Goal: Information Seeking & Learning: Learn about a topic

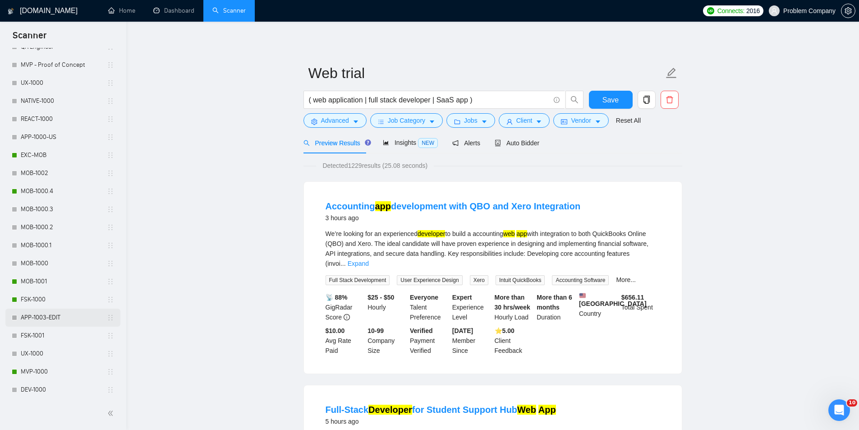
scroll to position [361, 0]
click at [41, 373] on link "MVP-1000" at bounding box center [64, 370] width 86 height 18
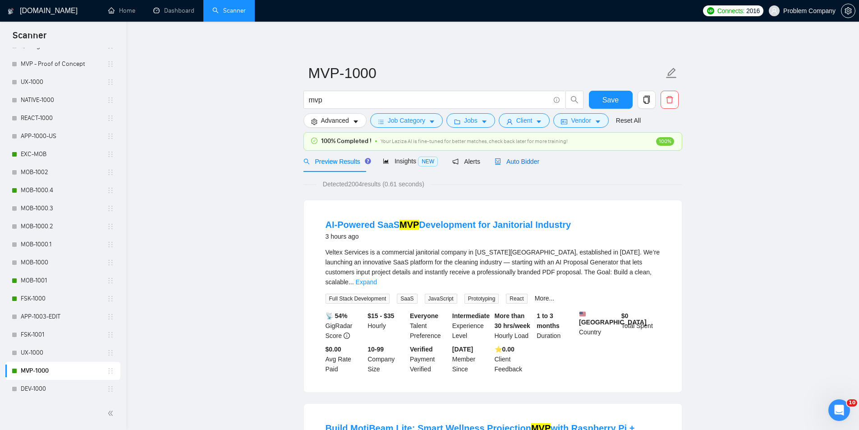
click at [525, 163] on span "Auto Bidder" at bounding box center [516, 161] width 45 height 7
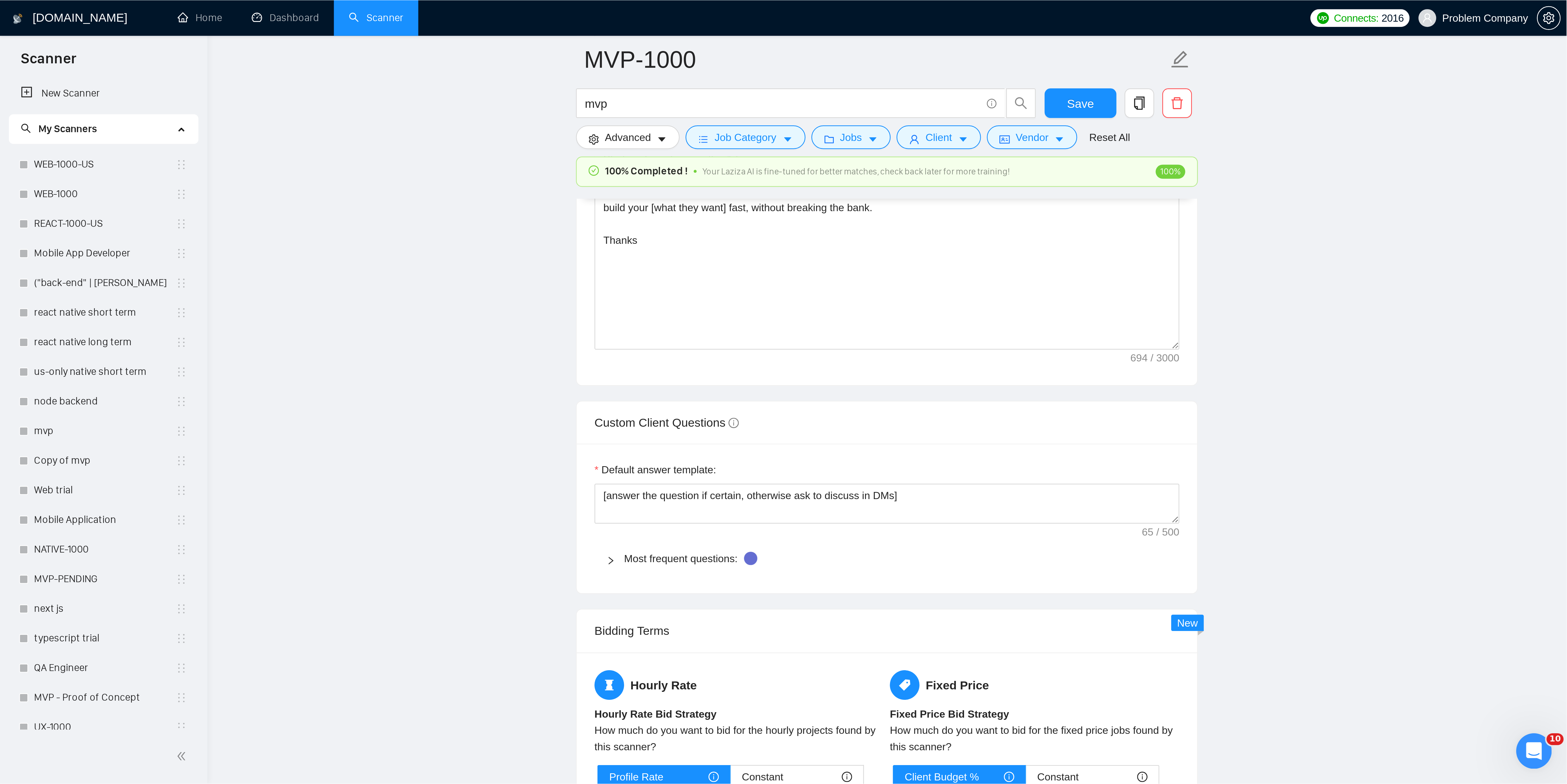
scroll to position [677, 0]
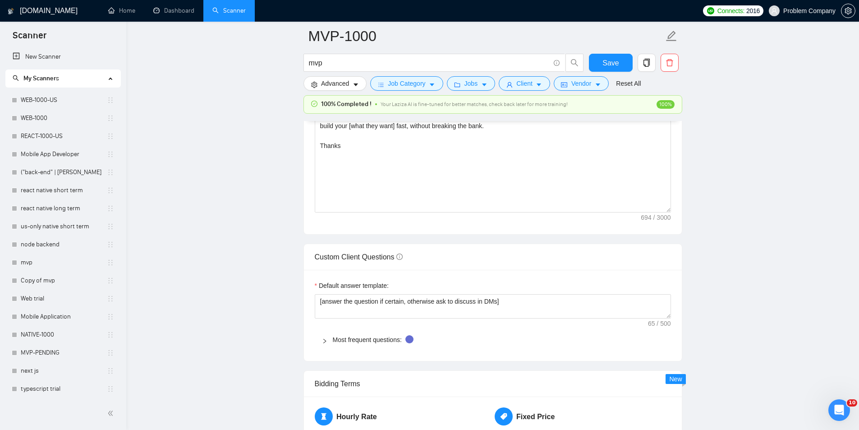
click at [796, 231] on main "MVP-1000 mvp Save Advanced Job Category Jobs Client Vendor Reset All 100% Compl…" at bounding box center [493, 190] width 704 height 2534
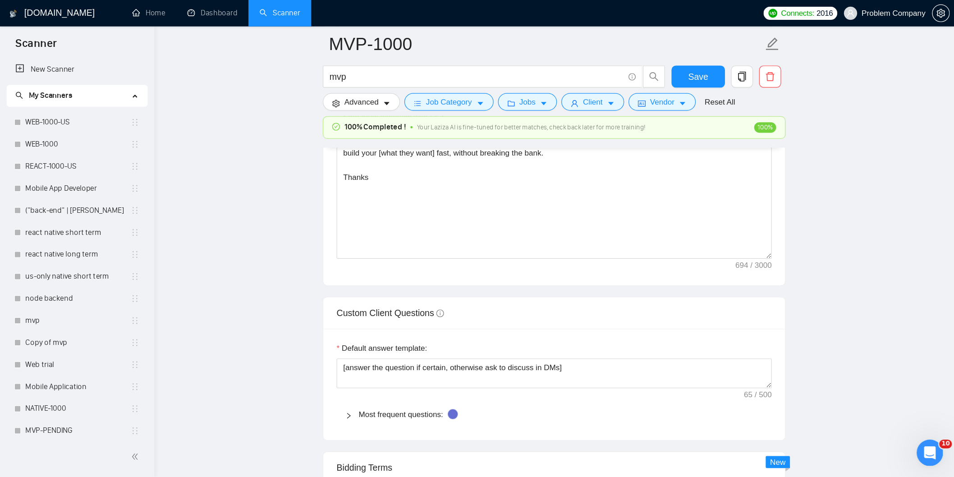
scroll to position [1112, 0]
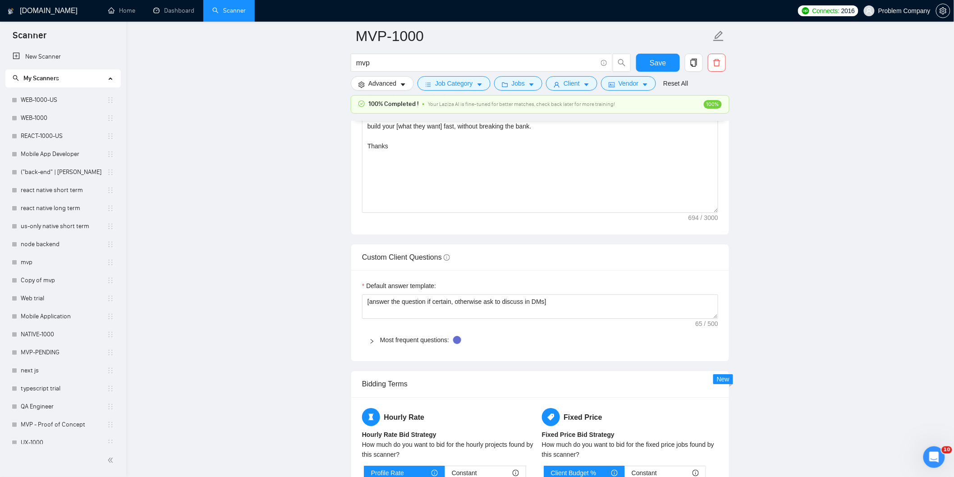
click at [552, 270] on div "Custom Client Questions" at bounding box center [540, 257] width 356 height 26
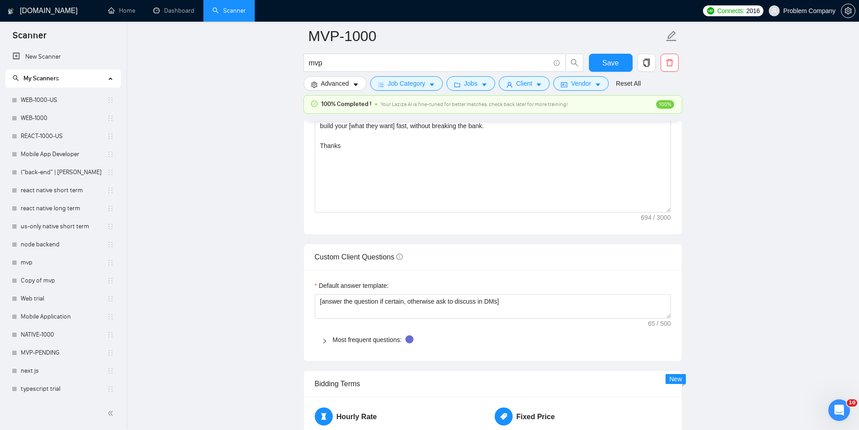
click at [763, 94] on main "MVP-1000 mvp Save Advanced Job Category Jobs Client Vendor Reset All 100% Compl…" at bounding box center [493, 190] width 704 height 2534
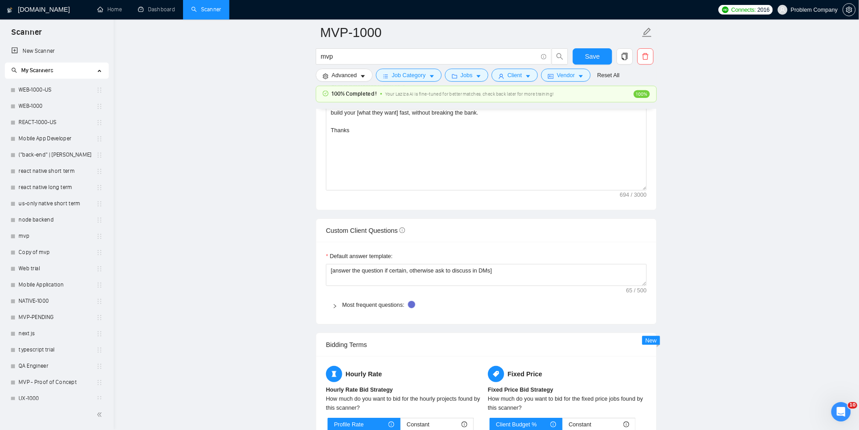
scroll to position [1114, 0]
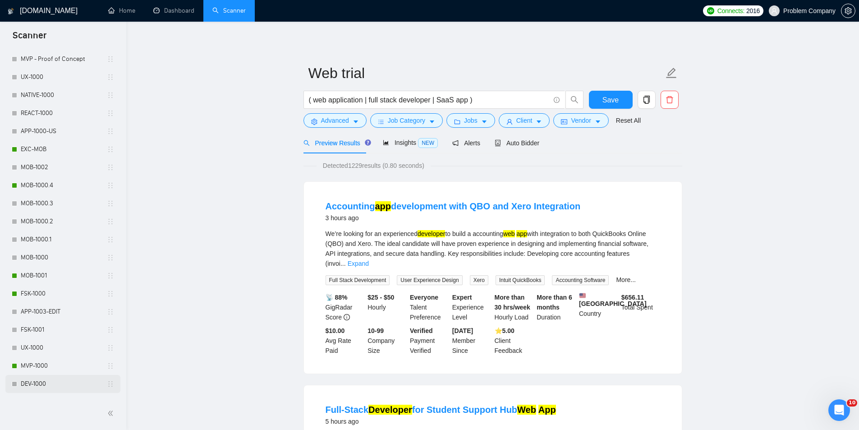
scroll to position [380, 0]
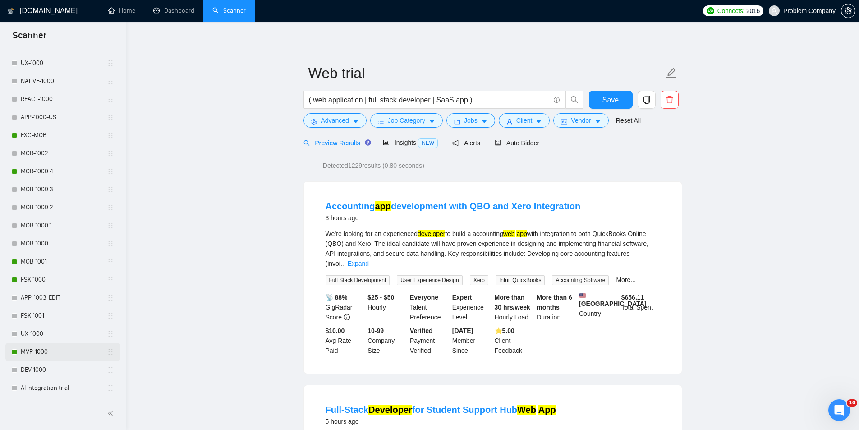
click at [42, 349] on link "MVP-1000" at bounding box center [64, 352] width 86 height 18
click at [41, 348] on link "MVP-1000" at bounding box center [64, 352] width 86 height 18
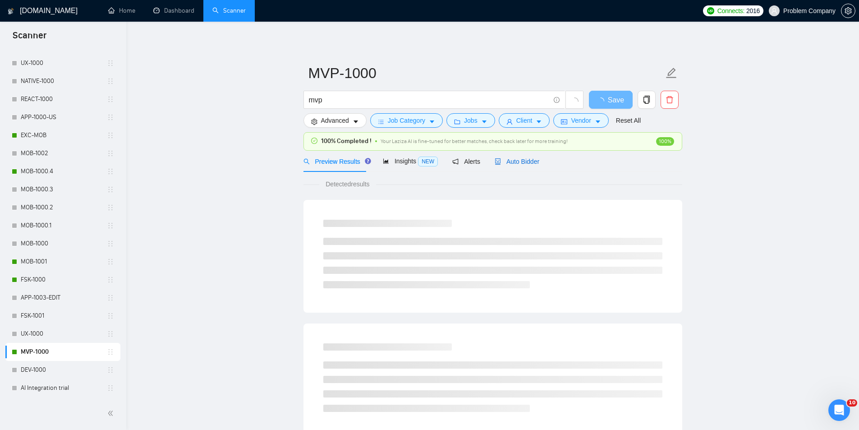
click at [527, 164] on span "Auto Bidder" at bounding box center [516, 161] width 45 height 7
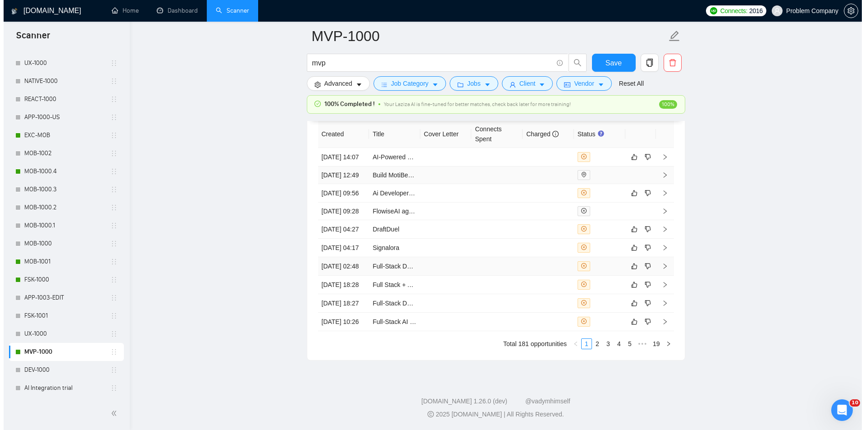
scroll to position [2301, 0]
click at [354, 294] on td "[DATE] 18:27" at bounding box center [340, 303] width 51 height 18
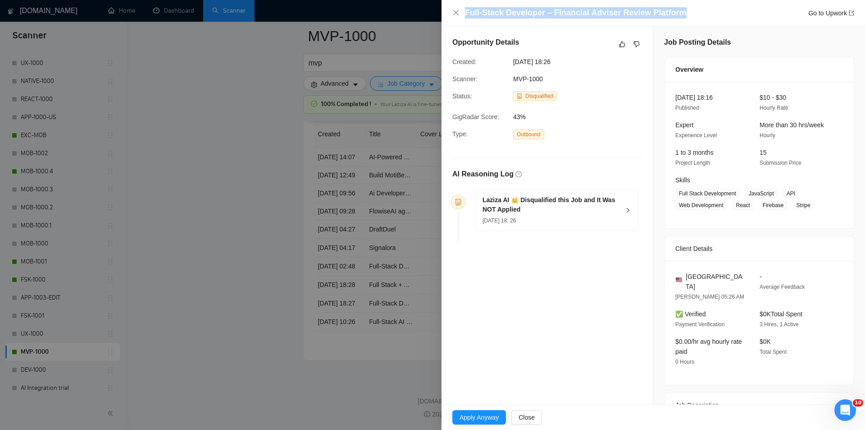
drag, startPoint x: 642, startPoint y: 13, endPoint x: 436, endPoint y: 18, distance: 205.6
click at [436, 18] on div "Full-Stack Developer – Financial Adviser Review Platform Go to Upwork Opportuni…" at bounding box center [432, 215] width 865 height 430
copy div "Full-Stack Developer – Financial Adviser Review Platform"
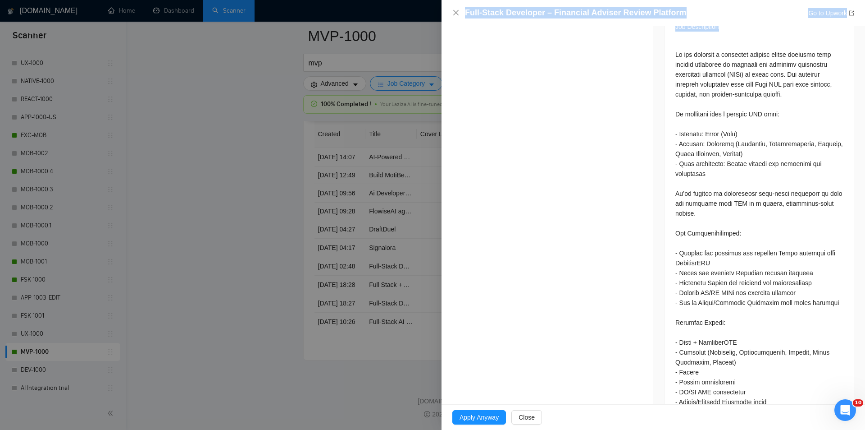
scroll to position [434, 0]
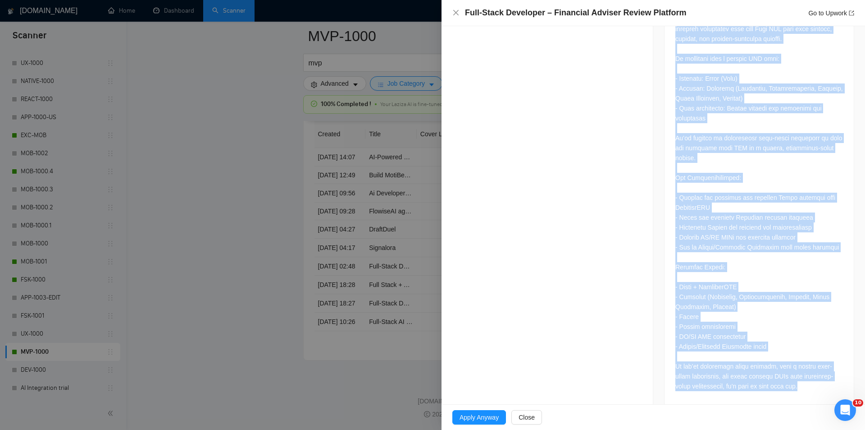
drag, startPoint x: 666, startPoint y: 225, endPoint x: 813, endPoint y: 384, distance: 216.3
click at [813, 384] on div at bounding box center [759, 194] width 189 height 422
copy div "Lo ips dolorsit a consectet adipisc elitse doeiusmo temp incidid utlaboree do m…"
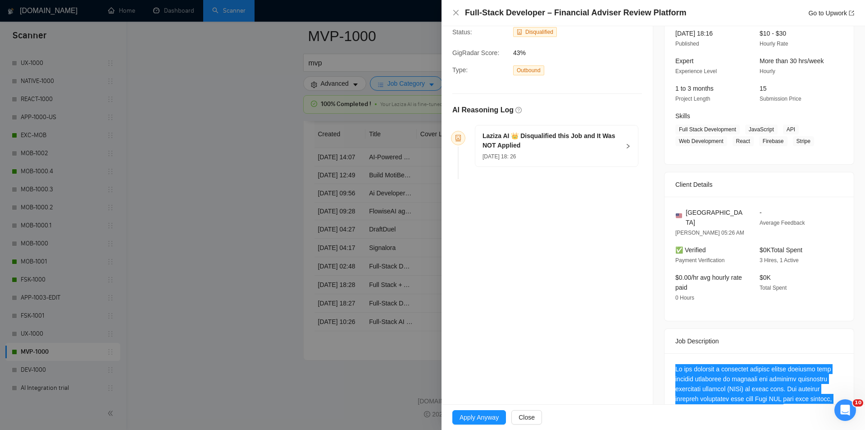
scroll to position [28, 0]
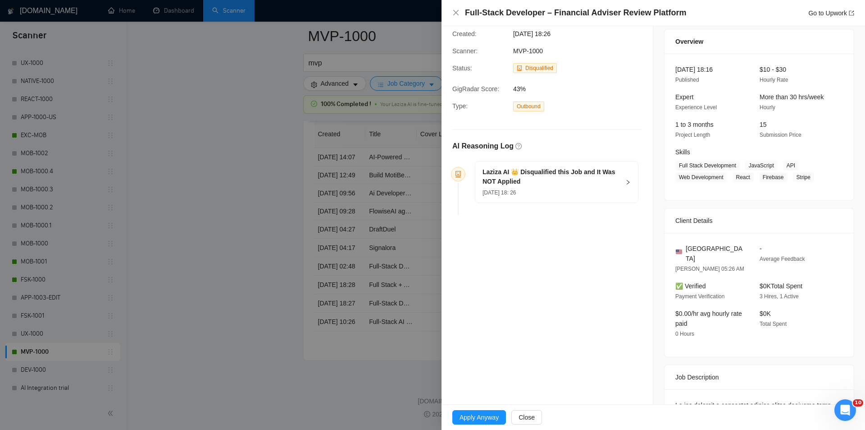
click at [618, 183] on div "Laziza AI 👑 Disqualified this Job and It Was NOT Applied [DATE] 18: 26" at bounding box center [557, 181] width 163 height 41
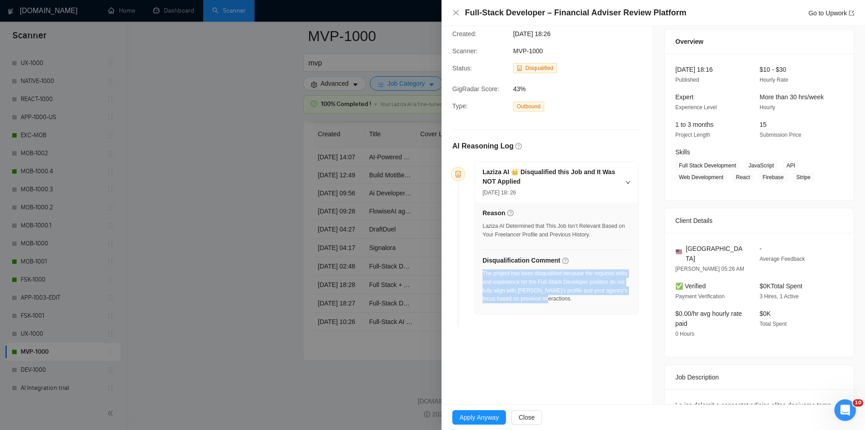
drag, startPoint x: 526, startPoint y: 298, endPoint x: 484, endPoint y: 275, distance: 48.0
click at [484, 275] on div "The project has been disqualified because the required skills and experience fo…" at bounding box center [557, 288] width 148 height 39
copy div "The project has been disqualified because the required skills and experience fo…"
click at [455, 13] on icon "close" at bounding box center [456, 12] width 7 height 7
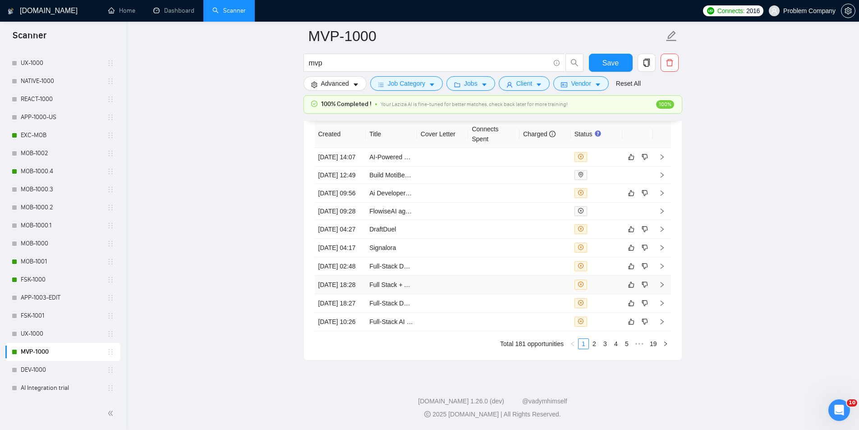
click at [333, 275] on td "[DATE] 18:28" at bounding box center [340, 284] width 51 height 18
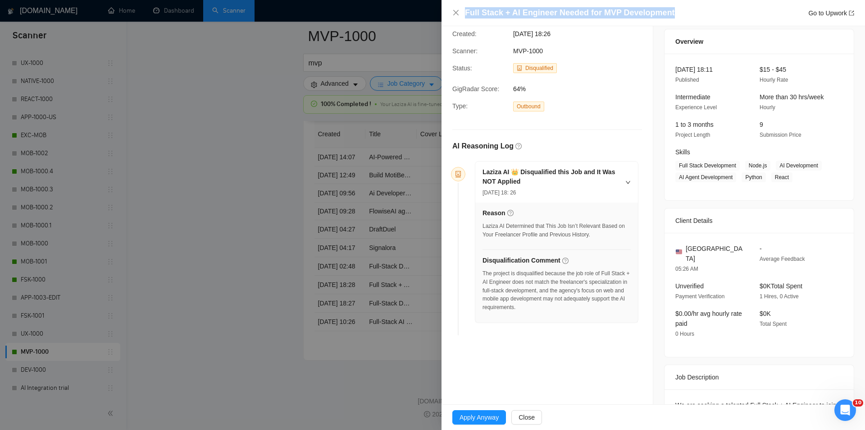
drag, startPoint x: 675, startPoint y: 14, endPoint x: 457, endPoint y: 8, distance: 218.3
click at [457, 8] on div "Full Stack + AI Engineer Needed for MVP Development Go to Upwork" at bounding box center [654, 12] width 402 height 11
copy h4 "Full Stack + AI Engineer Needed for MVP Development"
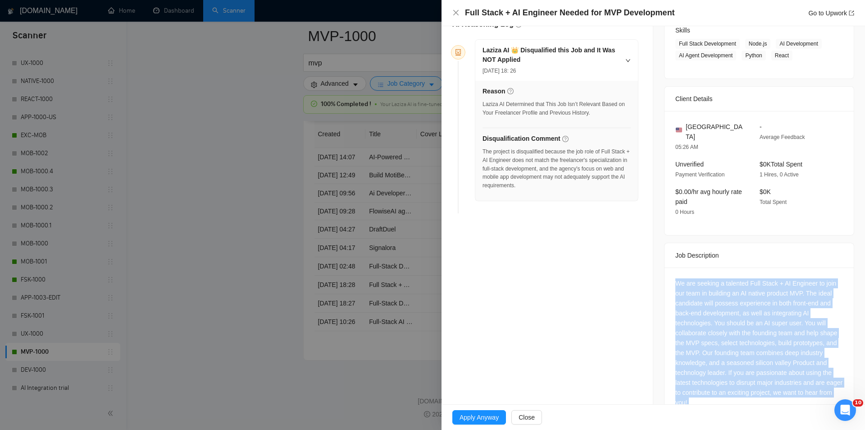
scroll to position [206, 0]
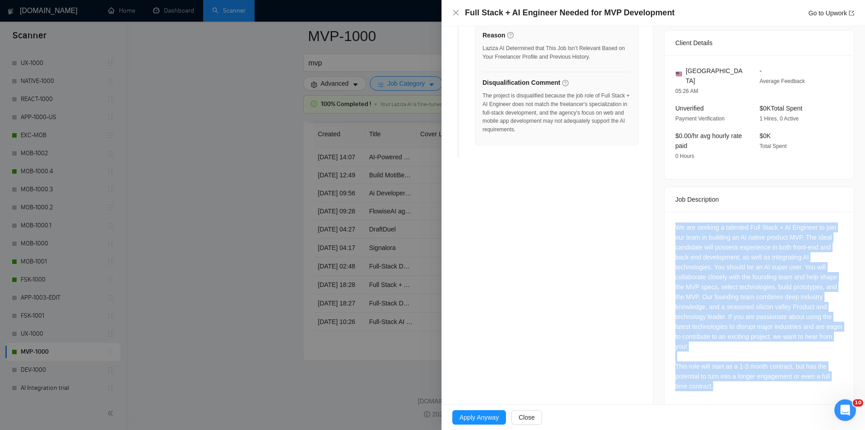
drag, startPoint x: 682, startPoint y: 316, endPoint x: 812, endPoint y: 374, distance: 142.5
click at [812, 374] on div "We are seeking a talented Full Stack + AI Engineer to join our team in building…" at bounding box center [759, 308] width 189 height 194
copy div "We are seeking a talented Full Stack + AI Engineer to join our team in building…"
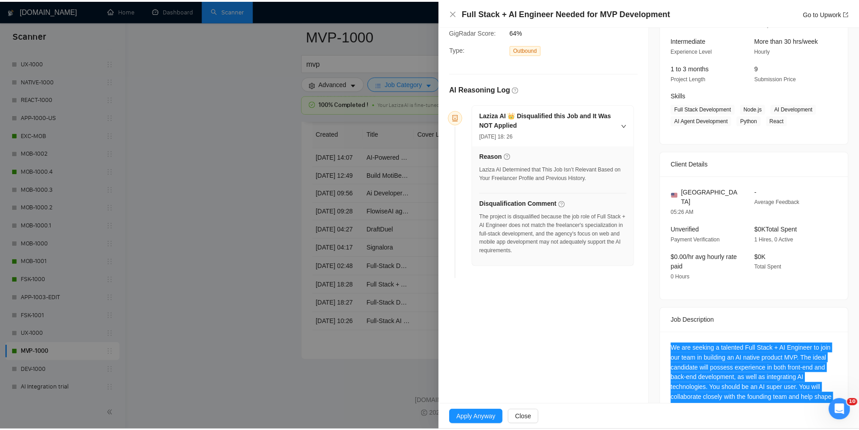
scroll to position [70, 0]
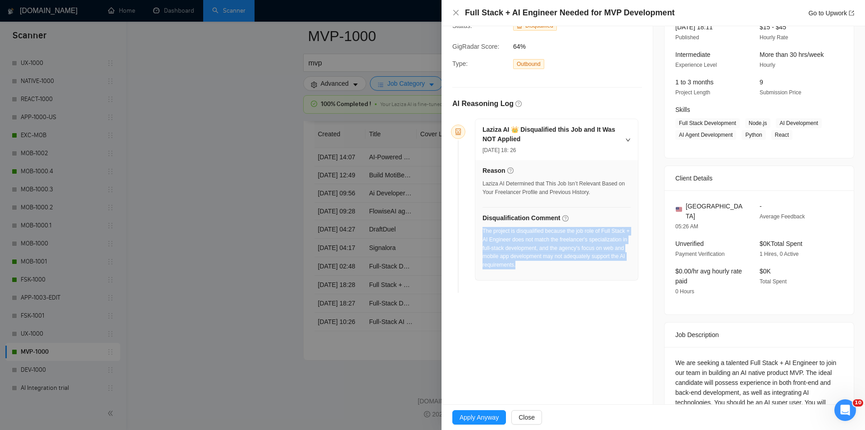
drag, startPoint x: 538, startPoint y: 269, endPoint x: 483, endPoint y: 232, distance: 66.0
click at [483, 232] on div "The project is disqualified because the job role of Full Stack + AI Engineer do…" at bounding box center [557, 251] width 148 height 48
copy div "The project is disqualified because the job role of Full Stack + AI Engineer do…"
click at [453, 14] on icon "close" at bounding box center [456, 12] width 7 height 7
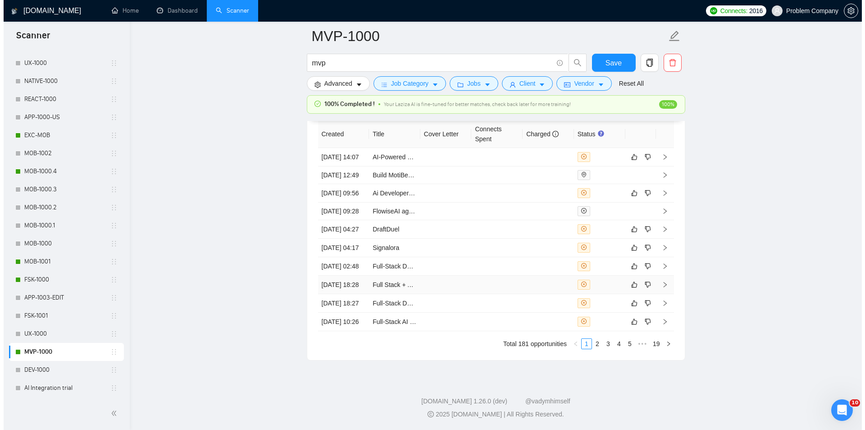
scroll to position [2211, 0]
click at [342, 275] on td "[DATE] 02:48" at bounding box center [340, 266] width 51 height 18
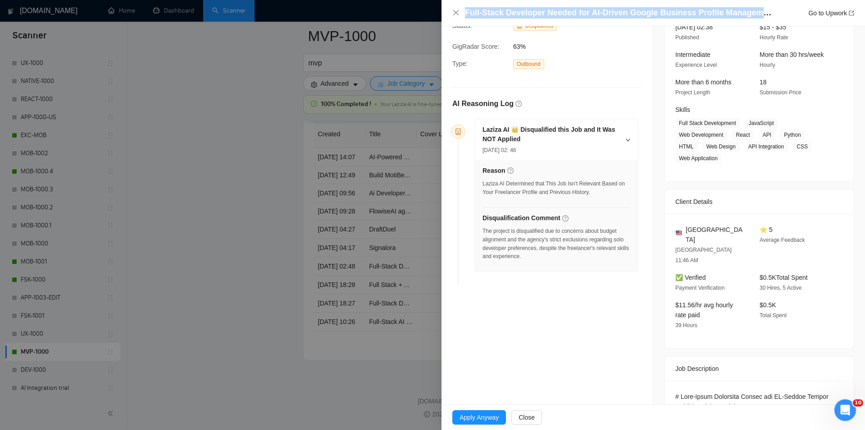
drag, startPoint x: 762, startPoint y: 14, endPoint x: 483, endPoint y: 2, distance: 279.3
click at [483, 2] on div "Full-Stack Developer Needed for AI-Driven Google Business Profile Management MV…" at bounding box center [654, 13] width 424 height 26
copy h4 "Full-Stack Developer Needed for AI-Driven Google Business Profile Management"
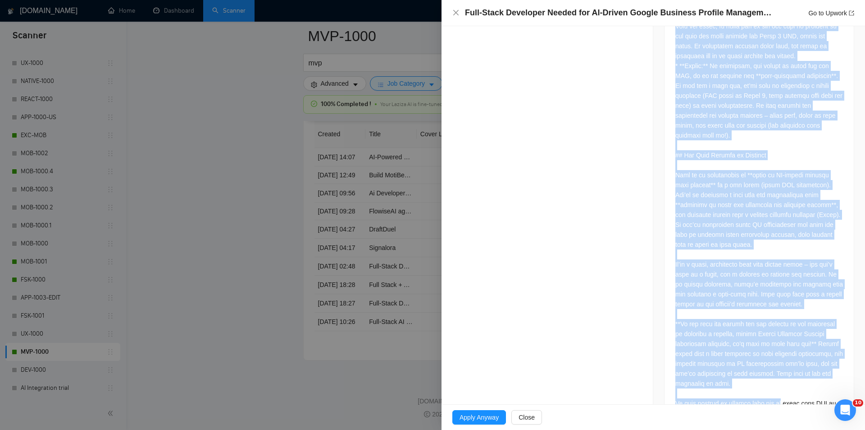
scroll to position [3095, 0]
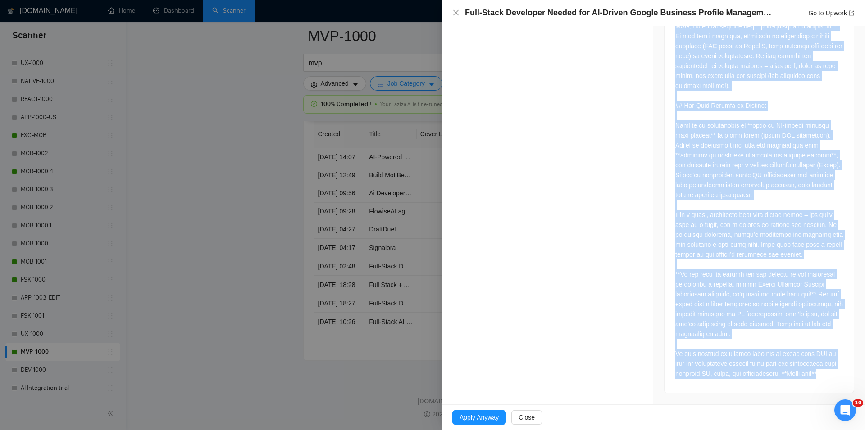
drag, startPoint x: 675, startPoint y: 277, endPoint x: 865, endPoint y: 371, distance: 212.5
click at [858, 371] on div "Opportunity Details Created: [DATE] 02:46 Scanner: MVP-1000 Status: Disqualifie…" at bounding box center [654, 215] width 424 height 378
copy div "Lore-Ipsum Dolorsita Consec adi EL-Seddoe Tempor Incididu Utlabor Etdolorema AL…"
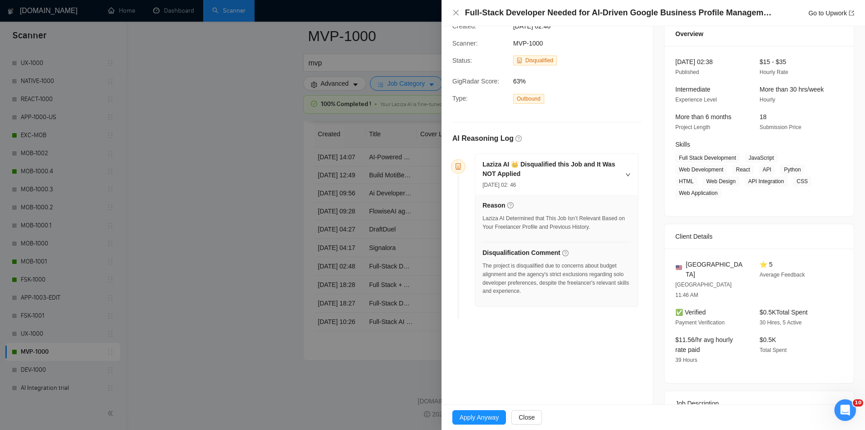
scroll to position [30, 0]
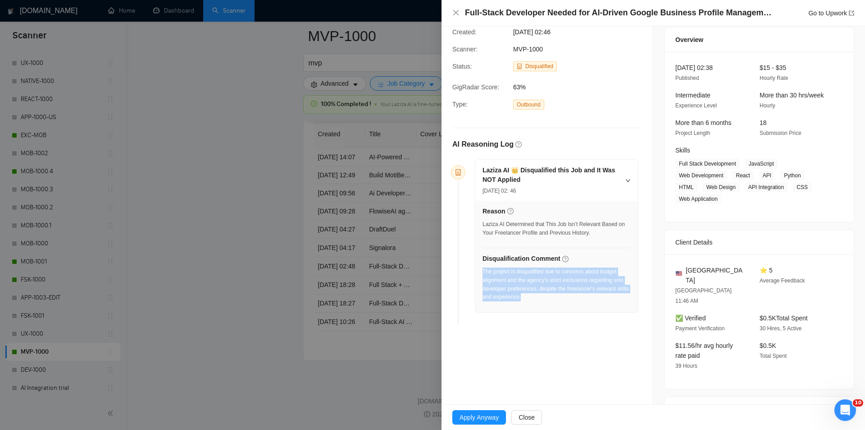
drag, startPoint x: 539, startPoint y: 307, endPoint x: 483, endPoint y: 271, distance: 65.9
click at [483, 271] on div "Reason Laziza AI Determined that This Job Isn’t Relevant Based on Your Freelanc…" at bounding box center [557, 256] width 163 height 111
copy div "The project is disqualified due to concerns about budget alignment and the agen…"
click at [455, 14] on icon "close" at bounding box center [455, 12] width 5 height 5
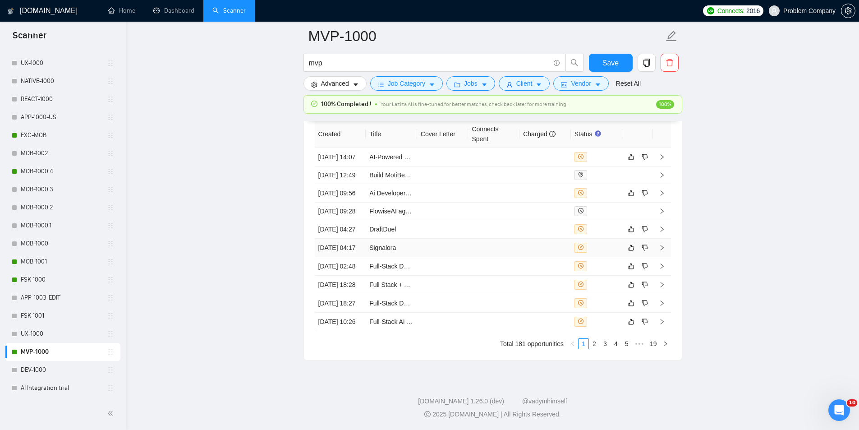
click at [352, 257] on td "[DATE] 04:17" at bounding box center [340, 247] width 51 height 18
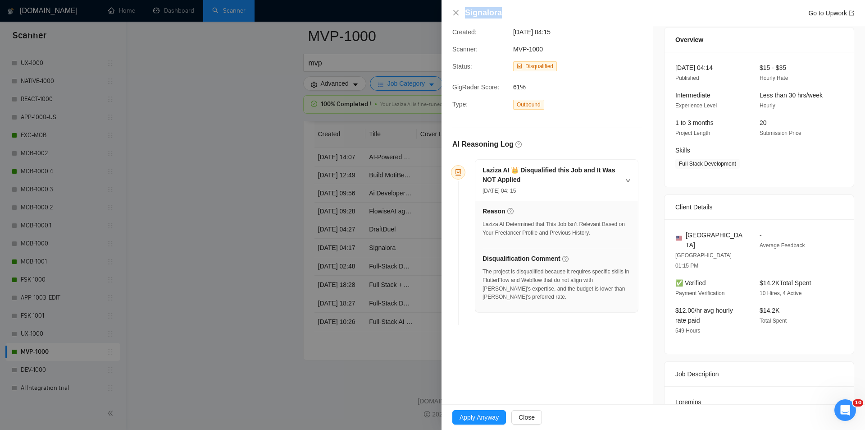
drag, startPoint x: 511, startPoint y: 12, endPoint x: 464, endPoint y: 9, distance: 47.0
click at [464, 9] on div "Signalora Go to Upwork" at bounding box center [654, 12] width 402 height 11
copy h4 "Signalora"
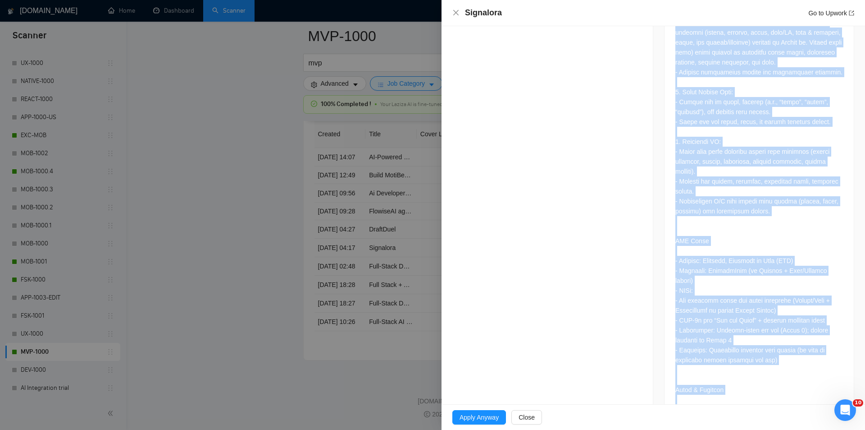
scroll to position [848, 0]
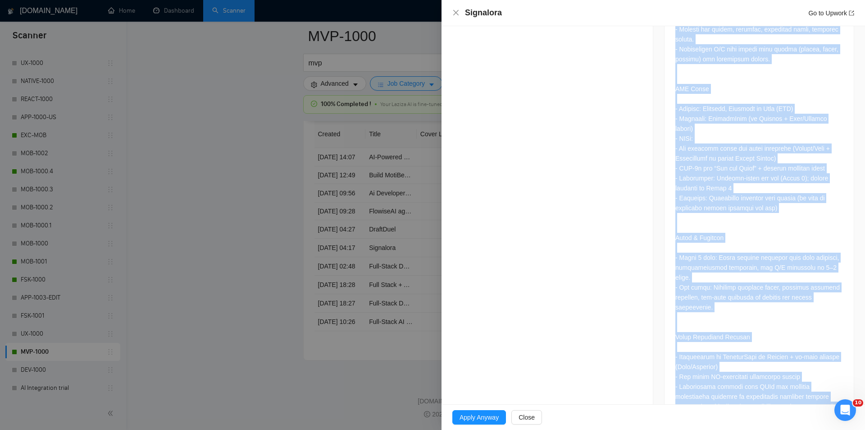
drag, startPoint x: 674, startPoint y: 281, endPoint x: 865, endPoint y: 374, distance: 212.3
click at [858, 374] on div "Opportunity Details Created: [DATE] 04:15 Scanner: MVP-1000 Status: Disqualifie…" at bounding box center [654, 215] width 424 height 378
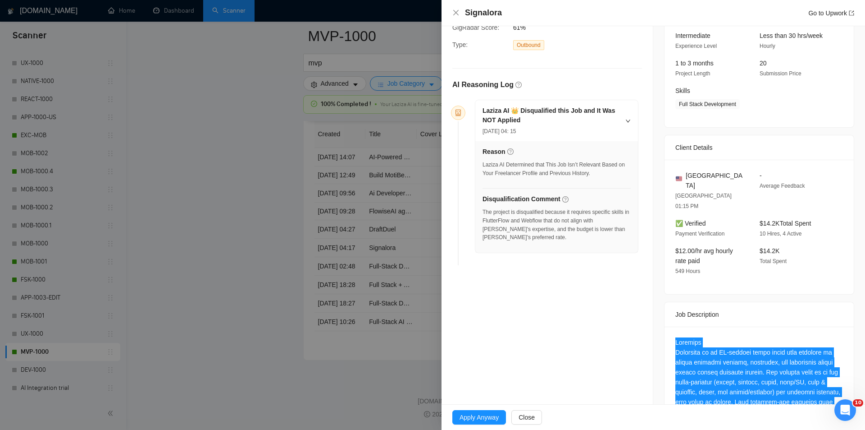
scroll to position [37, 0]
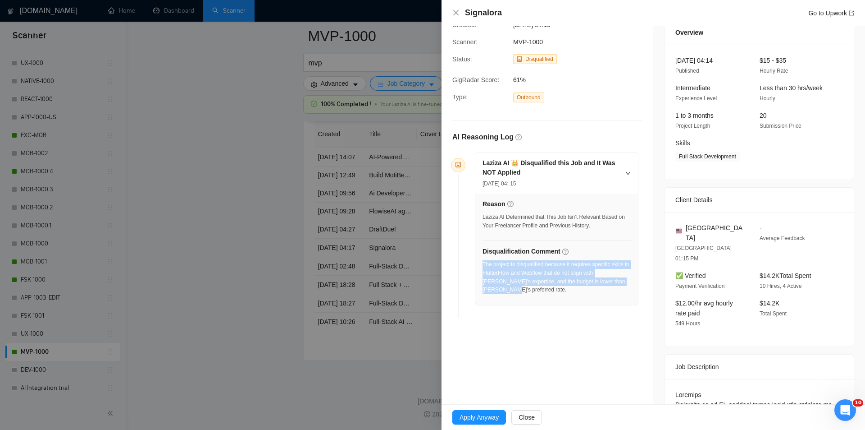
drag, startPoint x: 630, startPoint y: 281, endPoint x: 484, endPoint y: 262, distance: 146.9
click at [484, 262] on div "Reason Laziza AI Determined that This Job Isn’t Relevant Based on Your Freelanc…" at bounding box center [557, 248] width 163 height 111
click at [456, 13] on icon "close" at bounding box center [455, 12] width 5 height 5
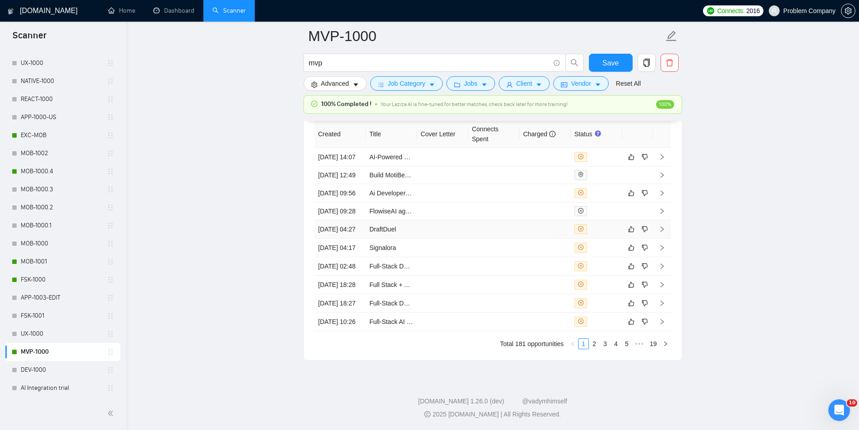
click at [352, 238] on td "[DATE] 04:27" at bounding box center [340, 229] width 51 height 18
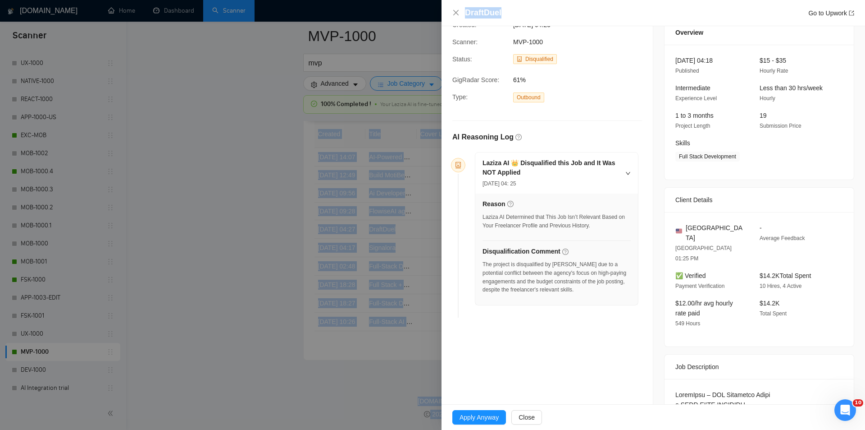
drag, startPoint x: 523, startPoint y: 14, endPoint x: 384, endPoint y: -26, distance: 144.4
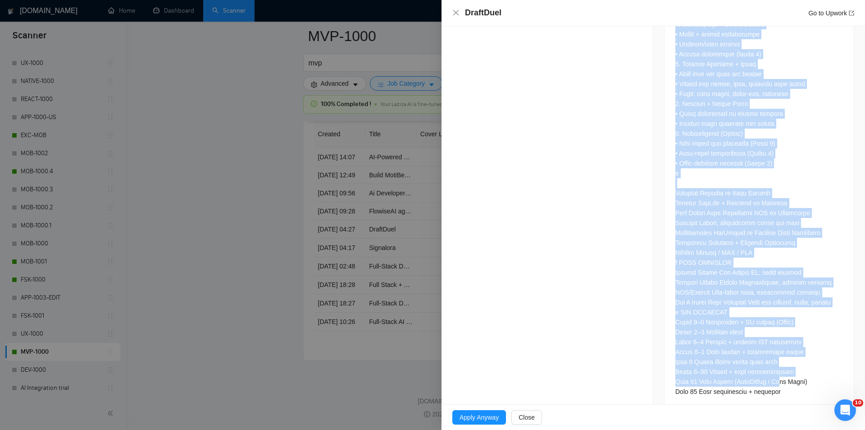
scroll to position [719, 0]
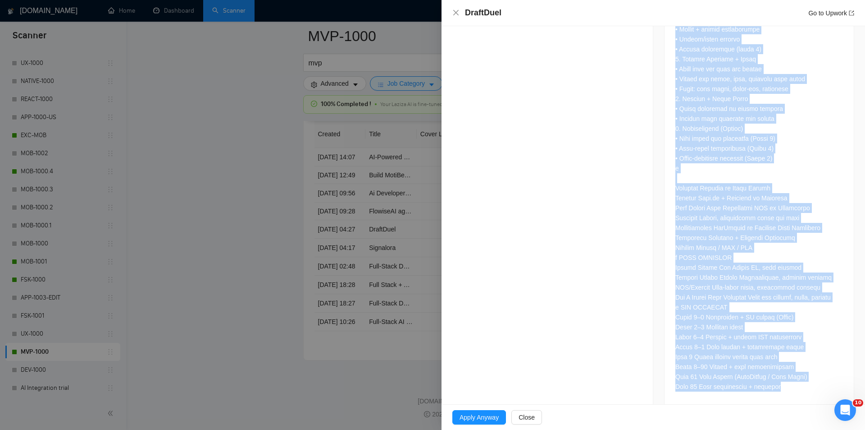
drag, startPoint x: 673, startPoint y: 184, endPoint x: 785, endPoint y: 375, distance: 220.9
click at [785, 375] on div at bounding box center [759, 50] width 189 height 709
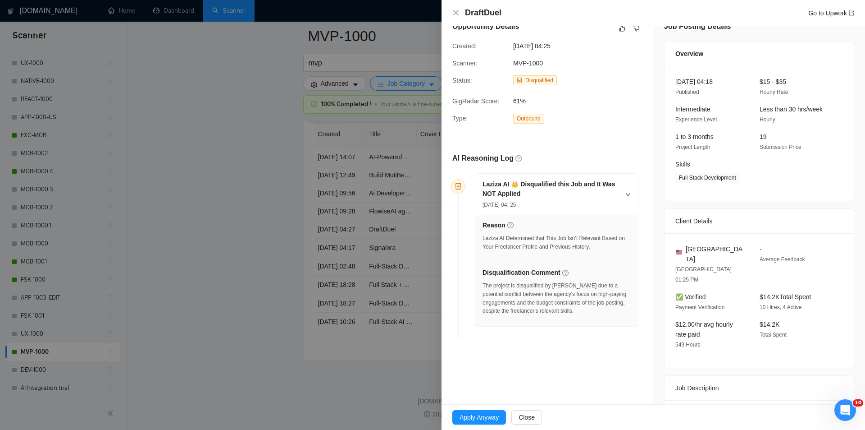
scroll to position [0, 0]
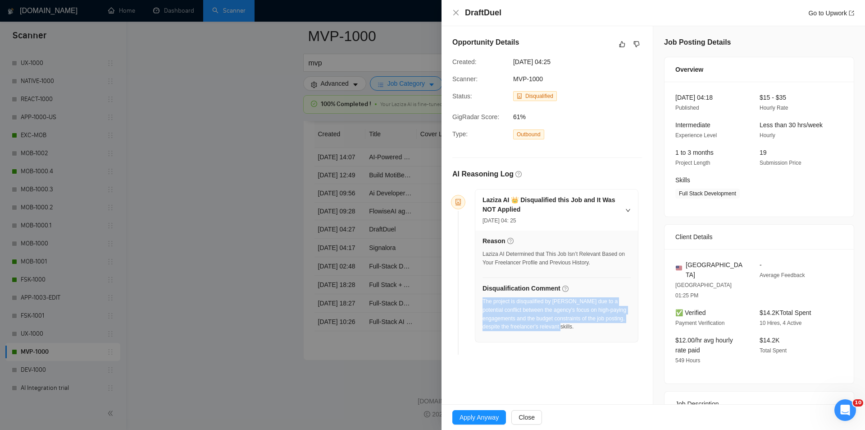
drag, startPoint x: 574, startPoint y: 332, endPoint x: 483, endPoint y: 301, distance: 96.2
click at [483, 301] on div "The project is disqualified by [PERSON_NAME] due to a potential conflict betwee…" at bounding box center [557, 316] width 148 height 39
click at [458, 13] on icon "close" at bounding box center [456, 12] width 7 height 7
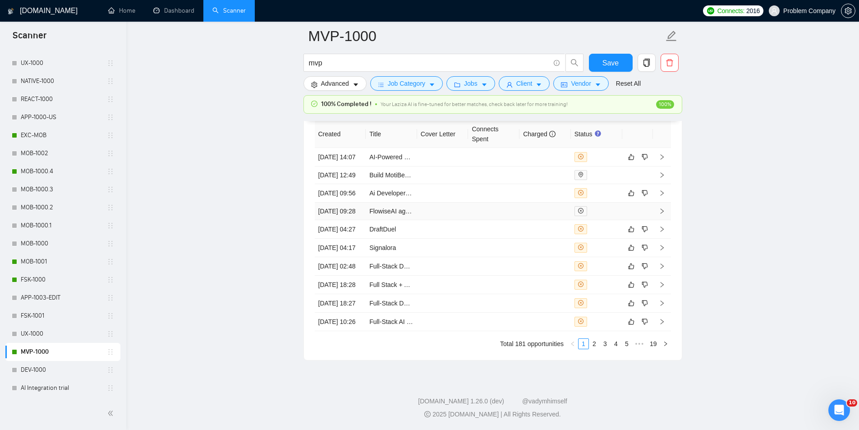
click at [359, 220] on td "[DATE] 09:28" at bounding box center [340, 211] width 51 height 18
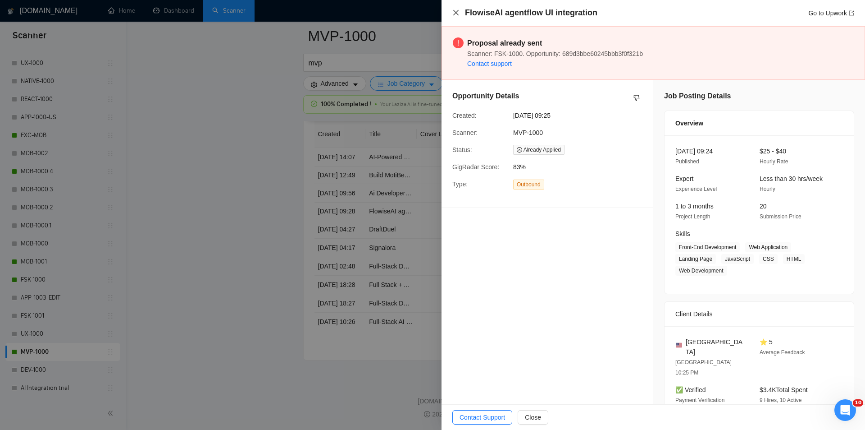
click at [459, 14] on icon "close" at bounding box center [456, 12] width 7 height 7
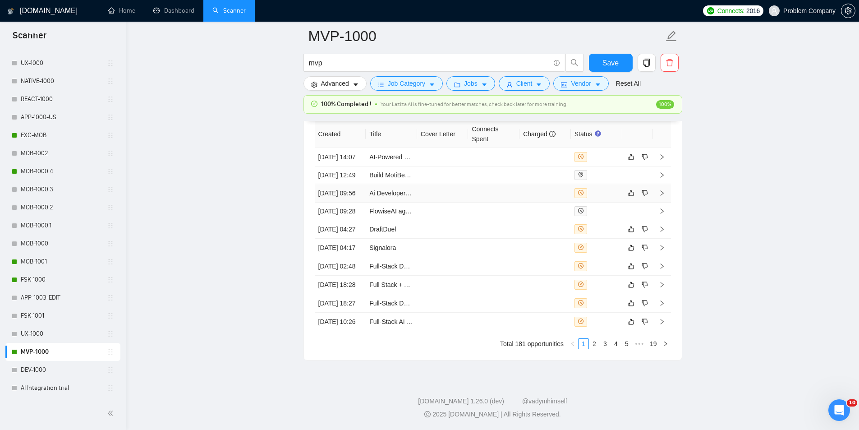
click at [345, 202] on td "[DATE] 09:56" at bounding box center [340, 193] width 51 height 18
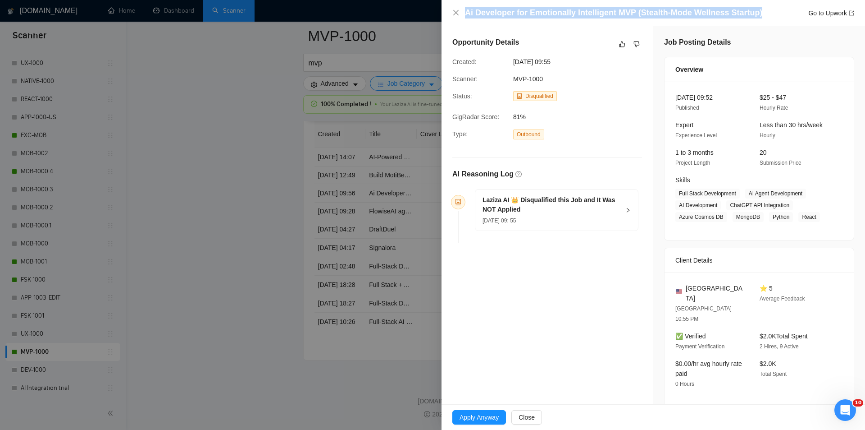
drag, startPoint x: 763, startPoint y: 13, endPoint x: 462, endPoint y: 14, distance: 300.2
click at [462, 14] on div "Ai Developer for Emotionally Intelligent MVP (Stealth-Mode Wellness Startup) Go…" at bounding box center [654, 12] width 402 height 11
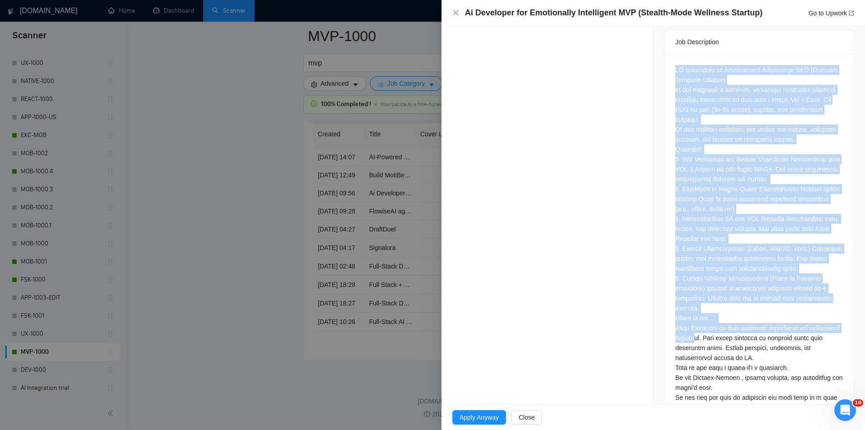
scroll to position [386, 0]
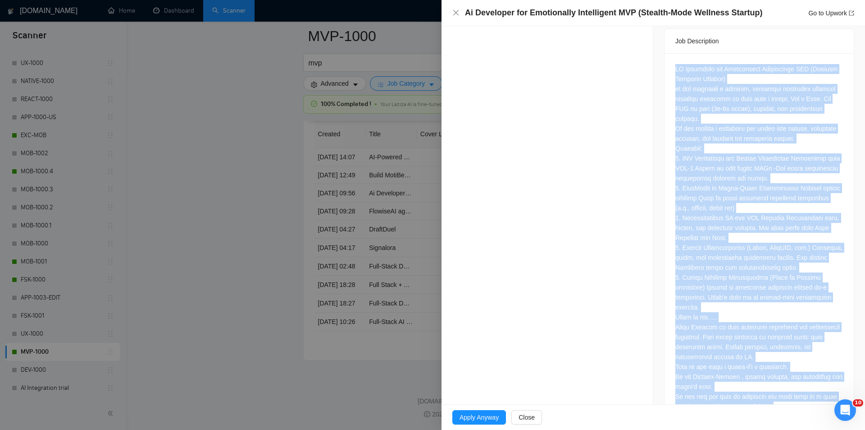
drag, startPoint x: 669, startPoint y: 247, endPoint x: 792, endPoint y: 375, distance: 176.9
click at [792, 375] on div at bounding box center [759, 239] width 189 height 372
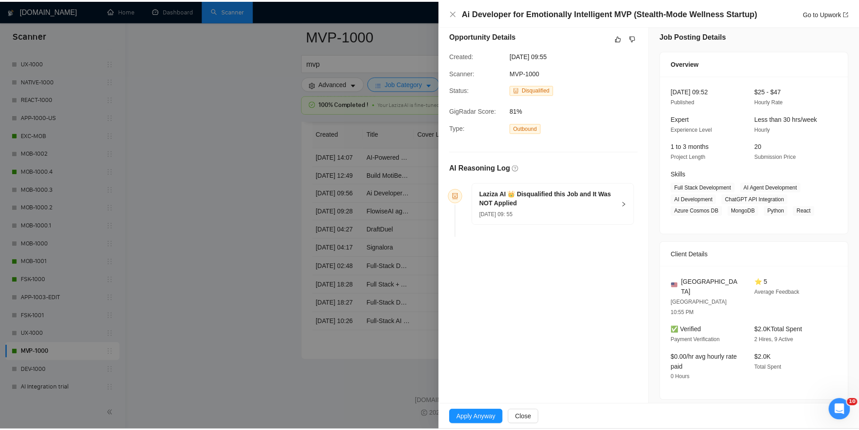
scroll to position [0, 0]
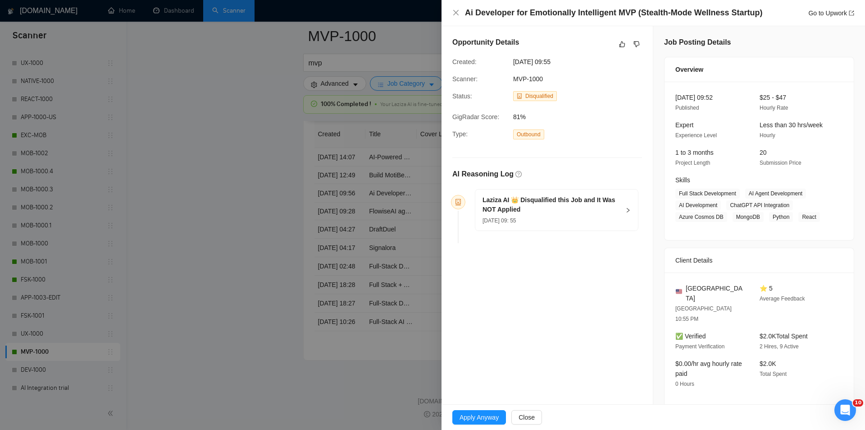
click at [613, 212] on h5 "Laziza AI 👑 Disqualified this Job and It Was NOT Applied" at bounding box center [551, 204] width 137 height 19
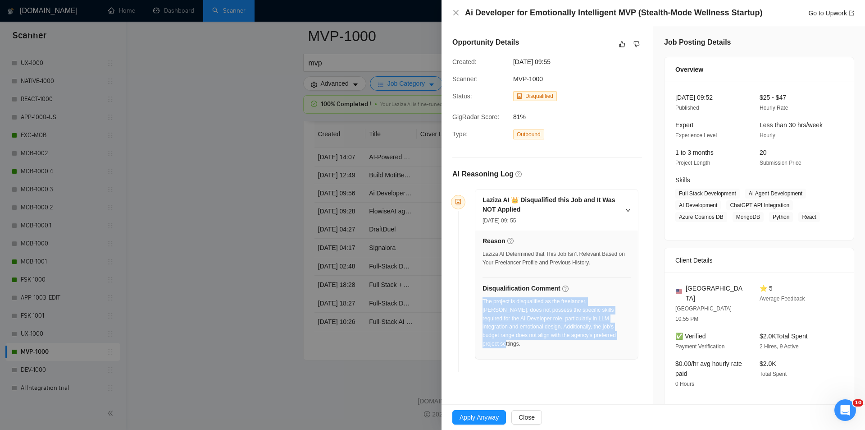
drag, startPoint x: 554, startPoint y: 335, endPoint x: 484, endPoint y: 302, distance: 78.0
click at [484, 302] on div "The project is disqualified as the freelancer, [PERSON_NAME], does not possess …" at bounding box center [557, 325] width 148 height 56
drag, startPoint x: 575, startPoint y: 64, endPoint x: 514, endPoint y: 63, distance: 60.4
click at [514, 63] on span "[DATE] 09:55" at bounding box center [580, 62] width 135 height 10
click at [456, 15] on icon "close" at bounding box center [456, 12] width 7 height 7
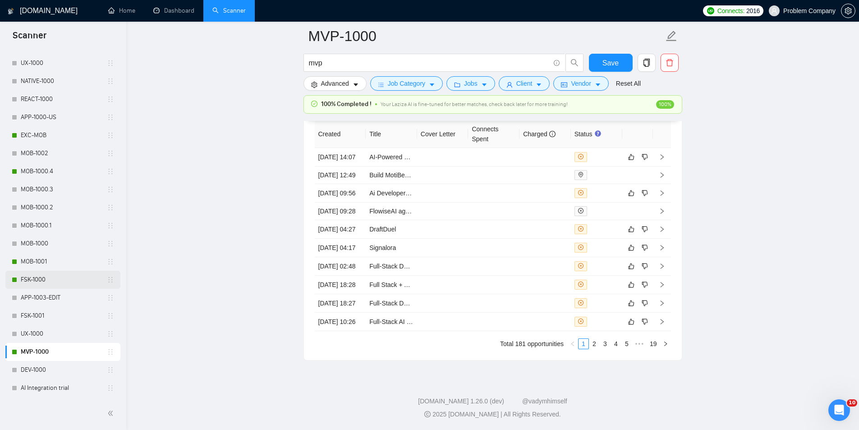
click at [41, 275] on link "FSK-1000" at bounding box center [64, 279] width 86 height 18
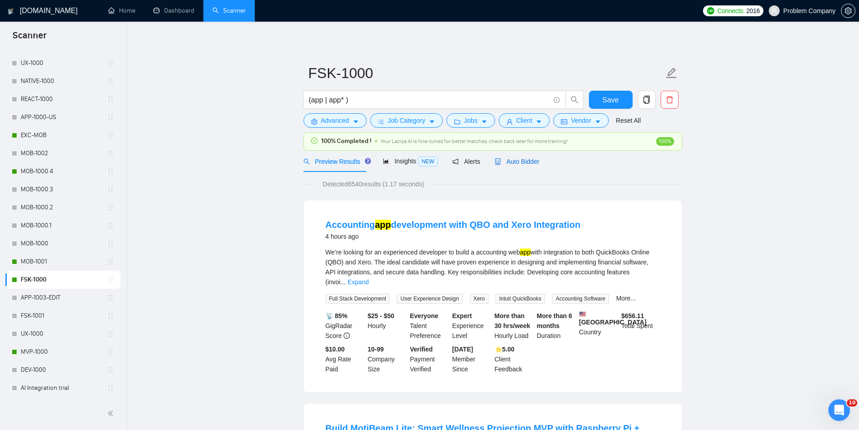
click at [517, 163] on span "Auto Bidder" at bounding box center [516, 161] width 45 height 7
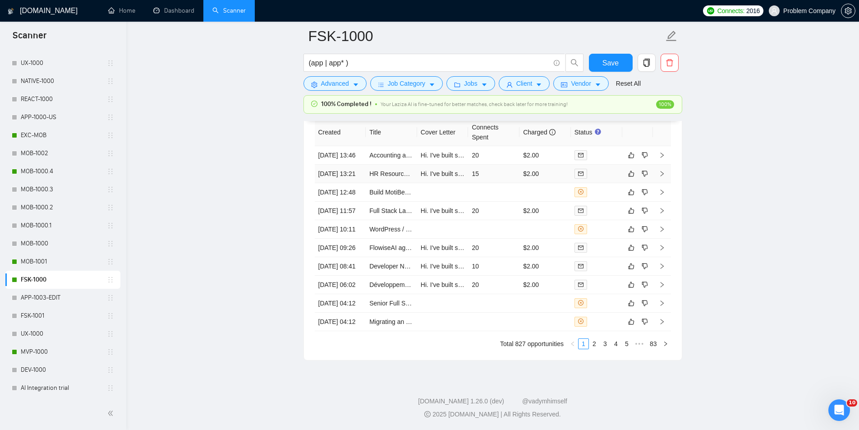
scroll to position [2335, 0]
click at [597, 339] on link "2" at bounding box center [594, 344] width 10 height 10
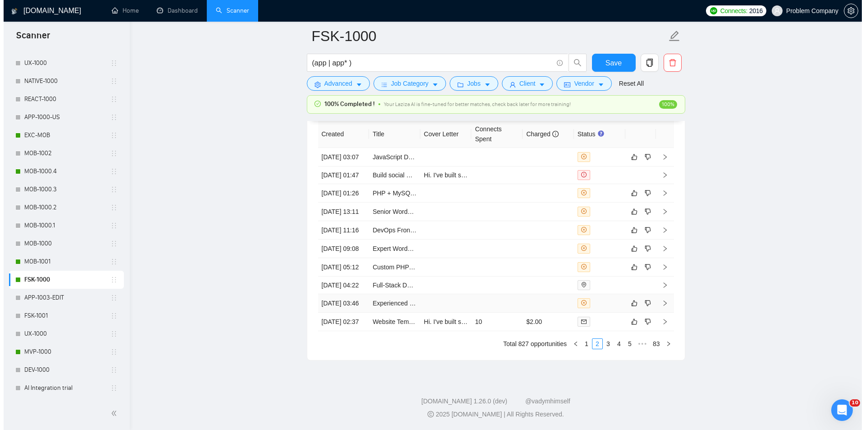
scroll to position [2245, 0]
click at [357, 202] on td "[DATE] 01:26" at bounding box center [340, 193] width 51 height 18
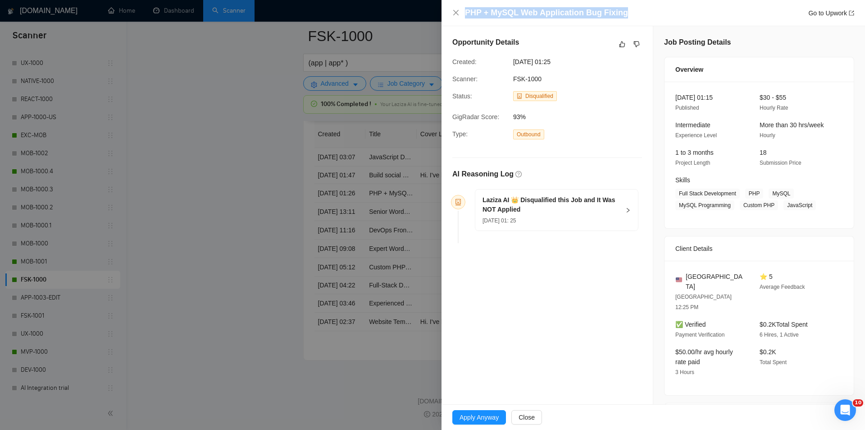
drag, startPoint x: 626, startPoint y: 11, endPoint x: 472, endPoint y: 7, distance: 153.8
click at [472, 7] on div "PHP + MySQL Web Application Bug Fixing Go to Upwork" at bounding box center [654, 13] width 424 height 26
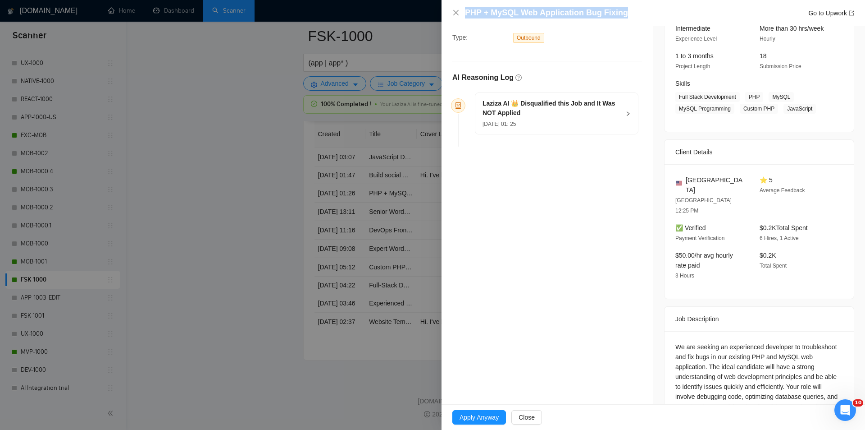
scroll to position [126, 0]
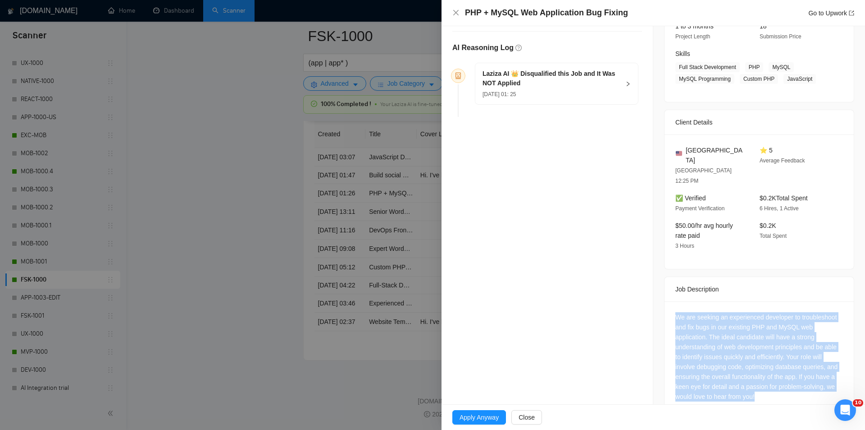
drag, startPoint x: 673, startPoint y: 292, endPoint x: 782, endPoint y: 377, distance: 138.8
click at [782, 377] on div "We are seeking an experienced developer to troubleshoot and fix bugs in our exi…" at bounding box center [760, 356] width 168 height 89
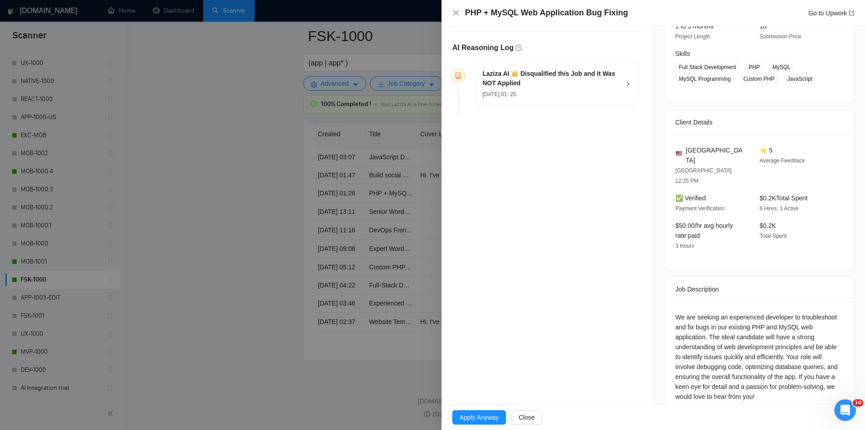
click at [607, 91] on div "[DATE] 01: 25" at bounding box center [551, 94] width 137 height 10
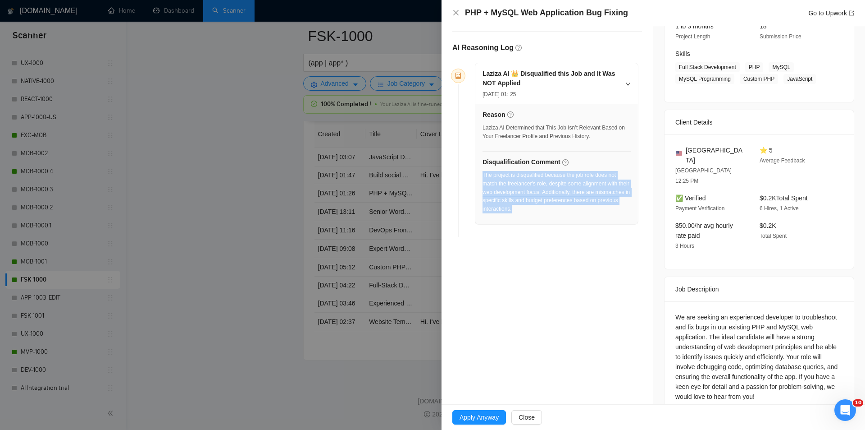
drag, startPoint x: 572, startPoint y: 214, endPoint x: 484, endPoint y: 176, distance: 95.7
click at [484, 176] on div "The project is disqualified because the job role does not match the freelancer'…" at bounding box center [557, 195] width 148 height 48
click at [453, 15] on icon "close" at bounding box center [456, 12] width 7 height 7
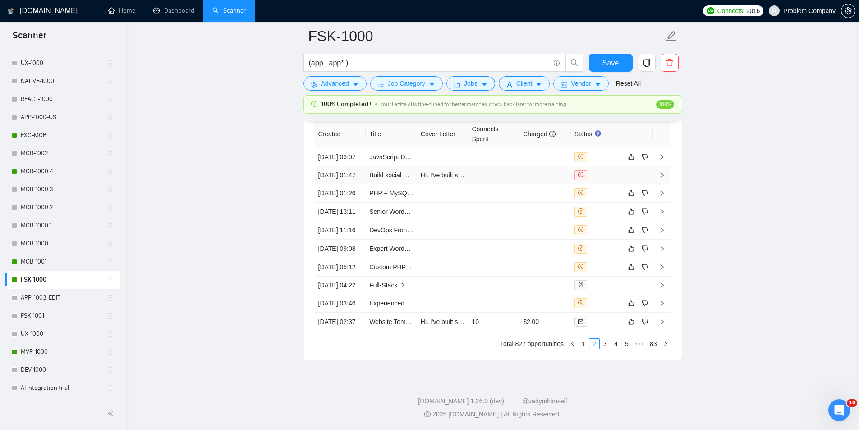
click at [339, 184] on td "[DATE] 01:47" at bounding box center [340, 175] width 51 height 18
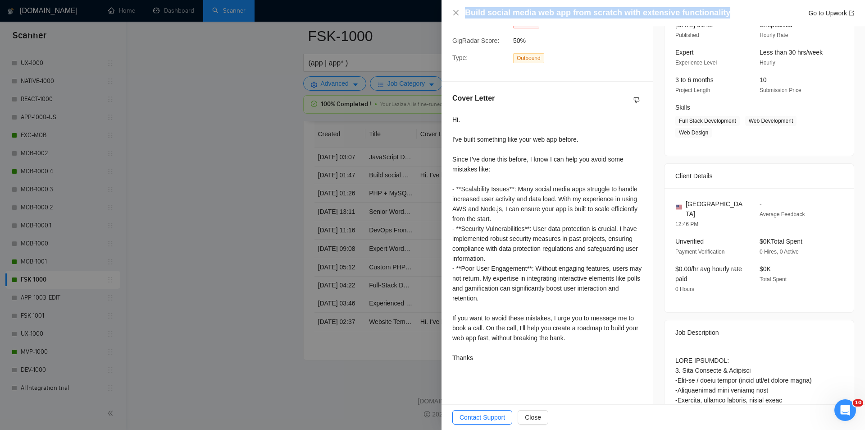
drag, startPoint x: 674, startPoint y: 11, endPoint x: 450, endPoint y: 20, distance: 224.2
click at [450, 20] on div "Build social media web app from scratch with extensive functionality Go to Upwo…" at bounding box center [654, 13] width 424 height 26
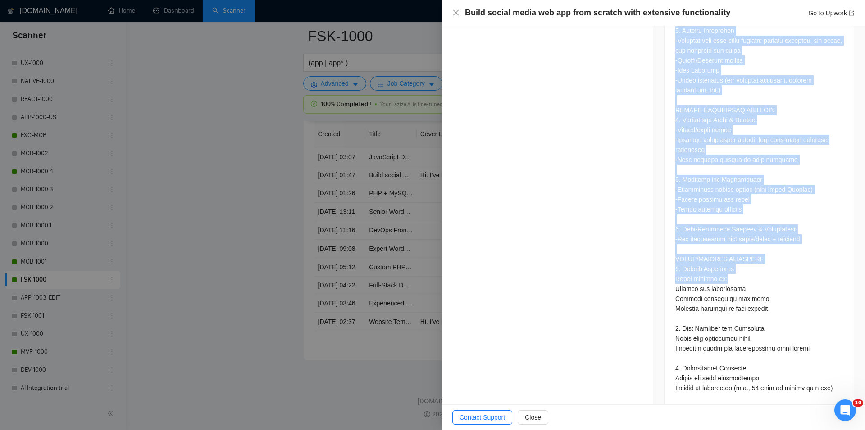
scroll to position [527, 0]
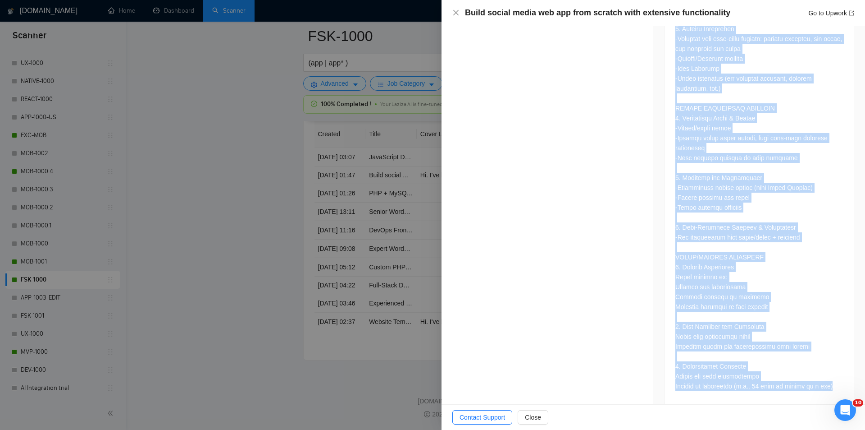
drag, startPoint x: 672, startPoint y: 161, endPoint x: 841, endPoint y: 373, distance: 270.7
click at [841, 373] on div at bounding box center [759, 175] width 189 height 462
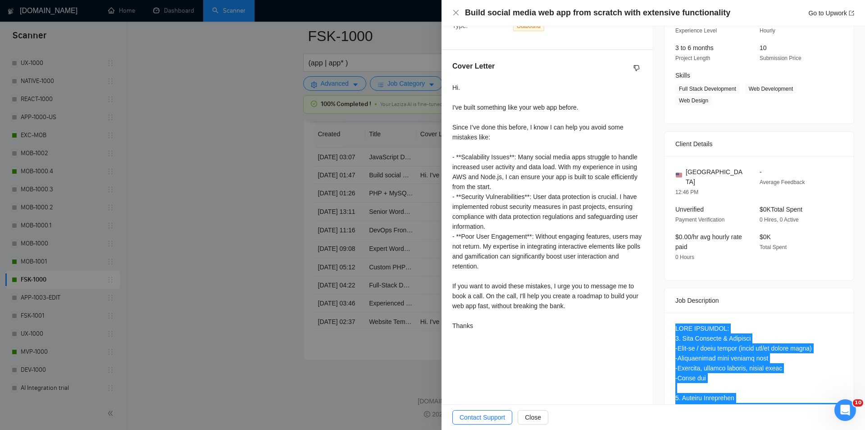
scroll to position [0, 0]
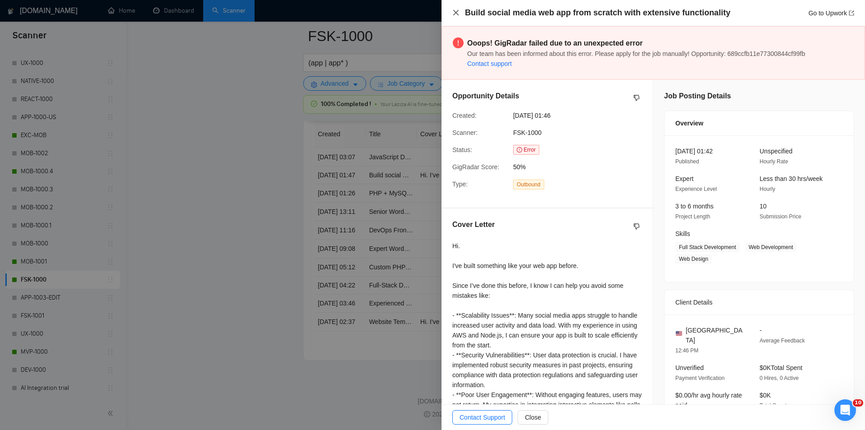
click at [456, 13] on icon "close" at bounding box center [455, 12] width 5 height 5
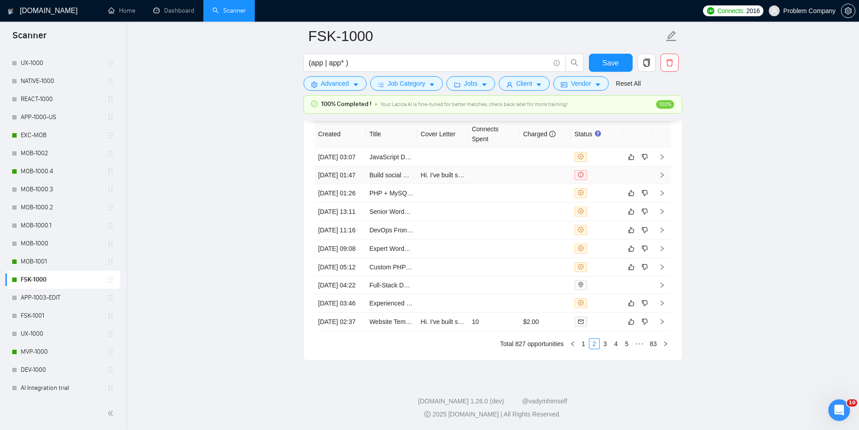
click at [352, 184] on td "[DATE] 01:47" at bounding box center [340, 175] width 51 height 18
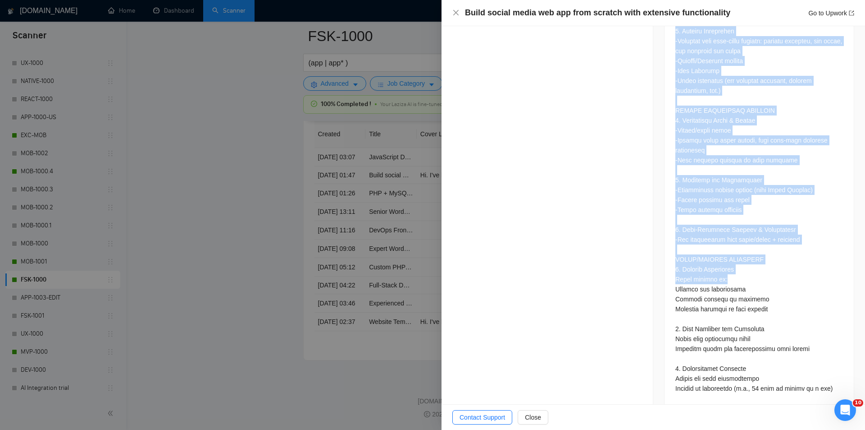
scroll to position [527, 0]
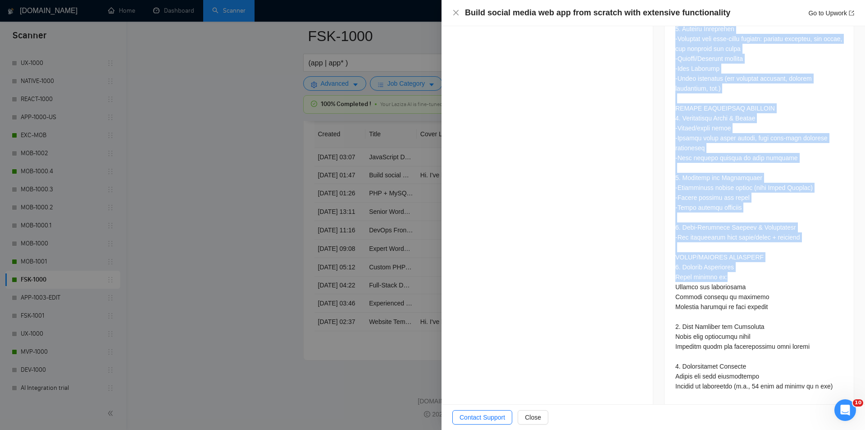
drag, startPoint x: 679, startPoint y: 196, endPoint x: 773, endPoint y: 265, distance: 117.4
click at [773, 265] on div at bounding box center [759, 175] width 189 height 462
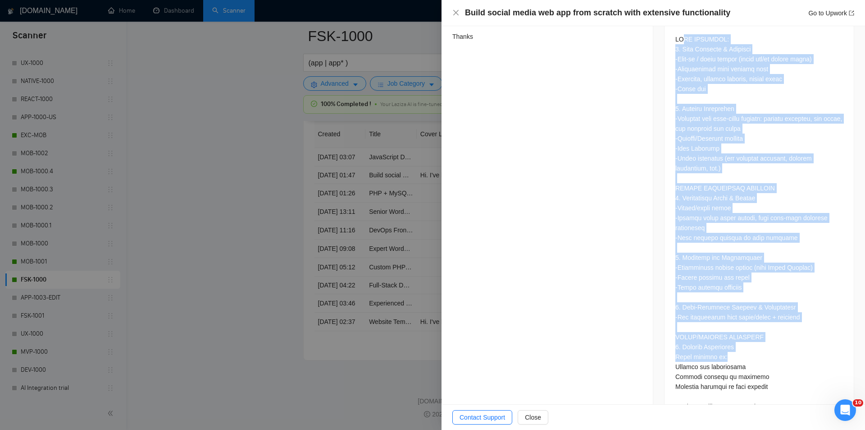
scroll to position [437, 0]
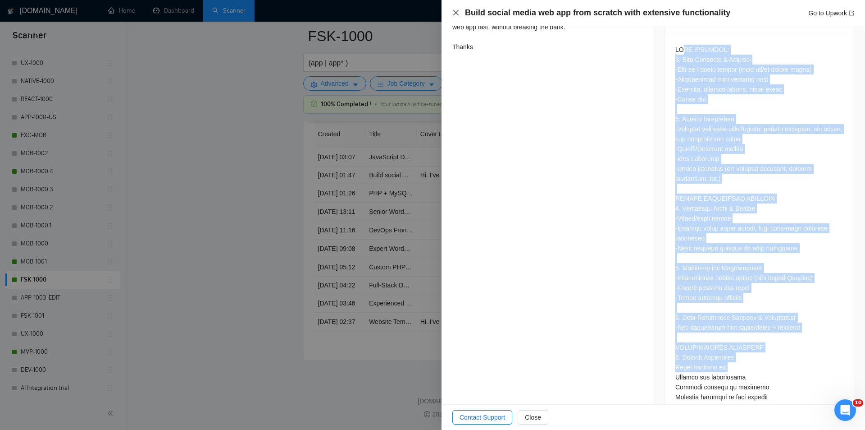
click at [455, 14] on icon "close" at bounding box center [455, 12] width 5 height 5
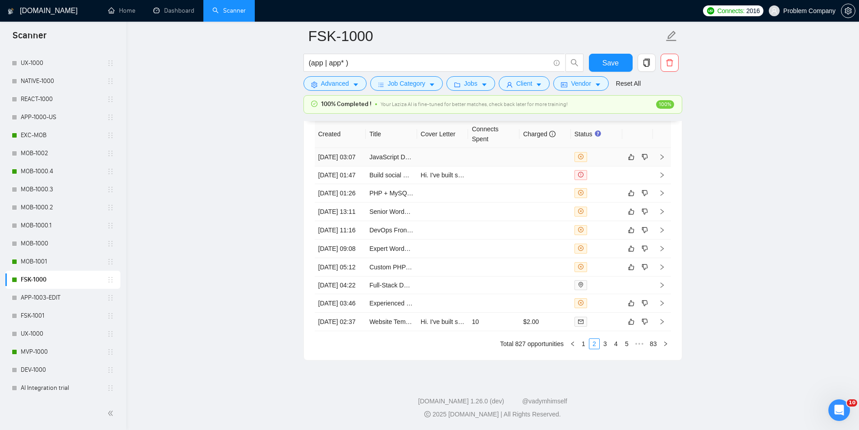
click at [352, 159] on td "[DATE] 03:07" at bounding box center [340, 157] width 51 height 18
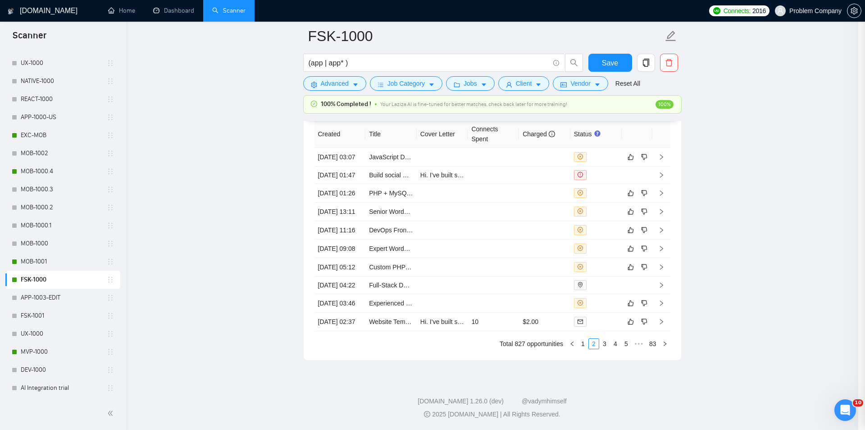
scroll to position [92, 0]
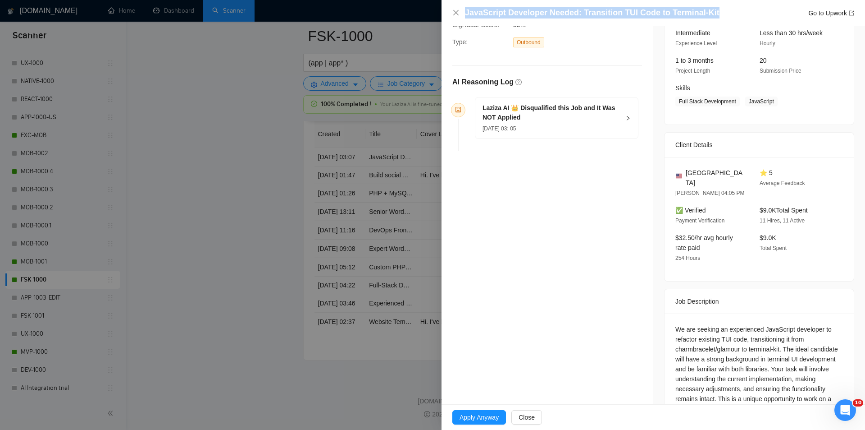
drag, startPoint x: 712, startPoint y: 16, endPoint x: 465, endPoint y: 12, distance: 247.0
click at [465, 12] on div "JavaScript Developer Needed: Transition TUI Code to Terminal-Kit Go to Upwork" at bounding box center [659, 12] width 389 height 11
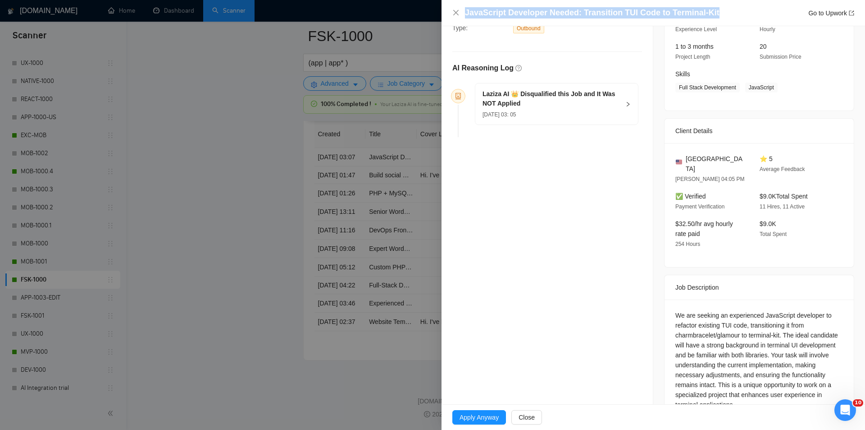
scroll to position [124, 0]
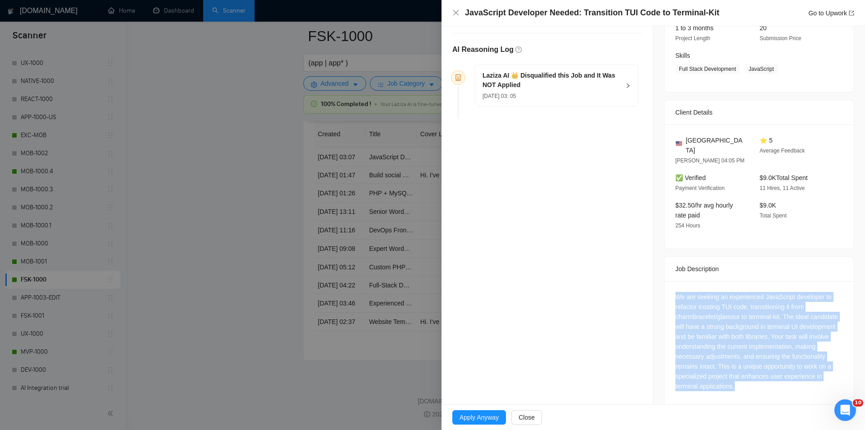
drag, startPoint x: 661, startPoint y: 281, endPoint x: 784, endPoint y: 377, distance: 156.4
click at [784, 377] on div "Job Description We are seeking an experienced JavaScript developer to refactor …" at bounding box center [759, 331] width 190 height 150
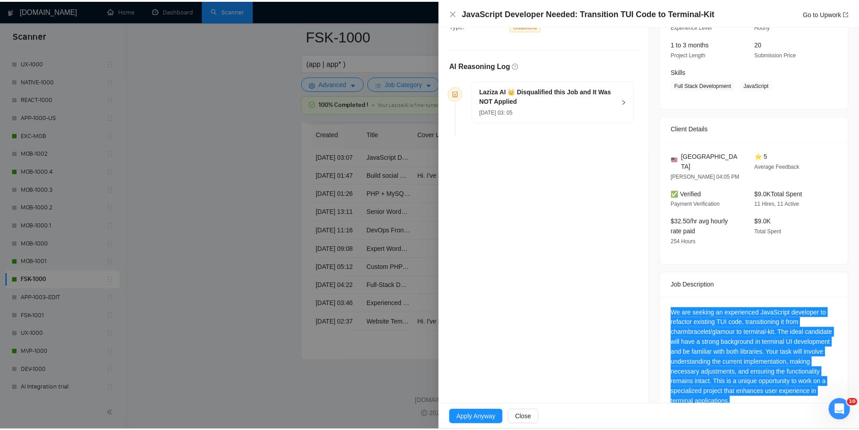
scroll to position [0, 0]
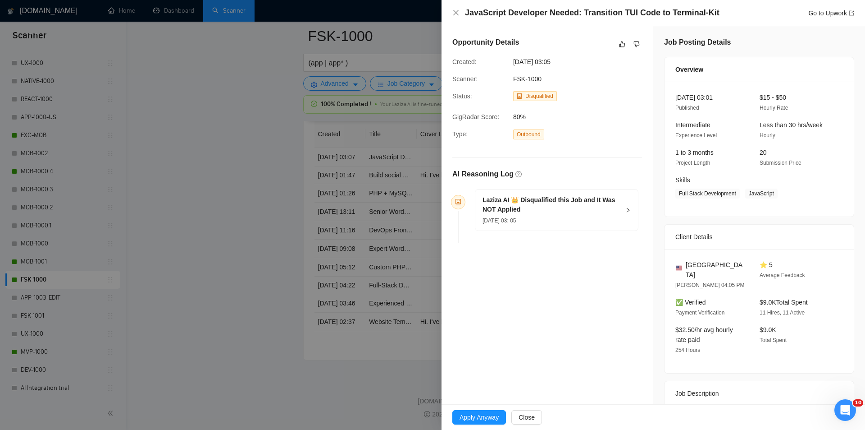
click at [619, 210] on div "Laziza AI 👑 Disqualified this Job and It Was NOT Applied [DATE] 03: 05" at bounding box center [557, 209] width 163 height 41
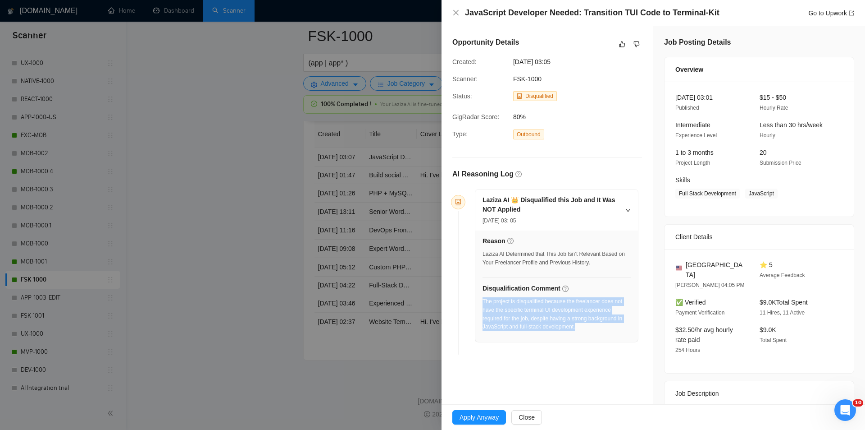
drag, startPoint x: 590, startPoint y: 328, endPoint x: 484, endPoint y: 302, distance: 109.0
click at [484, 302] on div "The project is disqualified because the freelancer does not have the specific t…" at bounding box center [557, 314] width 148 height 34
click at [459, 14] on icon "close" at bounding box center [456, 12] width 7 height 7
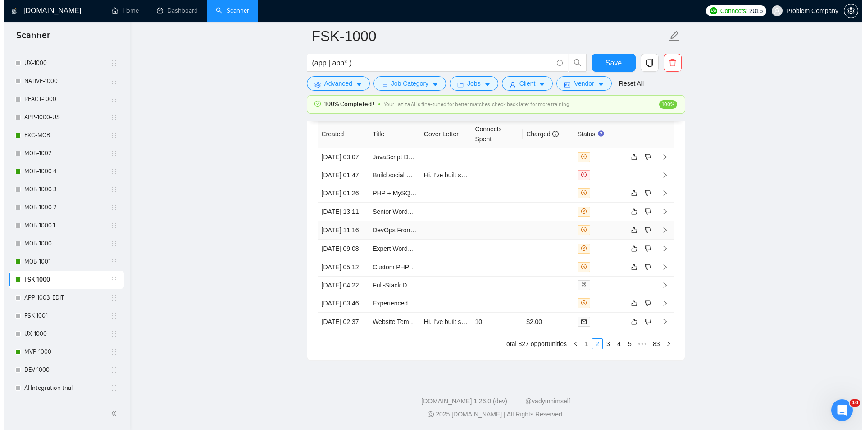
scroll to position [2335, 0]
click at [584, 343] on link "1" at bounding box center [583, 344] width 10 height 10
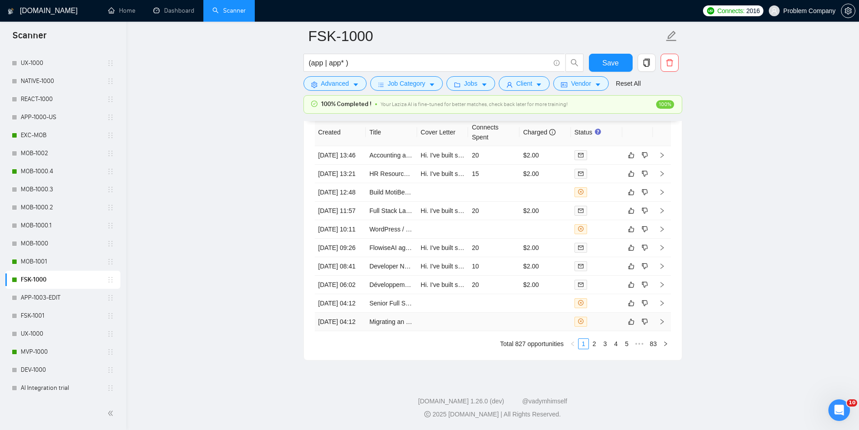
click at [347, 317] on td "[DATE] 04:12" at bounding box center [340, 321] width 51 height 18
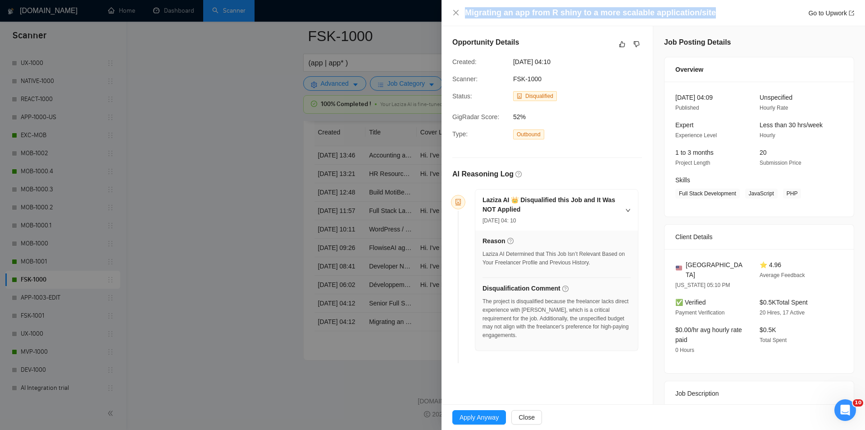
drag, startPoint x: 718, startPoint y: 11, endPoint x: 428, endPoint y: 9, distance: 289.8
click at [428, 9] on div "Migrating an app from R shiny to a more scalable application/site Go to Upwork …" at bounding box center [432, 215] width 865 height 430
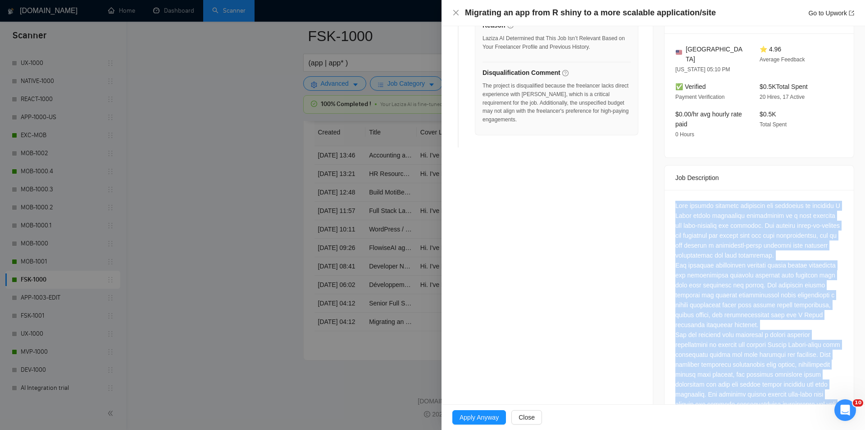
scroll to position [382, 0]
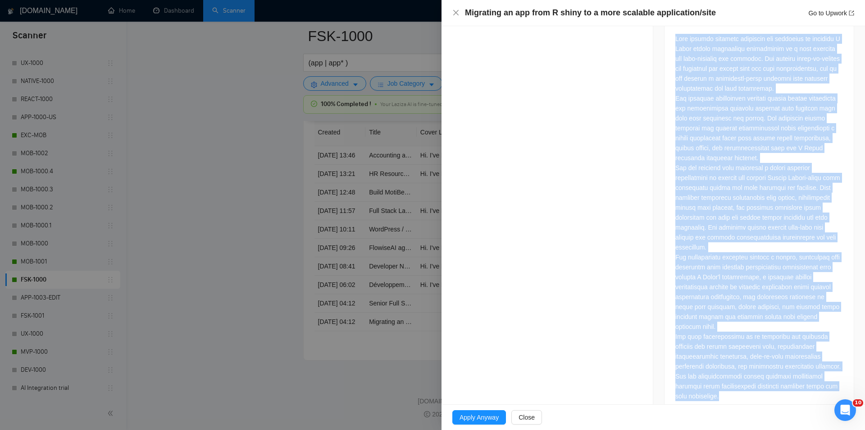
drag, startPoint x: 666, startPoint y: 225, endPoint x: 802, endPoint y: 382, distance: 208.0
click at [802, 382] on div at bounding box center [759, 219] width 189 height 392
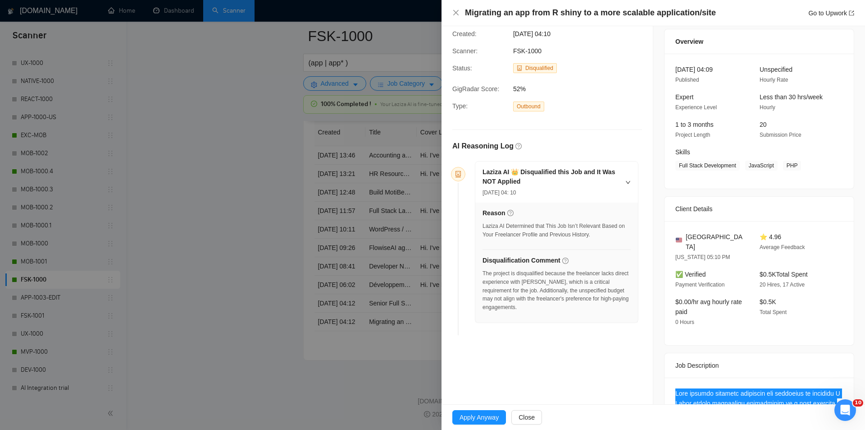
scroll to position [22, 0]
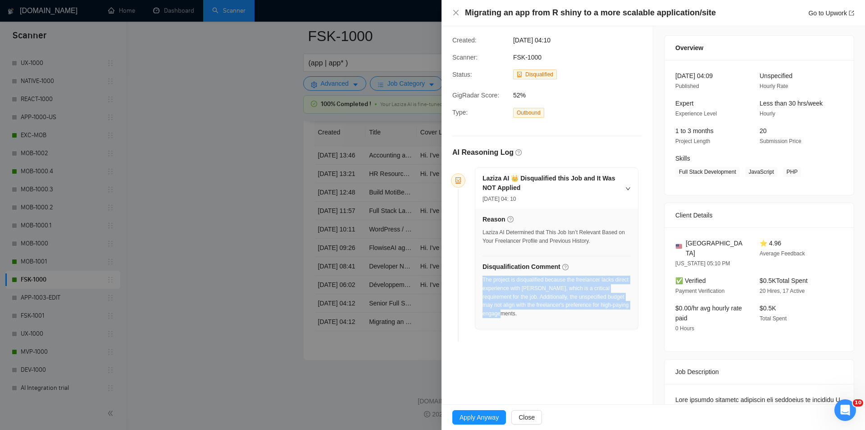
drag, startPoint x: 533, startPoint y: 317, endPoint x: 483, endPoint y: 282, distance: 61.4
click at [483, 282] on div "The project is disqualified because the freelancer lacks direct experience with…" at bounding box center [557, 299] width 148 height 48
click at [457, 12] on icon "close" at bounding box center [456, 12] width 7 height 7
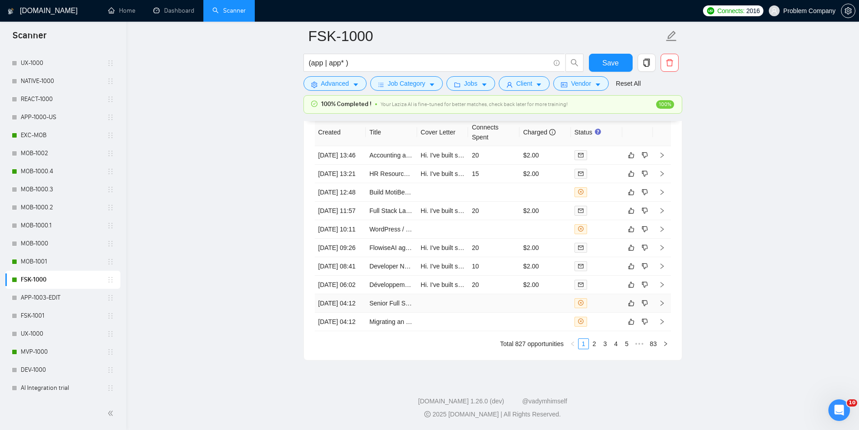
click at [349, 294] on td "[DATE] 04:12" at bounding box center [340, 303] width 51 height 18
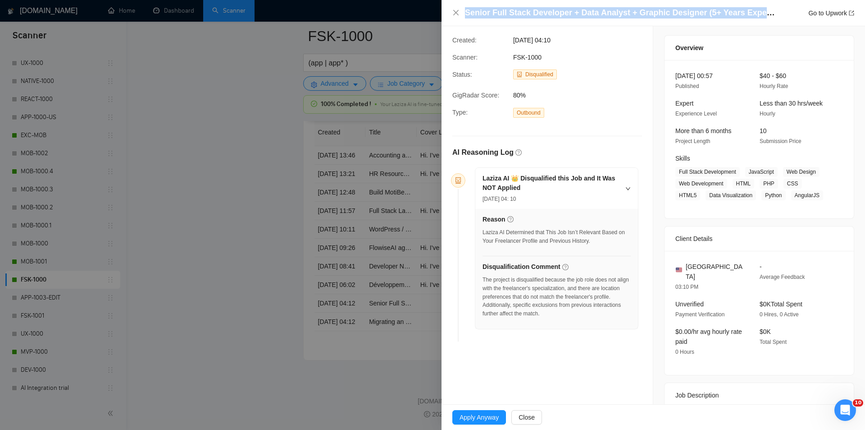
drag, startPoint x: 781, startPoint y: 13, endPoint x: 467, endPoint y: 15, distance: 313.7
click at [467, 15] on div "Senior Full Stack Developer + Data Analyst + Graphic Designer (5+ Years Experie…" at bounding box center [659, 12] width 389 height 11
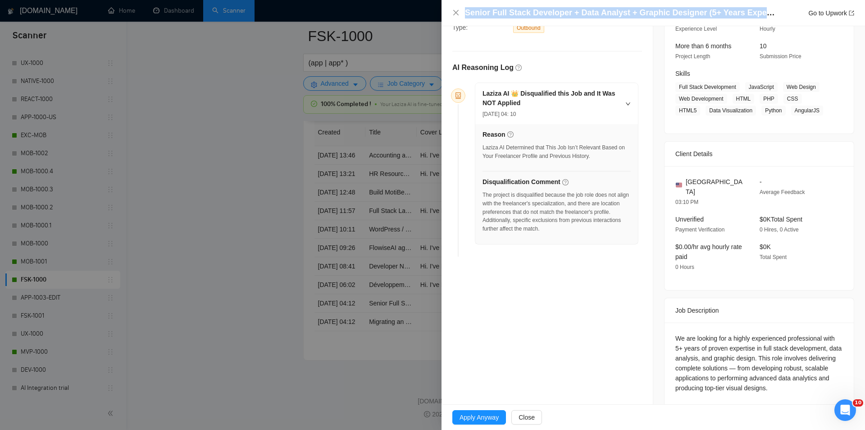
scroll to position [108, 0]
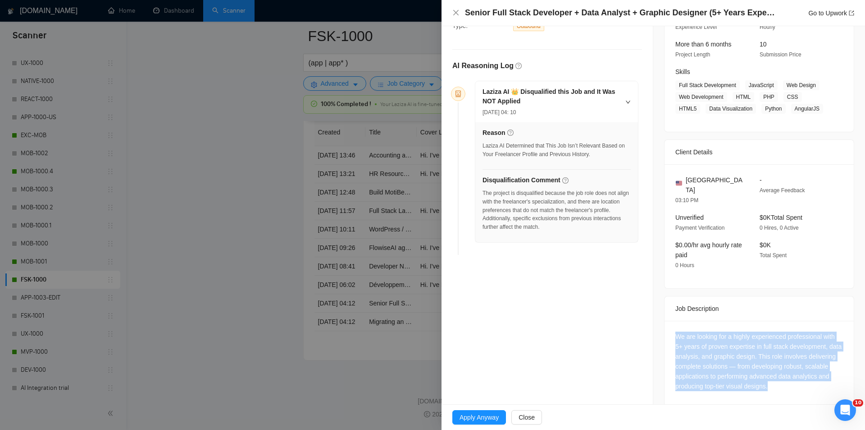
drag, startPoint x: 664, startPoint y: 319, endPoint x: 834, endPoint y: 383, distance: 181.2
click at [834, 383] on div "We are looking for a highly experienced professional with 5+ years of proven ex…" at bounding box center [759, 362] width 189 height 85
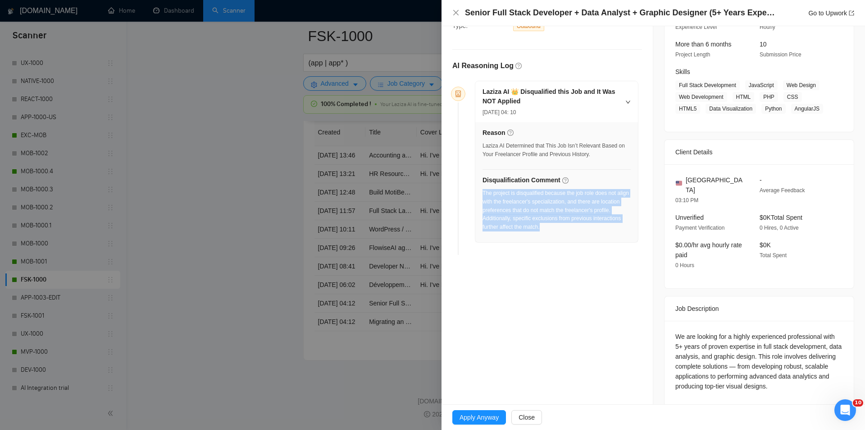
drag, startPoint x: 571, startPoint y: 224, endPoint x: 484, endPoint y: 190, distance: 92.7
click at [484, 190] on div "The project is disqualified because the job role does not align with the freela…" at bounding box center [557, 213] width 148 height 48
click at [456, 15] on icon "close" at bounding box center [456, 12] width 7 height 7
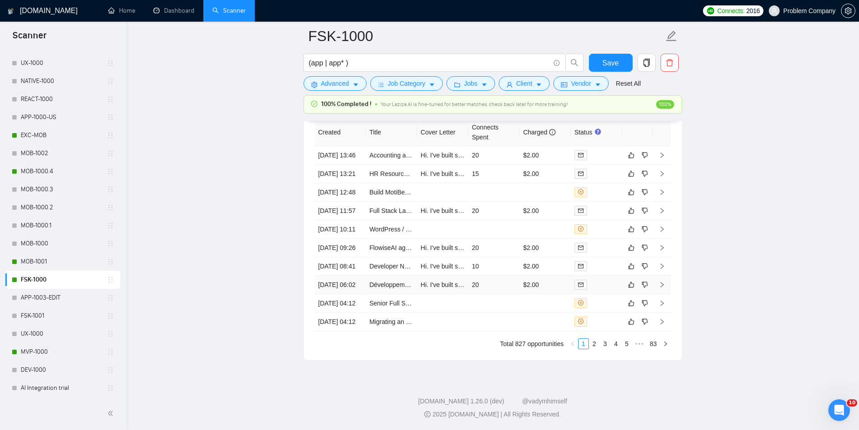
click at [347, 275] on td "[DATE] 06:02" at bounding box center [340, 284] width 51 height 18
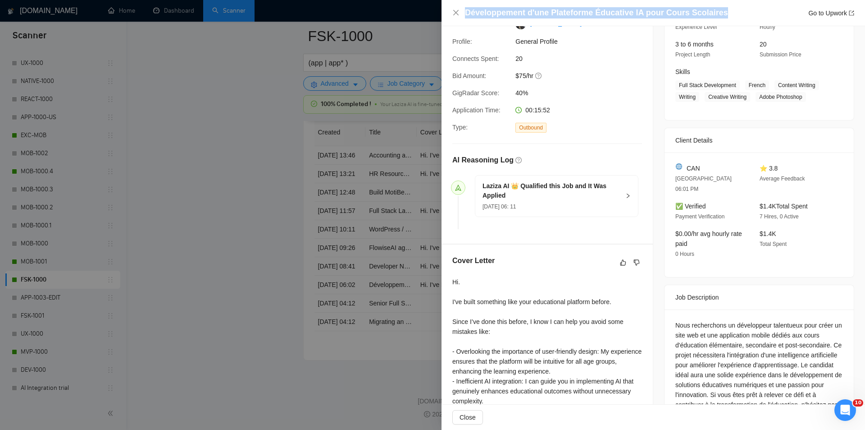
drag, startPoint x: 724, startPoint y: 10, endPoint x: 463, endPoint y: 15, distance: 261.0
click at [463, 15] on div "Développement d'une Plateforme Éducative IA pour Cours Scolaires Go to Upwork" at bounding box center [654, 12] width 402 height 11
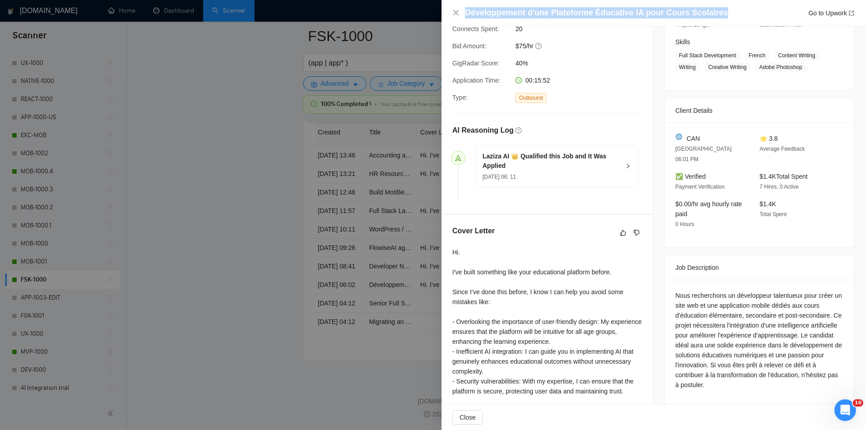
scroll to position [203, 0]
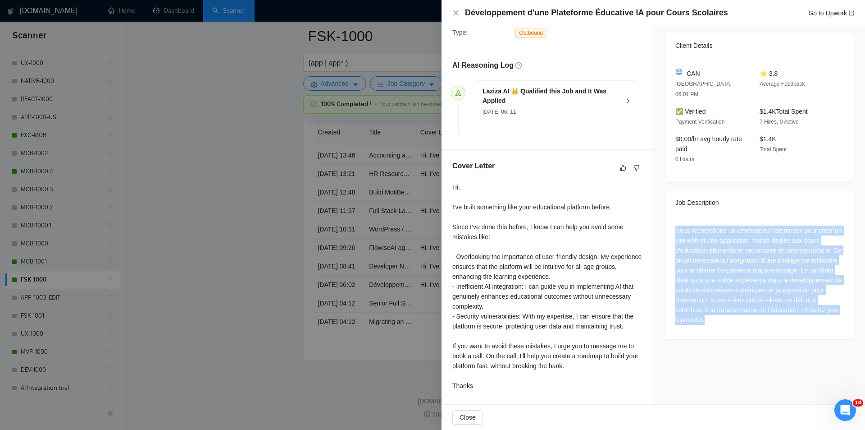
drag, startPoint x: 670, startPoint y: 212, endPoint x: 755, endPoint y: 315, distance: 133.8
click at [755, 315] on div "Nous recherchons un développeur talentueux pour créer un site web et une applic…" at bounding box center [759, 277] width 189 height 124
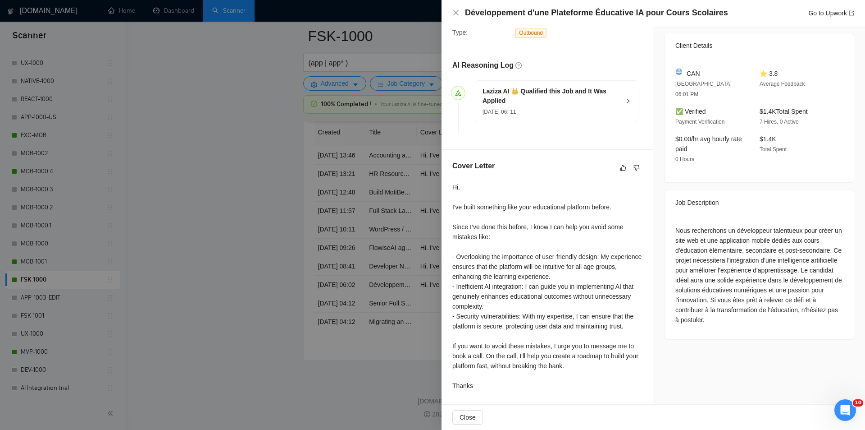
click at [450, 16] on div "Développement d'une Plateforme Éducative IA pour Cours Scolaires Go to Upwork" at bounding box center [654, 13] width 424 height 26
click at [455, 12] on icon "close" at bounding box center [455, 12] width 5 height 5
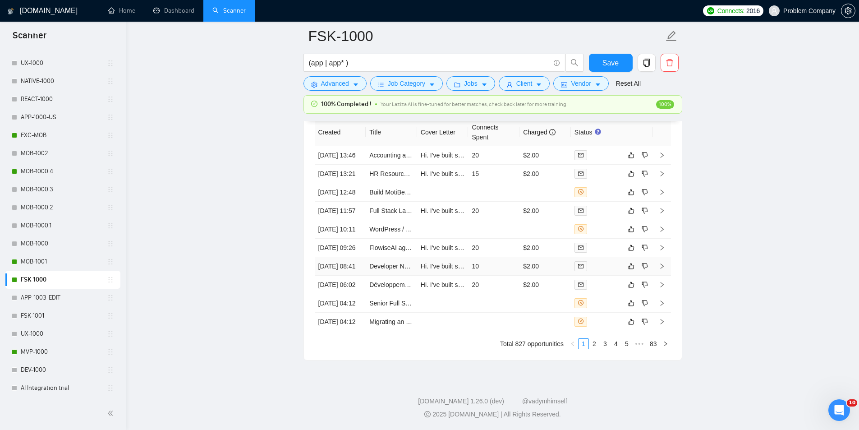
click at [348, 257] on td "[DATE] 08:41" at bounding box center [340, 266] width 51 height 18
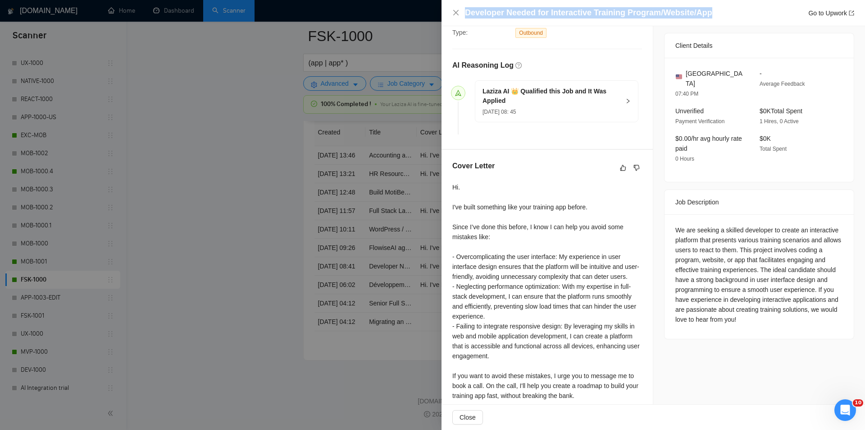
drag, startPoint x: 715, startPoint y: 16, endPoint x: 467, endPoint y: 9, distance: 248.0
click at [467, 9] on div "Developer Needed for Interactive Training Program/Website/App Go to Upwork" at bounding box center [659, 12] width 389 height 11
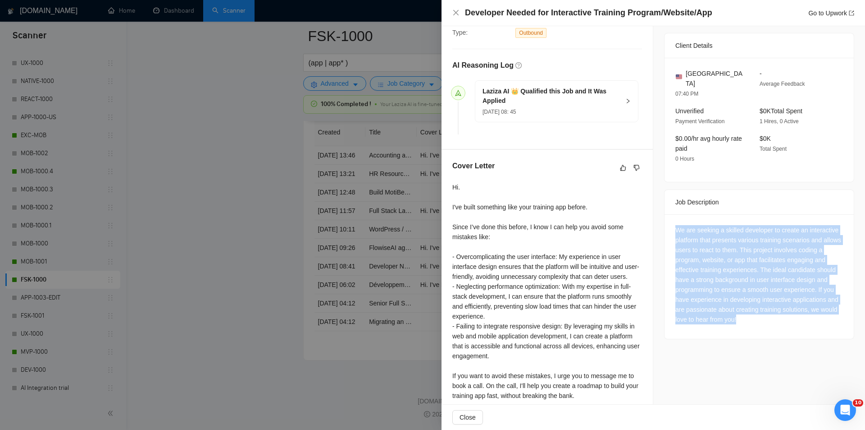
drag, startPoint x: 669, startPoint y: 210, endPoint x: 775, endPoint y: 307, distance: 143.9
click at [775, 307] on div "We are seeking a skilled developer to create an interactive platform that prese…" at bounding box center [759, 276] width 189 height 124
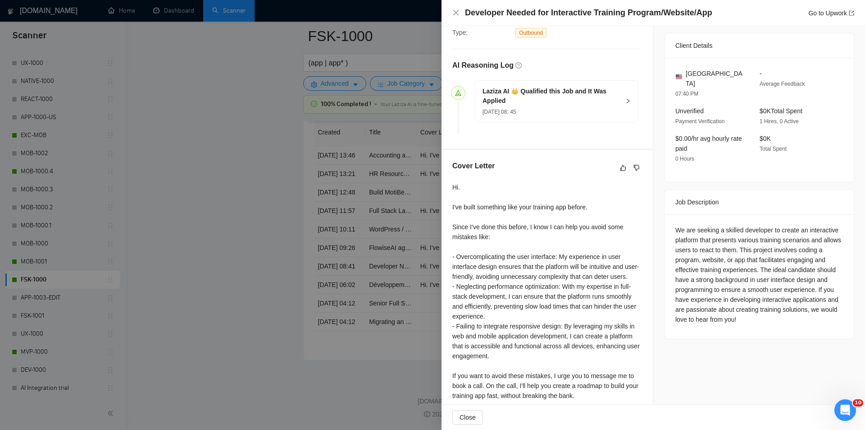
click at [452, 12] on div "Developer Needed for Interactive Training Program/Website/App Go to Upwork" at bounding box center [654, 13] width 424 height 26
click at [457, 15] on icon "close" at bounding box center [456, 12] width 7 height 7
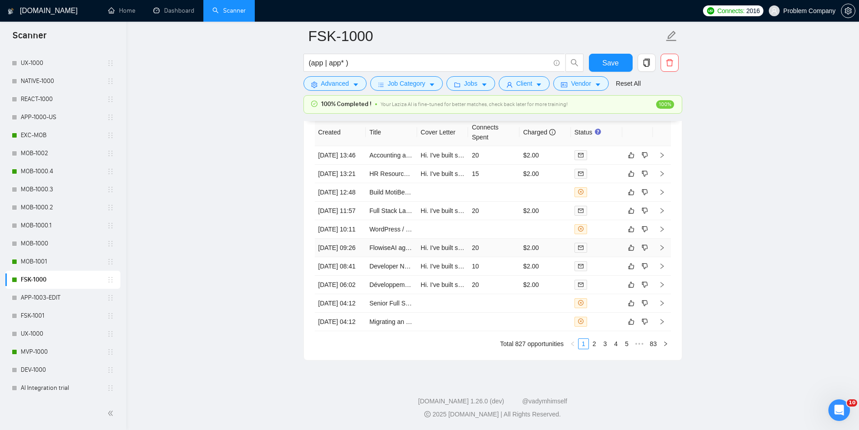
click at [352, 238] on td "[DATE] 09:26" at bounding box center [340, 247] width 51 height 18
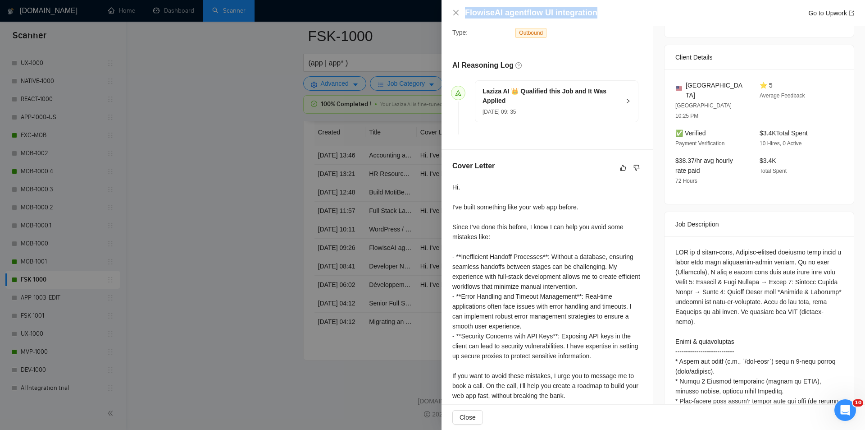
drag, startPoint x: 606, startPoint y: 13, endPoint x: 469, endPoint y: 6, distance: 137.2
click at [469, 6] on div "FlowiseAI agentflow UI integration Go to Upwork" at bounding box center [654, 13] width 424 height 26
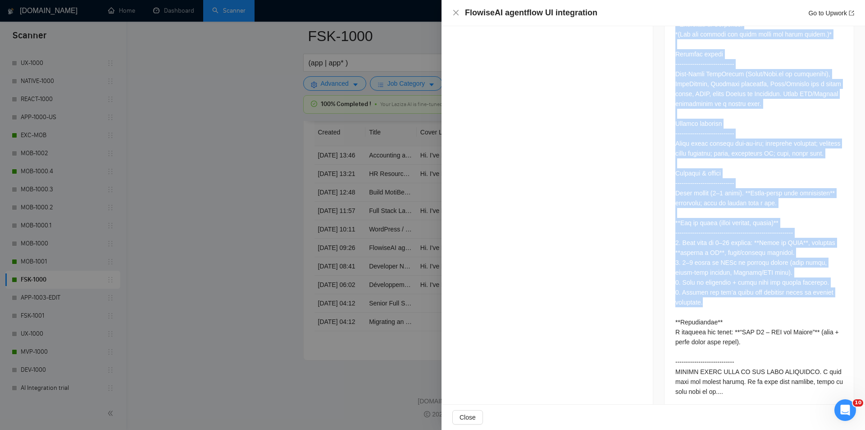
scroll to position [624, 0]
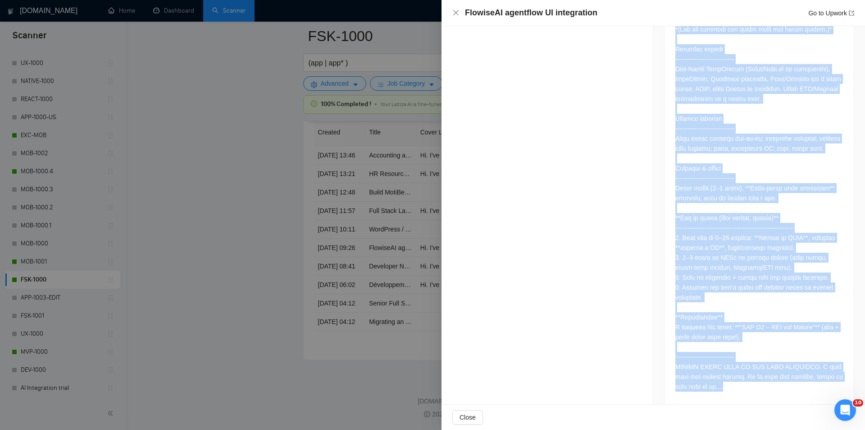
drag, startPoint x: 673, startPoint y: 223, endPoint x: 777, endPoint y: 369, distance: 179.6
click at [777, 369] on div at bounding box center [759, 110] width 189 height 590
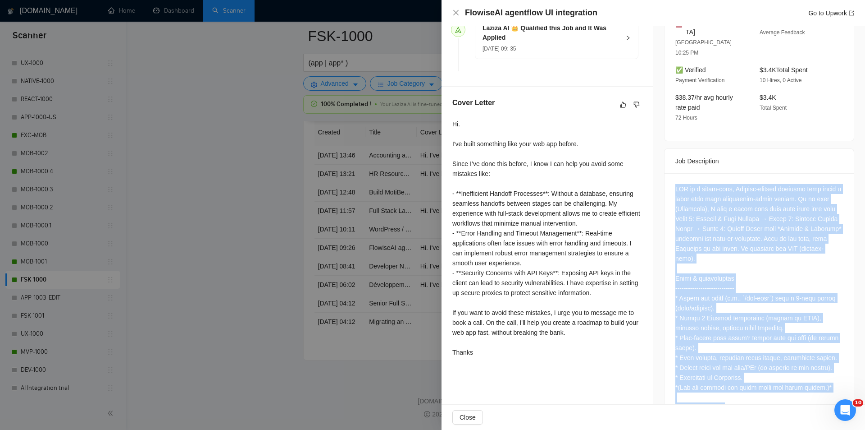
scroll to position [263, 0]
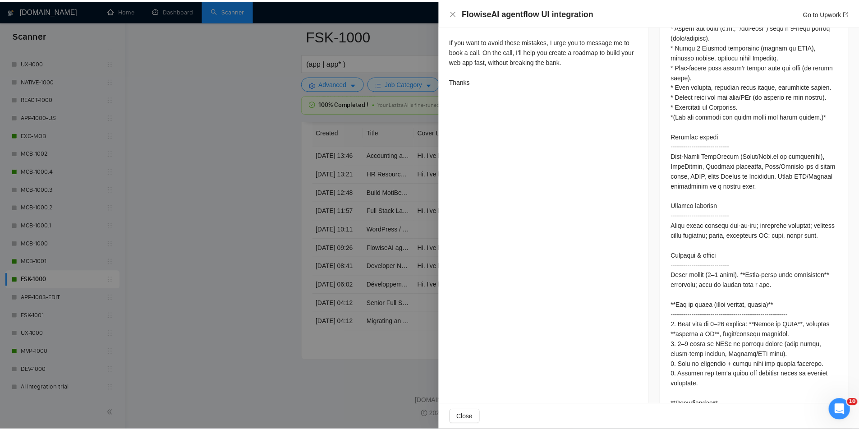
scroll to position [534, 0]
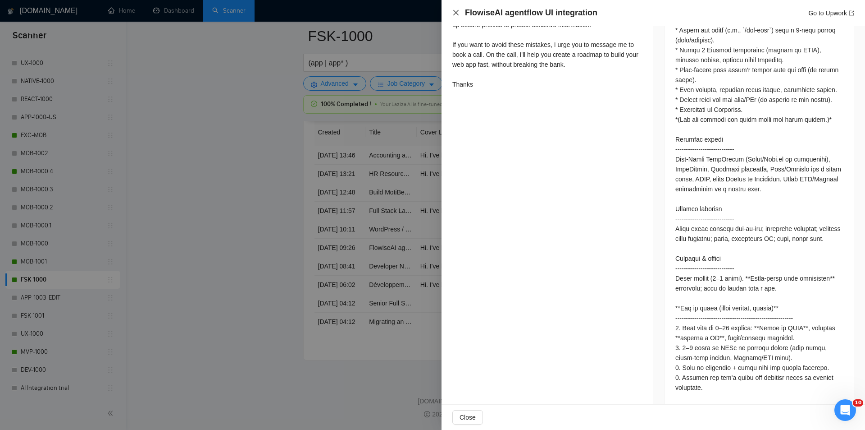
click at [457, 11] on icon "close" at bounding box center [456, 12] width 7 height 7
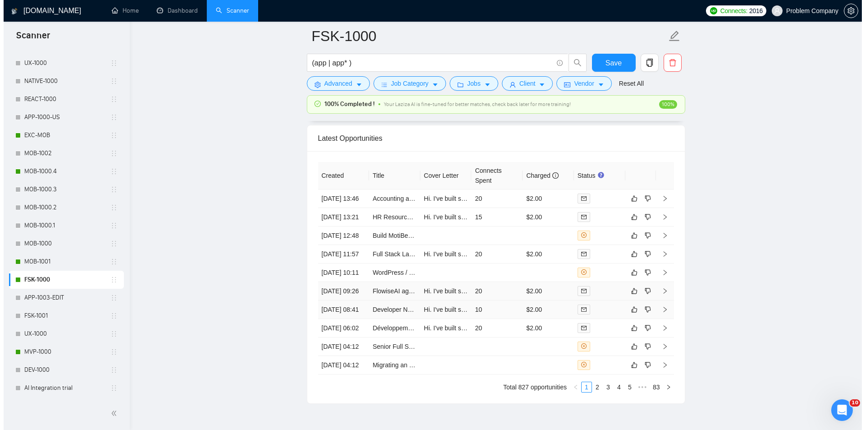
scroll to position [2200, 0]
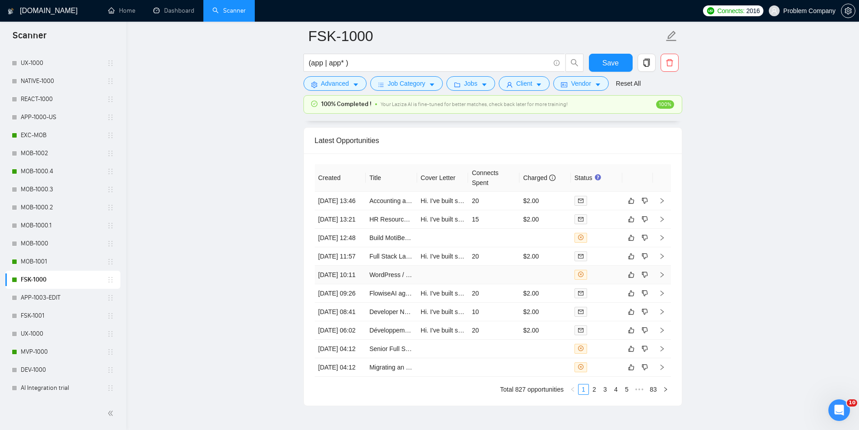
click at [339, 284] on td "[DATE] 10:11" at bounding box center [340, 274] width 51 height 18
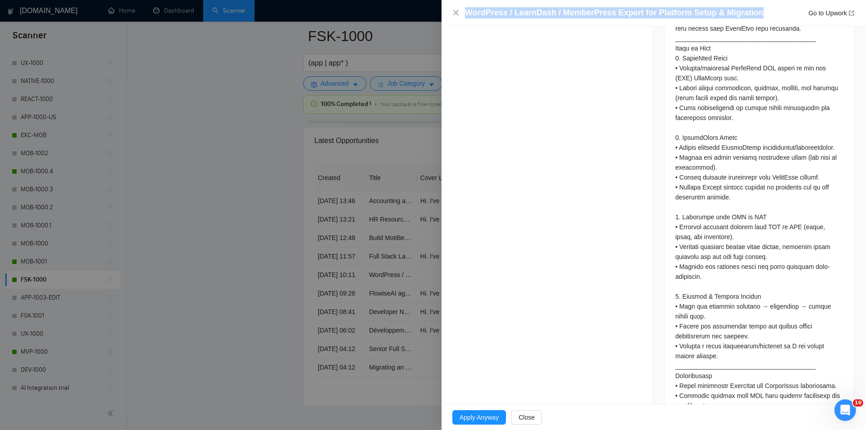
drag, startPoint x: 764, startPoint y: 14, endPoint x: 432, endPoint y: 8, distance: 332.3
click at [432, 8] on div "WordPress / LearnDash / MemberPress Expert for Platform Setup & Migration Go to…" at bounding box center [432, 215] width 865 height 430
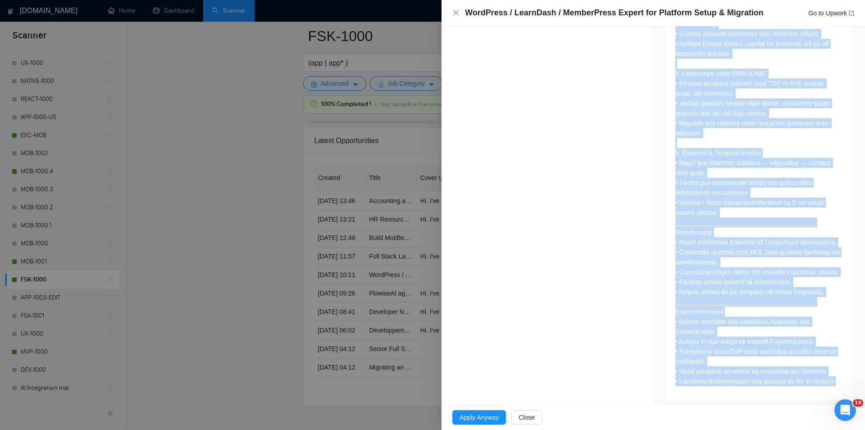
scroll to position [682, 0]
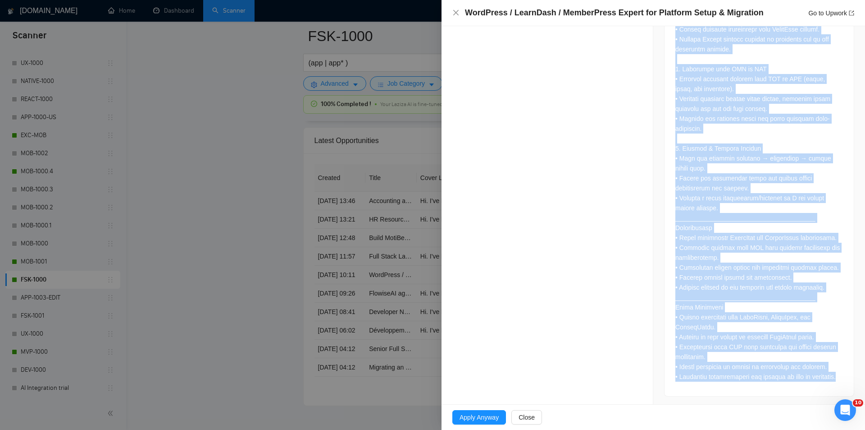
drag, startPoint x: 667, startPoint y: 278, endPoint x: 793, endPoint y: 380, distance: 162.8
click at [793, 380] on div at bounding box center [759, 71] width 189 height 650
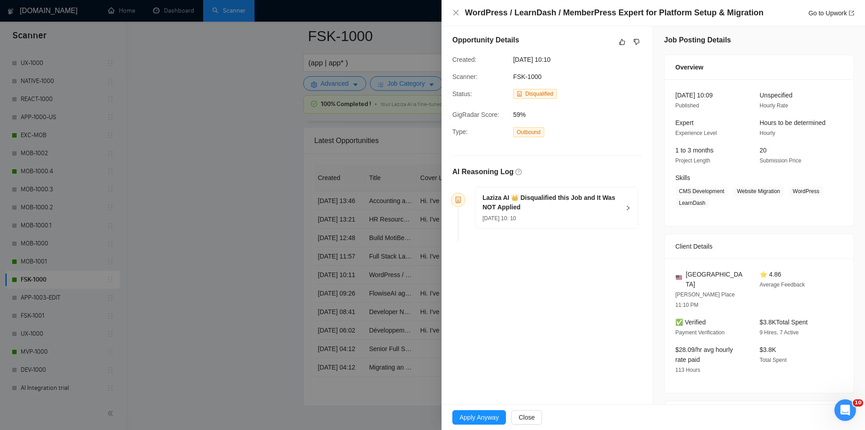
scroll to position [0, 0]
click at [577, 222] on div "[DATE] 10: 10" at bounding box center [551, 220] width 137 height 10
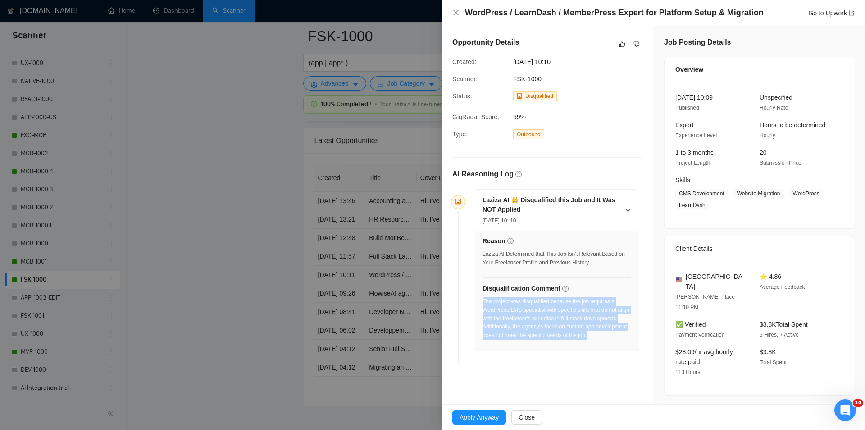
drag, startPoint x: 555, startPoint y: 354, endPoint x: 484, endPoint y: 304, distance: 87.1
click at [484, 304] on div "Reason Laziza AI Determined that This Job Isn’t Relevant Based on Your Freelanc…" at bounding box center [557, 290] width 163 height 120
click at [456, 15] on icon "close" at bounding box center [456, 12] width 7 height 7
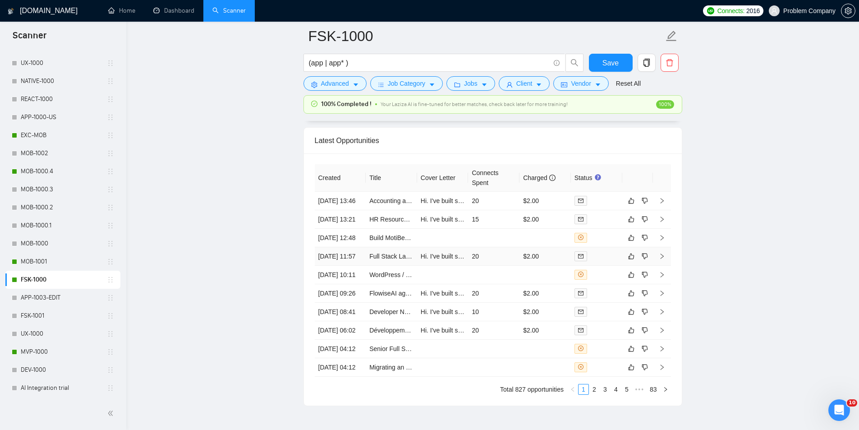
click at [352, 265] on td "[DATE] 11:57" at bounding box center [340, 256] width 51 height 18
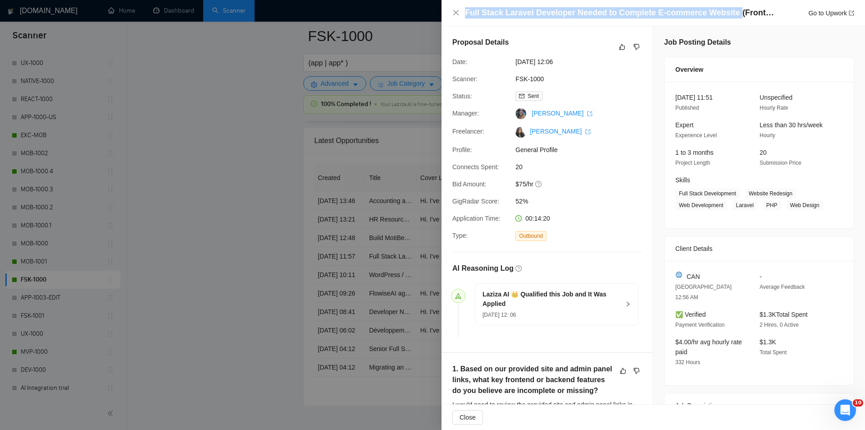
drag, startPoint x: 729, startPoint y: 13, endPoint x: 476, endPoint y: 6, distance: 253.4
click at [476, 6] on div "Full Stack Laravel Developer Needed to Complete E-commerce Website (Frontend + …" at bounding box center [654, 13] width 424 height 26
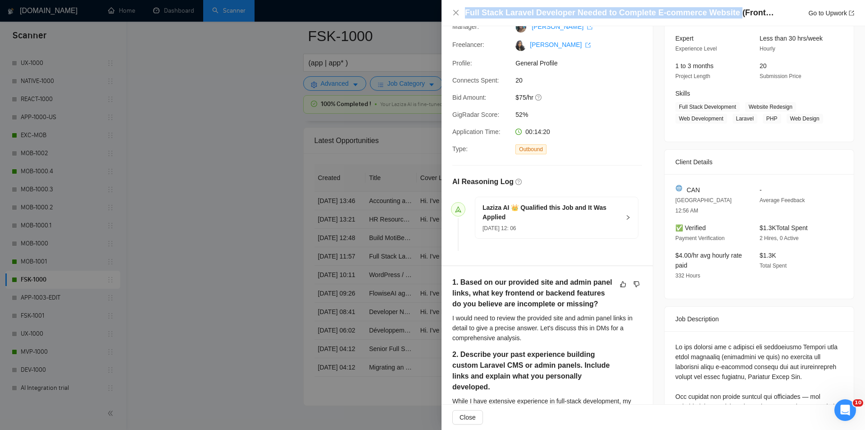
scroll to position [135, 0]
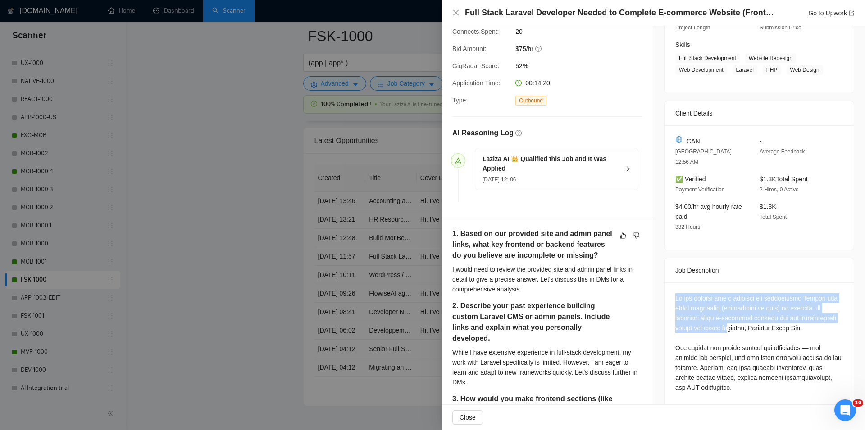
drag, startPoint x: 659, startPoint y: 283, endPoint x: 728, endPoint y: 316, distance: 76.6
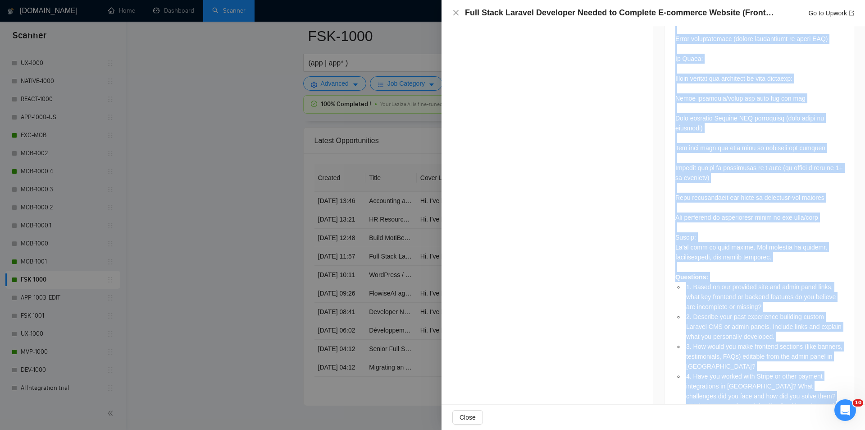
scroll to position [1468, 0]
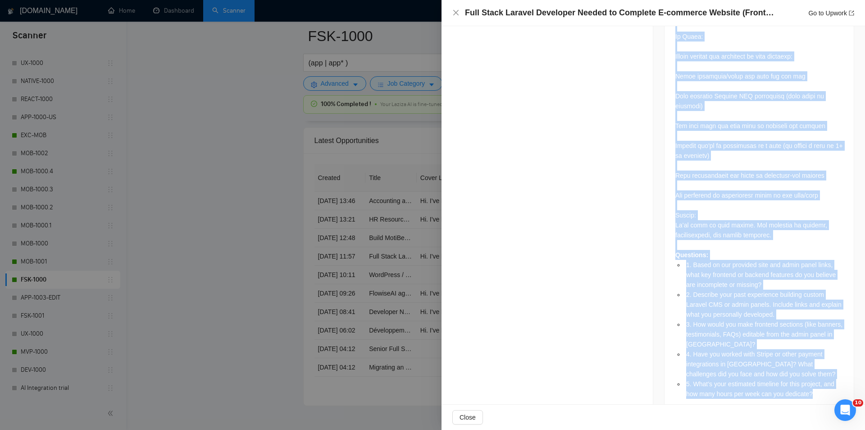
drag, startPoint x: 674, startPoint y: 279, endPoint x: 814, endPoint y: 371, distance: 167.2
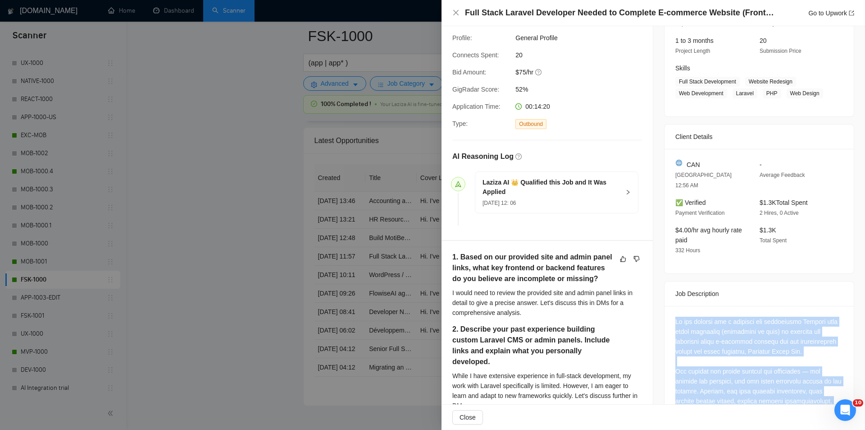
scroll to position [115, 0]
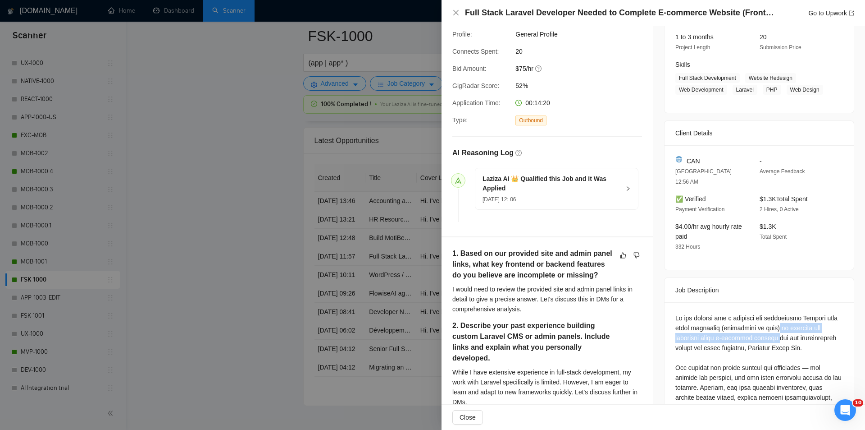
drag, startPoint x: 773, startPoint y: 312, endPoint x: 771, endPoint y: 326, distance: 13.6
drag, startPoint x: 458, startPoint y: 12, endPoint x: 504, endPoint y: 89, distance: 89.7
click at [458, 12] on icon "close" at bounding box center [456, 12] width 7 height 7
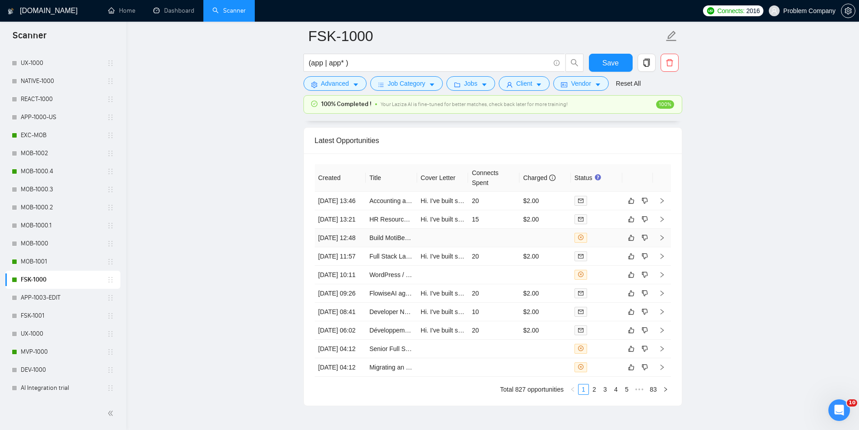
drag, startPoint x: 342, startPoint y: 265, endPoint x: 422, endPoint y: 248, distance: 81.7
click at [344, 247] on td "[DATE] 12:48" at bounding box center [340, 238] width 51 height 18
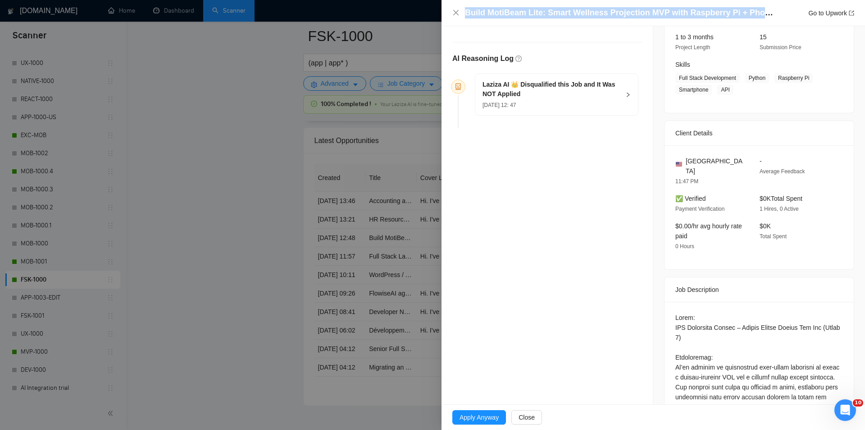
drag, startPoint x: 464, startPoint y: 14, endPoint x: 763, endPoint y: 15, distance: 299.3
click at [763, 15] on div "Build MotiBeam Lite: Smart Wellness Projection MVP with Raspberry Pi + Phone In…" at bounding box center [654, 12] width 402 height 11
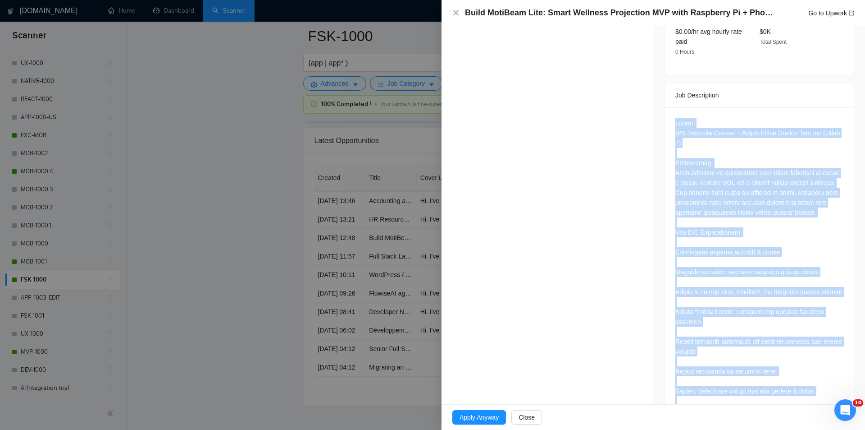
scroll to position [543, 0]
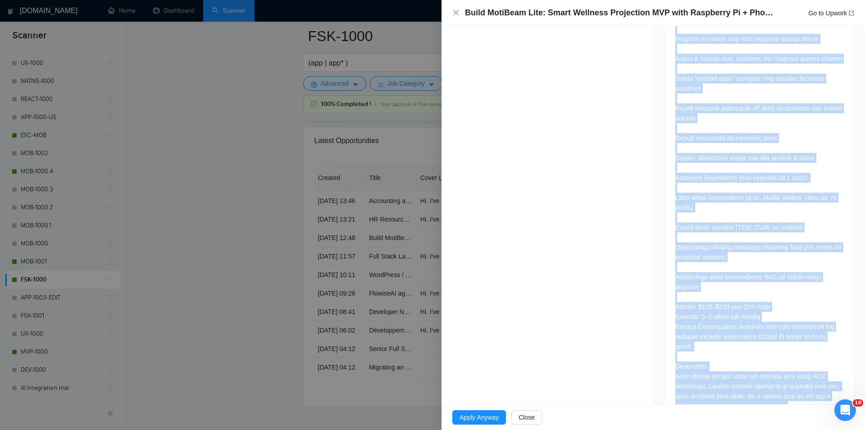
drag, startPoint x: 670, startPoint y: 119, endPoint x: 806, endPoint y: 382, distance: 296.7
click at [806, 382] on div at bounding box center [759, 149] width 189 height 551
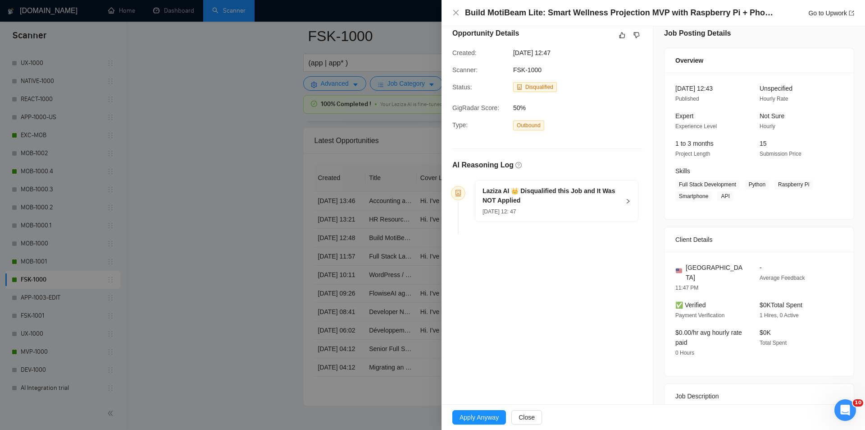
scroll to position [0, 0]
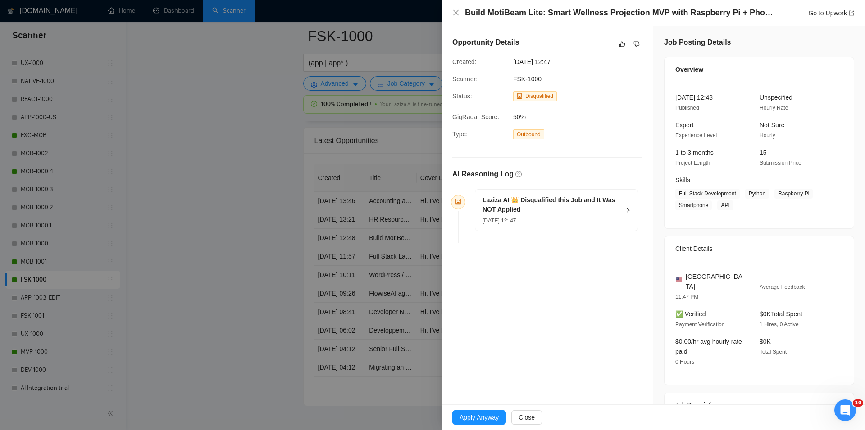
click at [583, 215] on div "Laziza AI 👑 Disqualified this Job and It Was NOT Applied [DATE] 12: 47" at bounding box center [551, 210] width 137 height 30
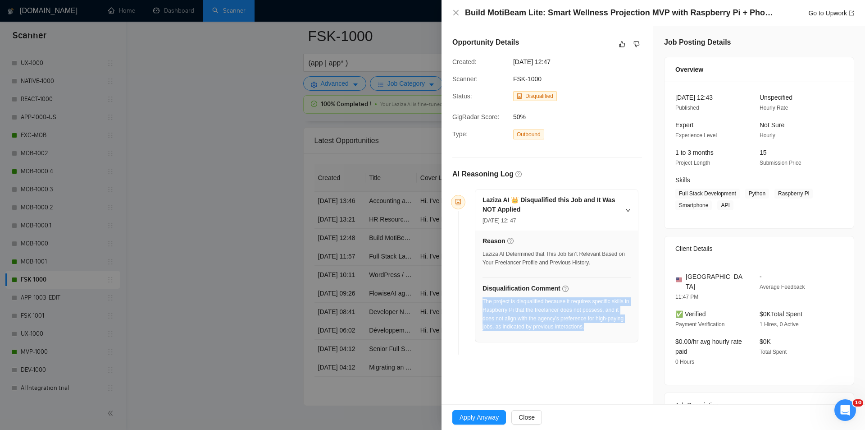
drag, startPoint x: 598, startPoint y: 327, endPoint x: 483, endPoint y: 303, distance: 117.5
click at [483, 303] on div "The project is disqualified because it requires specific skills in Raspberry Pi…" at bounding box center [557, 314] width 148 height 34
click at [456, 10] on icon "close" at bounding box center [456, 12] width 7 height 7
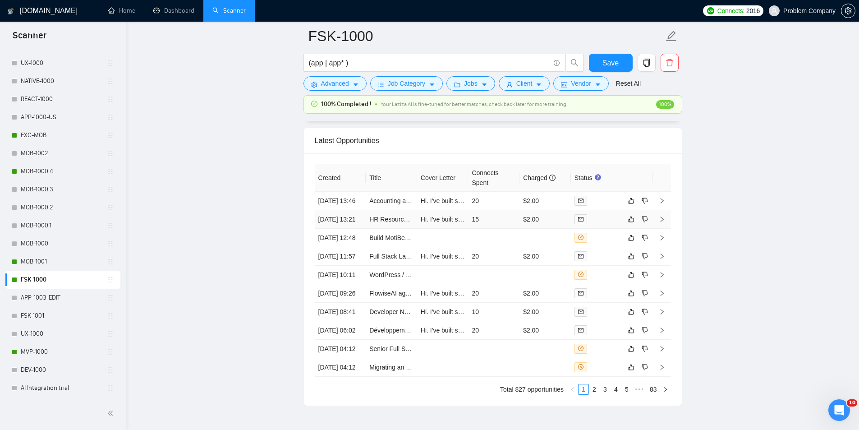
drag, startPoint x: 350, startPoint y: 230, endPoint x: 356, endPoint y: 239, distance: 11.1
click at [350, 229] on td "[DATE] 13:21" at bounding box center [340, 219] width 51 height 18
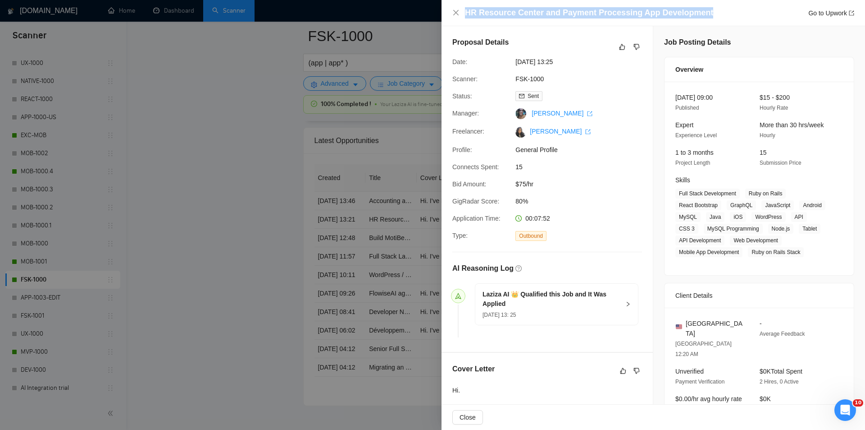
drag, startPoint x: 717, startPoint y: 10, endPoint x: 504, endPoint y: 3, distance: 212.9
click at [504, 3] on div "HR Resource Center and Payment Processing App Development Go to Upwork" at bounding box center [654, 13] width 424 height 26
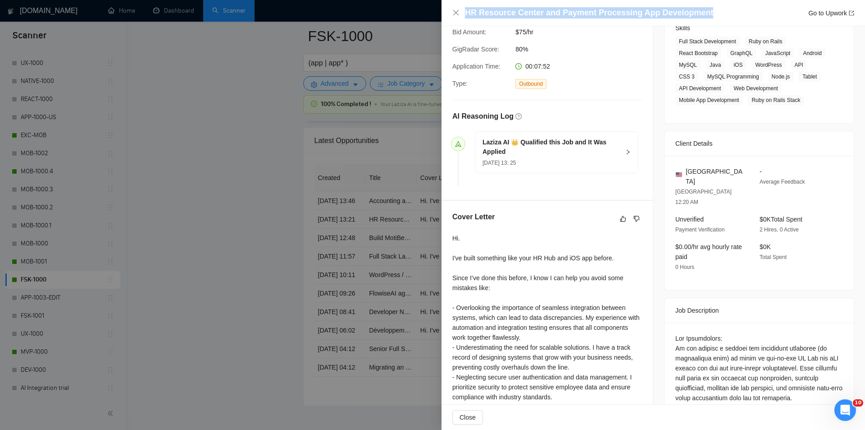
scroll to position [180, 0]
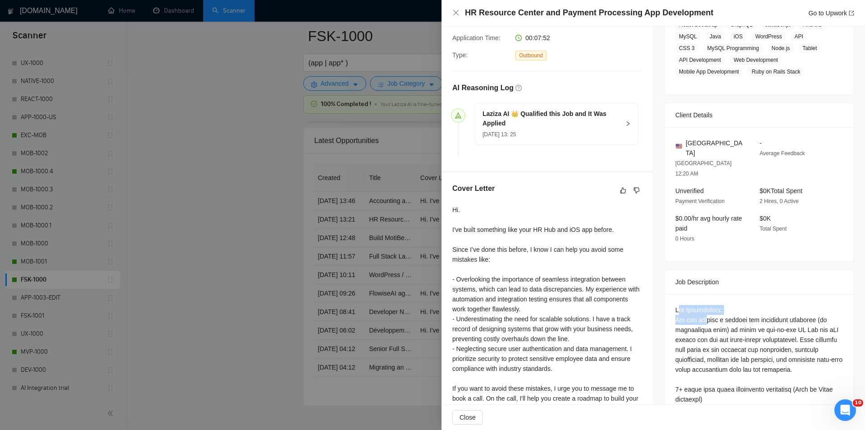
drag, startPoint x: 676, startPoint y: 283, endPoint x: 701, endPoint y: 298, distance: 29.5
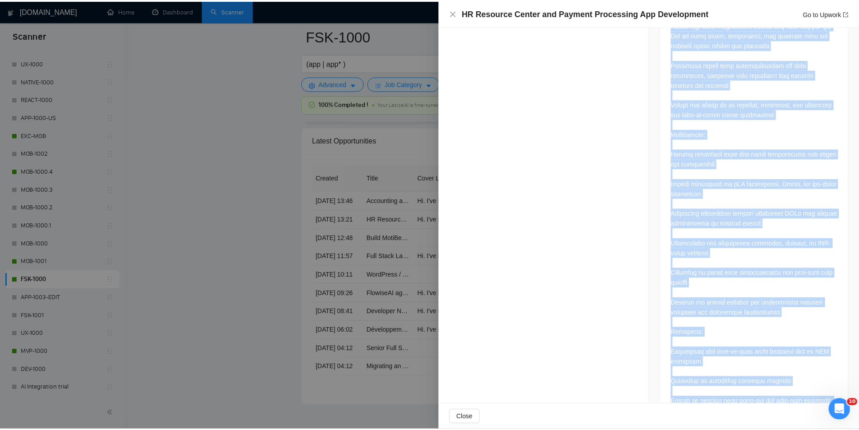
scroll to position [897, 0]
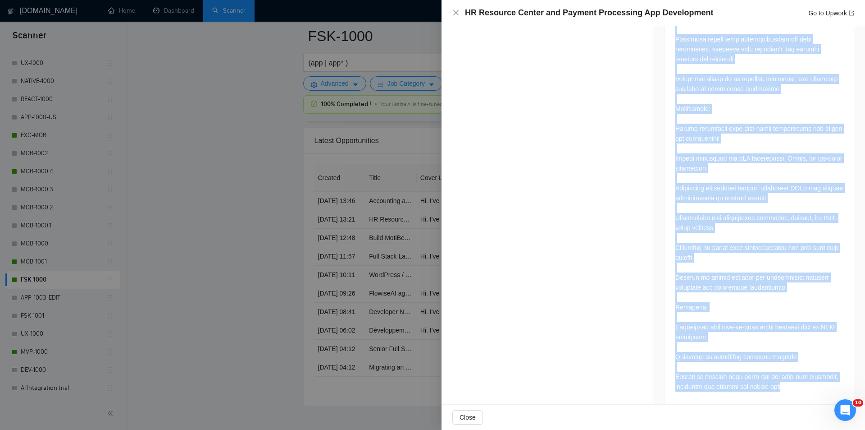
drag, startPoint x: 672, startPoint y: 280, endPoint x: 813, endPoint y: 384, distance: 175.2
drag, startPoint x: 458, startPoint y: 11, endPoint x: 517, endPoint y: 105, distance: 110.3
click at [458, 11] on icon "close" at bounding box center [455, 12] width 5 height 5
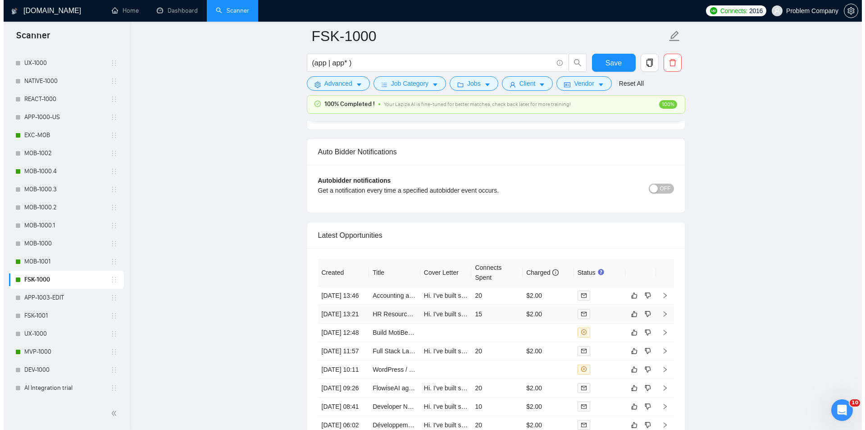
scroll to position [2109, 0]
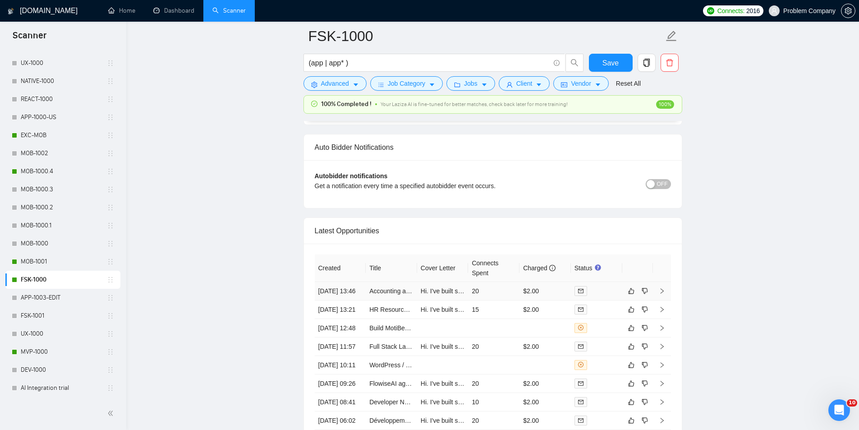
click at [348, 300] on td "[DATE] 13:46" at bounding box center [340, 291] width 51 height 18
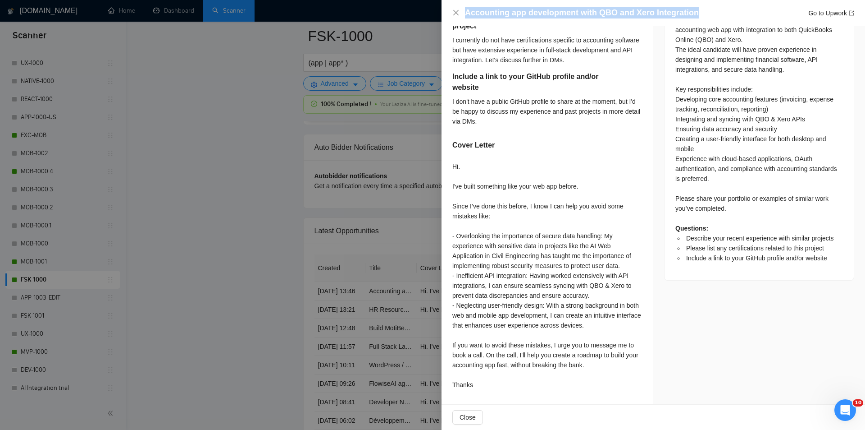
drag, startPoint x: 708, startPoint y: 6, endPoint x: 690, endPoint y: 14, distance: 19.4
click at [690, 14] on div "Accounting app development with QBO and Xero Integration Go to Upwork" at bounding box center [654, 13] width 424 height 26
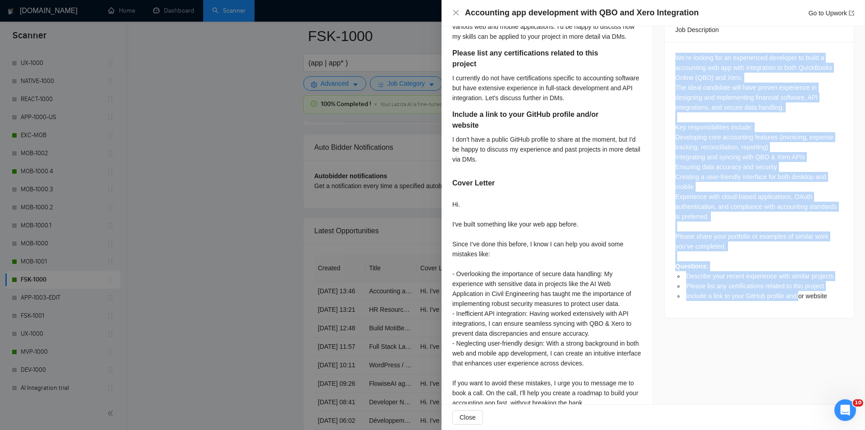
scroll to position [389, 0]
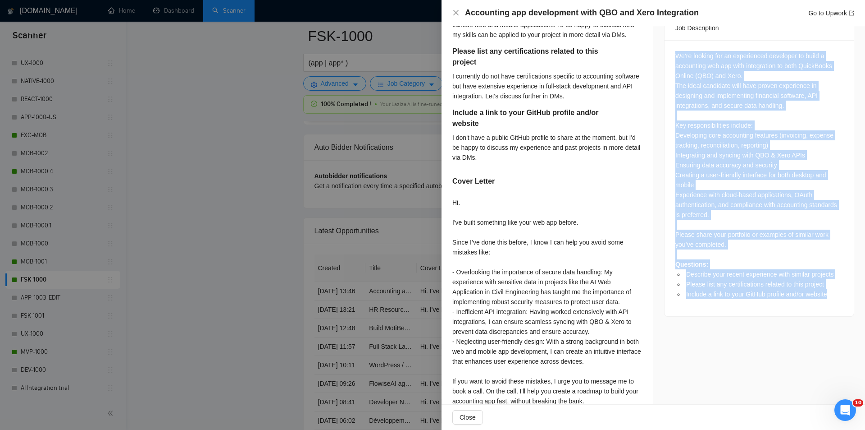
drag, startPoint x: 674, startPoint y: 176, endPoint x: 833, endPoint y: 285, distance: 192.3
click at [833, 285] on div "We’re looking for an experienced developer to build a accounting web app with i…" at bounding box center [760, 175] width 168 height 248
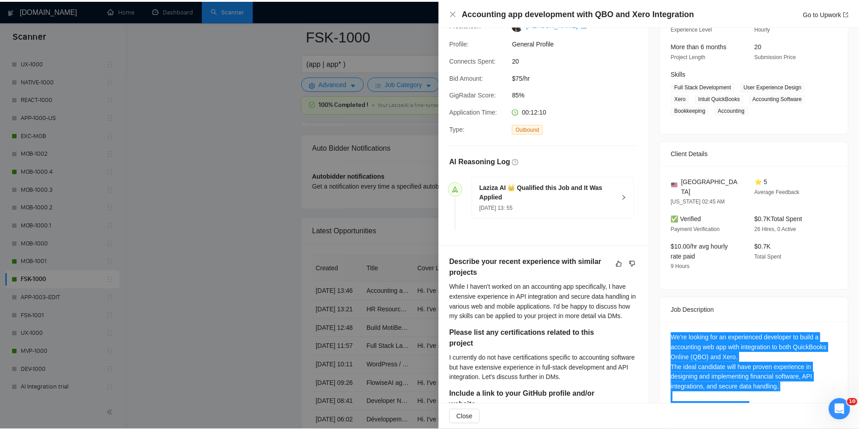
scroll to position [0, 0]
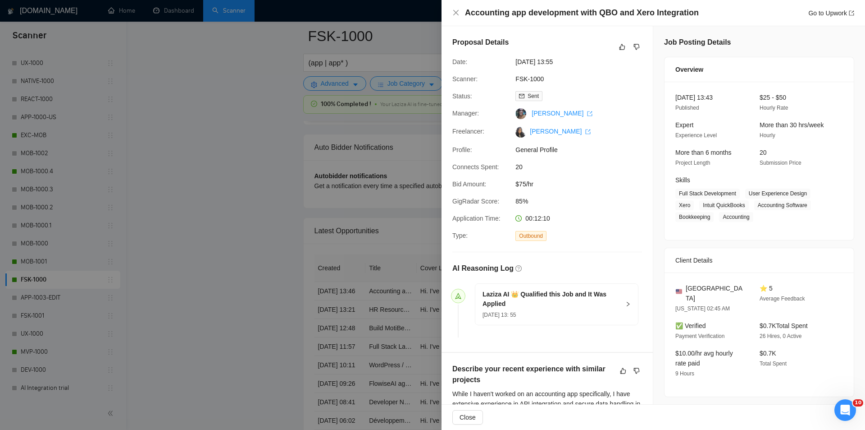
drag, startPoint x: 572, startPoint y: 61, endPoint x: 515, endPoint y: 59, distance: 57.7
click at [516, 59] on span "[DATE] 13:55" at bounding box center [583, 62] width 135 height 10
click at [457, 12] on icon "close" at bounding box center [455, 12] width 5 height 5
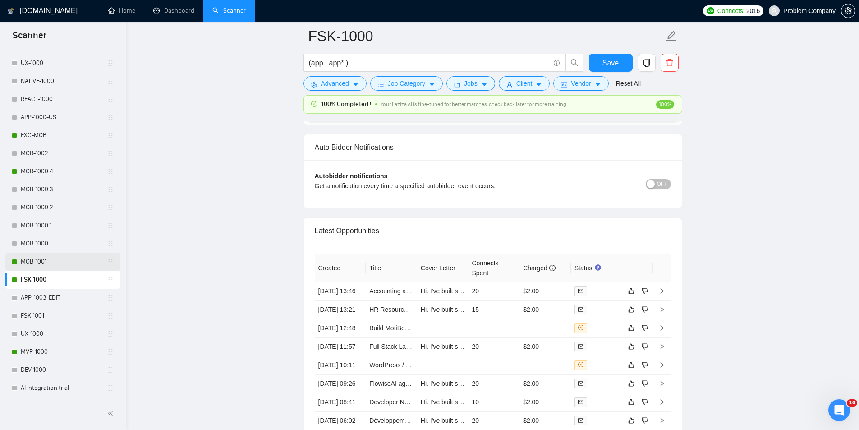
click at [42, 258] on link "MOB-1001" at bounding box center [64, 261] width 86 height 18
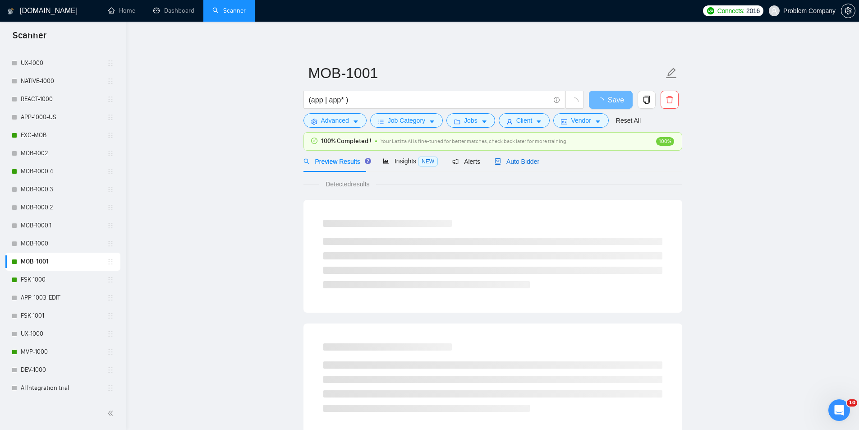
click at [514, 164] on span "Auto Bidder" at bounding box center [516, 161] width 45 height 7
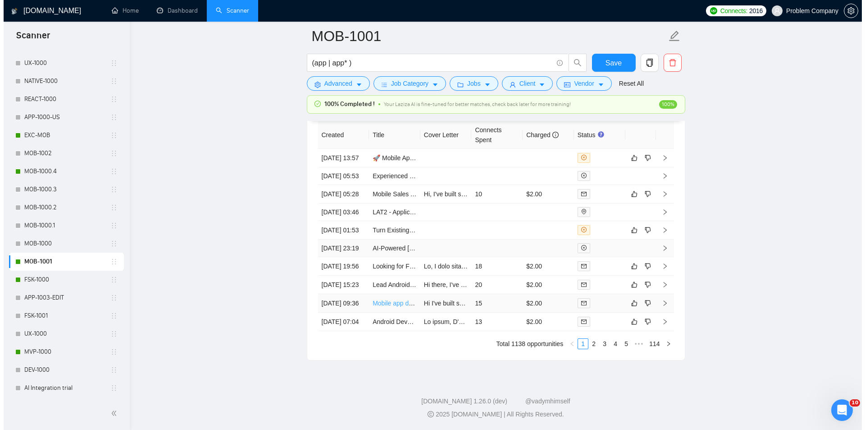
scroll to position [2332, 0]
click at [357, 257] on td "[DATE] 19:56" at bounding box center [340, 266] width 51 height 18
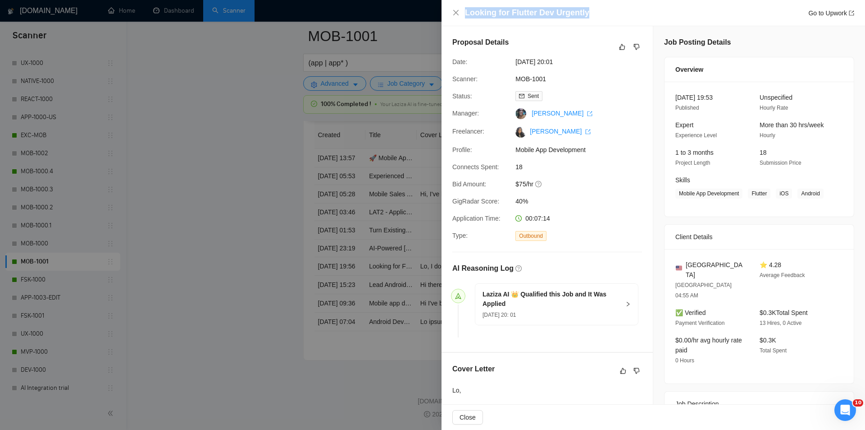
drag, startPoint x: 598, startPoint y: 11, endPoint x: 462, endPoint y: 13, distance: 135.7
click at [462, 13] on div "Looking for Flutter Dev Urgently Go to Upwork" at bounding box center [654, 12] width 402 height 11
drag, startPoint x: 458, startPoint y: 13, endPoint x: 451, endPoint y: 151, distance: 137.7
click at [458, 14] on icon "close" at bounding box center [456, 12] width 7 height 7
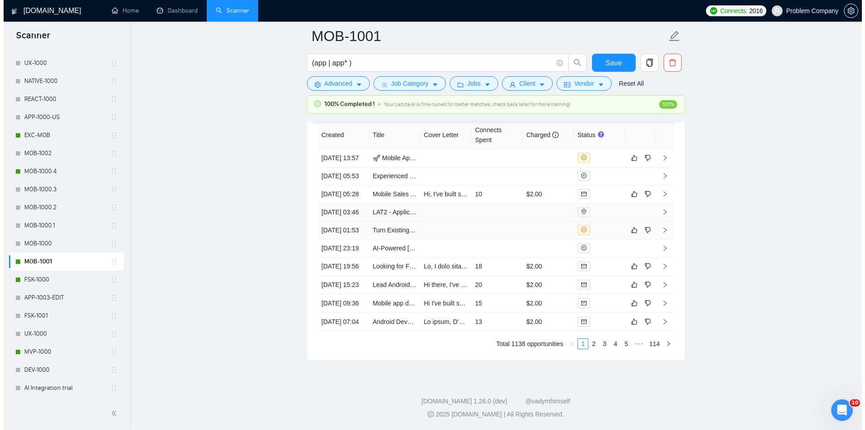
scroll to position [2287, 0]
click at [342, 228] on td "[DATE] 01:53" at bounding box center [340, 230] width 51 height 18
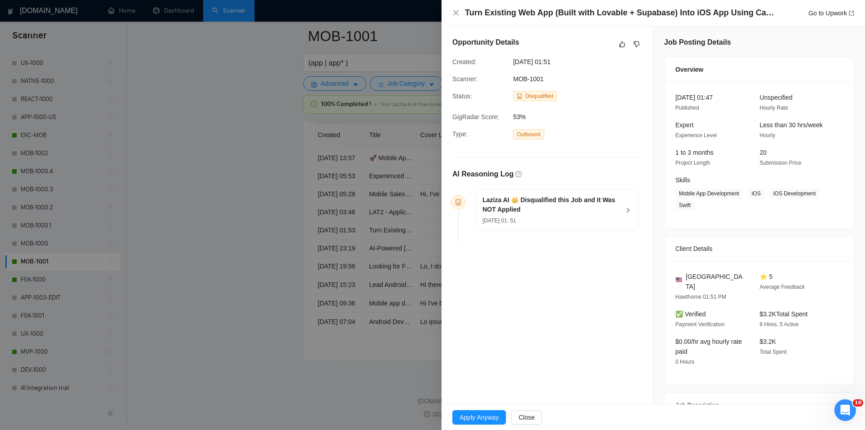
drag, startPoint x: 774, startPoint y: 15, endPoint x: 550, endPoint y: 18, distance: 224.5
click at [506, 24] on div "Turn Existing Web App (Built with Lovable + Supabase) Into iOS App Using Capaci…" at bounding box center [654, 13] width 424 height 26
drag, startPoint x: 710, startPoint y: 13, endPoint x: 525, endPoint y: 12, distance: 185.3
click at [525, 12] on h4 "Turn Existing Web App (Built with Lovable + Supabase) Into iOS App Using Capaci…" at bounding box center [620, 12] width 311 height 11
click at [714, 15] on h4 "Turn Existing Web App (Built with Lovable + Supabase) Into iOS App Using Capaci…" at bounding box center [620, 12] width 311 height 11
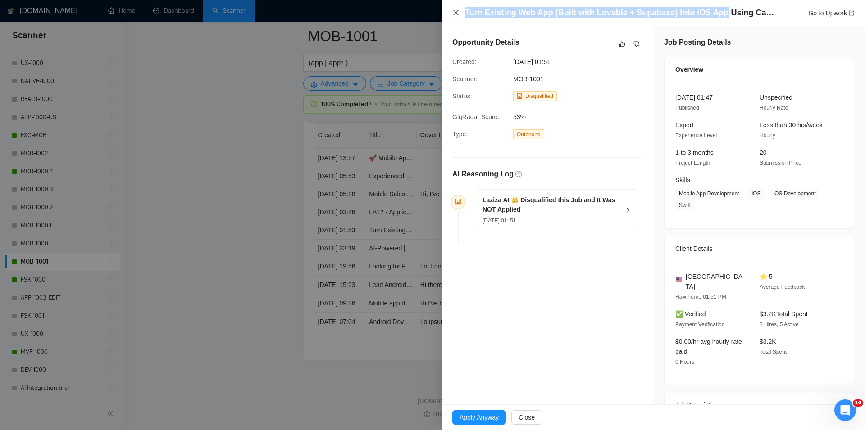
drag, startPoint x: 717, startPoint y: 12, endPoint x: 455, endPoint y: 10, distance: 261.4
click at [455, 10] on div "Turn Existing Web App (Built with Lovable + Supabase) Into iOS App Using Capaci…" at bounding box center [654, 12] width 402 height 11
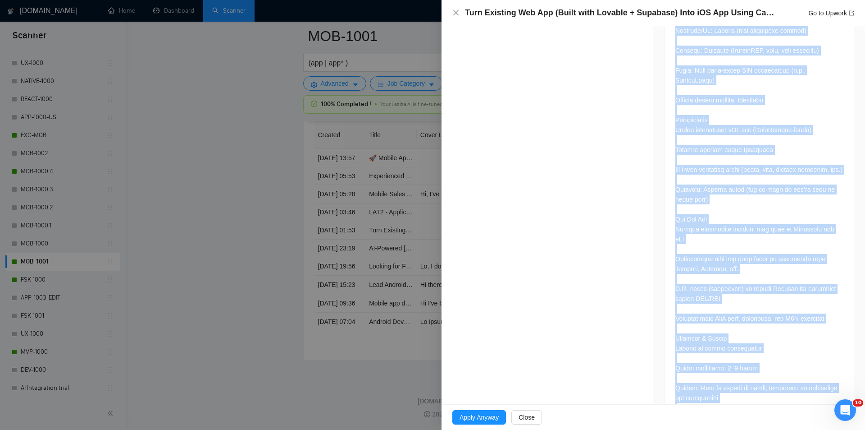
scroll to position [830, 0]
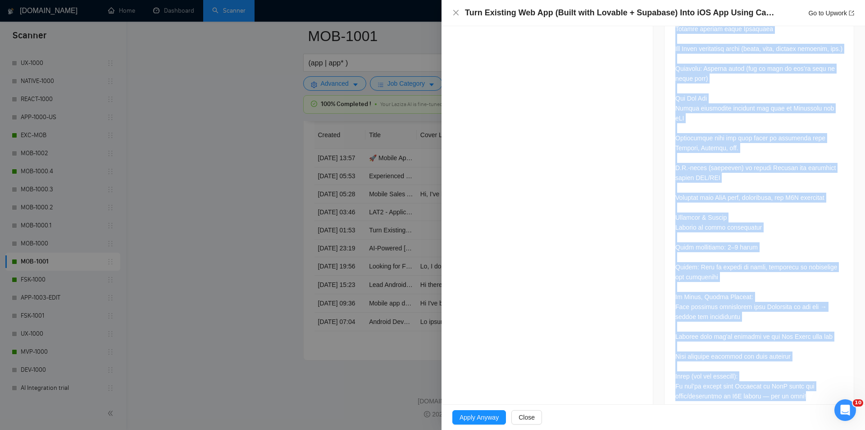
drag, startPoint x: 662, startPoint y: 277, endPoint x: 835, endPoint y: 385, distance: 204.7
click at [835, 385] on div at bounding box center [759, 1] width 189 height 828
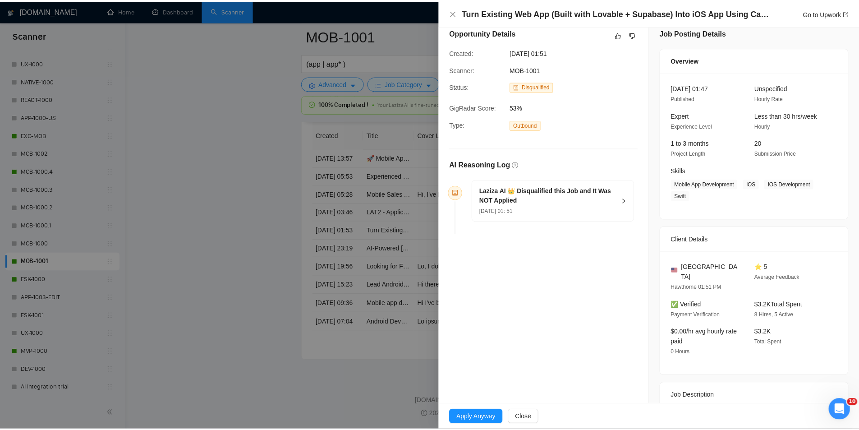
scroll to position [0, 0]
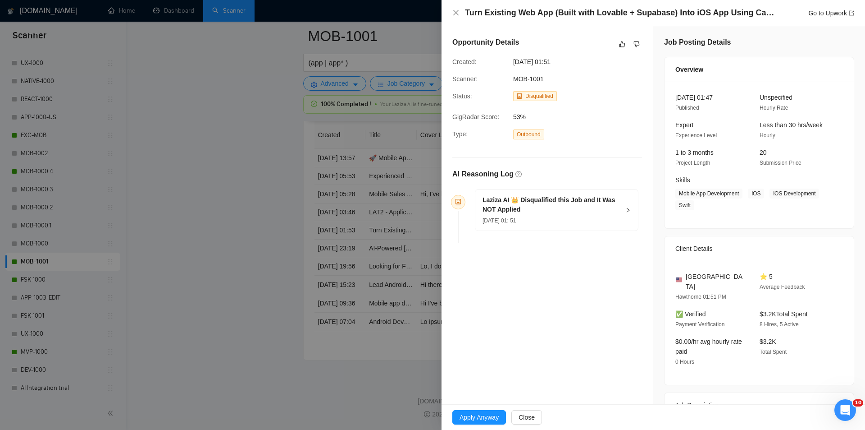
click at [605, 214] on div "Laziza AI 👑 Disqualified this Job and It Was NOT Applied [DATE] 01: 51" at bounding box center [551, 210] width 137 height 30
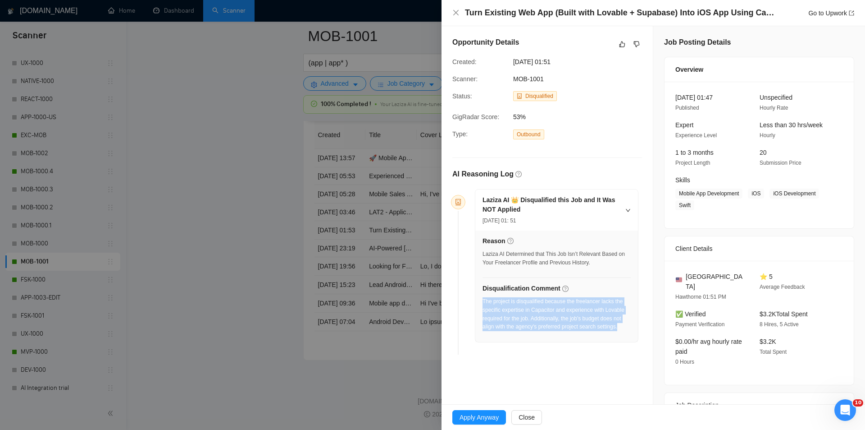
drag, startPoint x: 628, startPoint y: 327, endPoint x: 483, endPoint y: 302, distance: 147.3
click at [483, 302] on div "Reason Laziza AI Determined that This Job Isn’t Relevant Based on Your Freelanc…" at bounding box center [557, 285] width 163 height 111
click at [458, 15] on icon "close" at bounding box center [456, 12] width 7 height 7
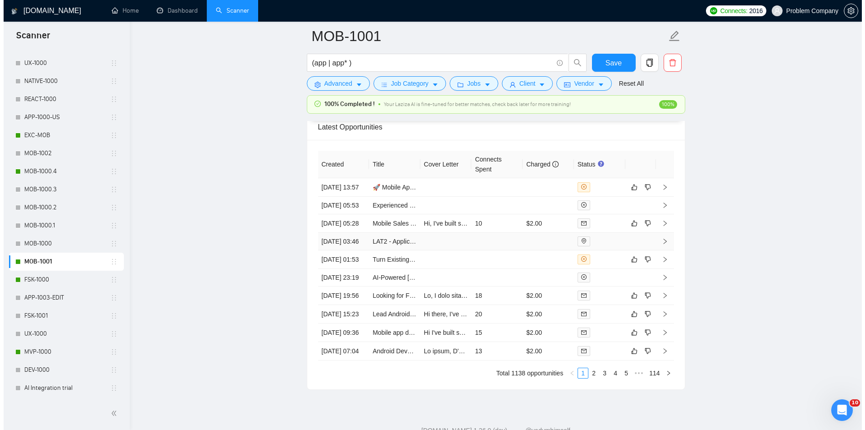
scroll to position [2197, 0]
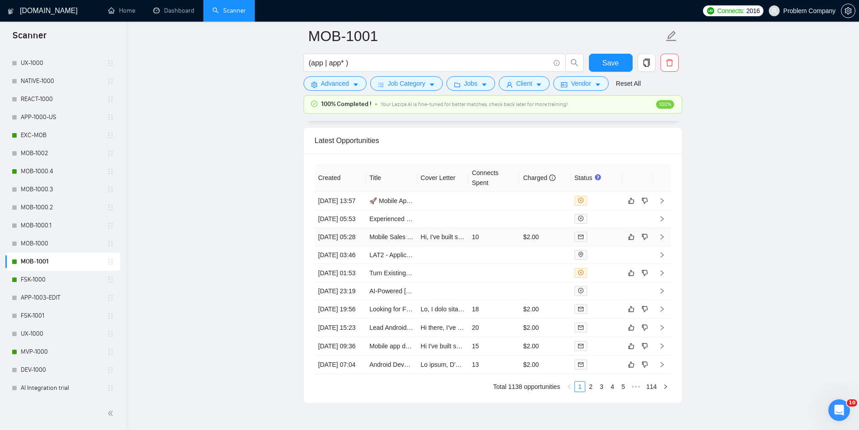
click at [352, 246] on td "[DATE] 05:28" at bounding box center [340, 237] width 51 height 18
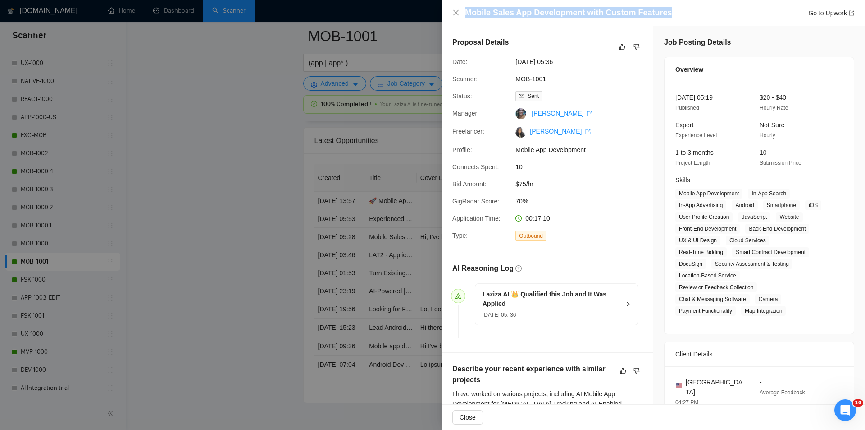
drag, startPoint x: 669, startPoint y: 5, endPoint x: 500, endPoint y: 5, distance: 168.6
click at [500, 5] on div "Mobile Sales App Development with Custom Features Go to Upwork" at bounding box center [654, 13] width 424 height 26
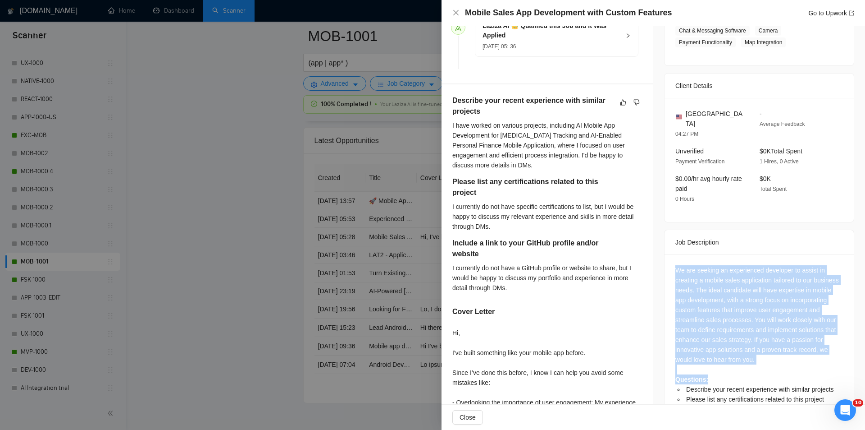
scroll to position [270, 0]
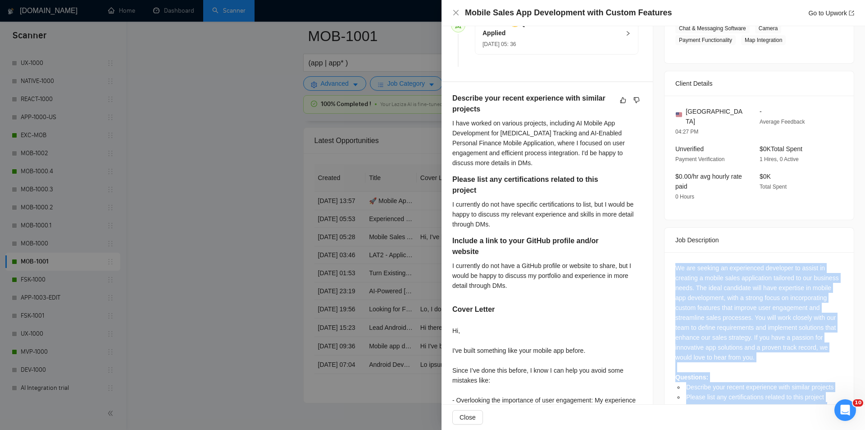
drag, startPoint x: 668, startPoint y: 332, endPoint x: 829, endPoint y: 380, distance: 168.5
click at [829, 380] on div "We are seeking an experienced developer to assist in creating a mobile sales ap…" at bounding box center [759, 340] width 189 height 177
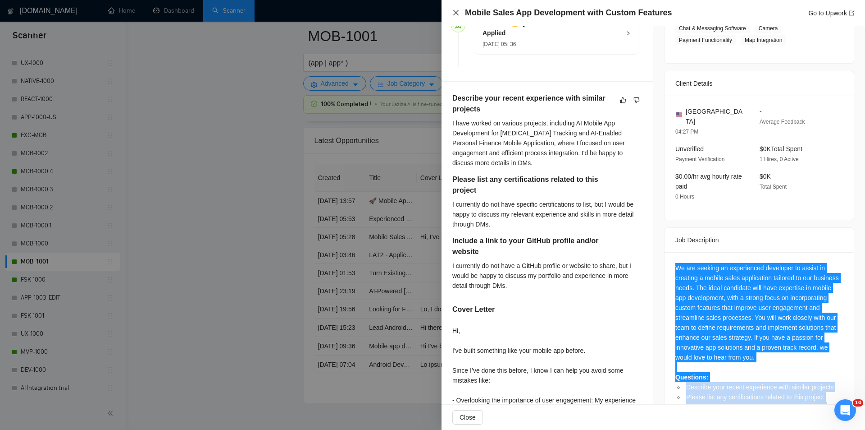
click at [458, 14] on icon "close" at bounding box center [455, 12] width 5 height 5
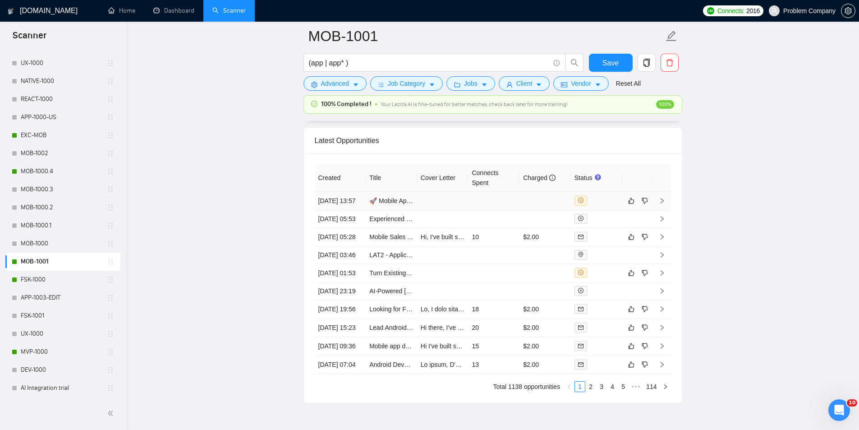
click at [338, 207] on td "[DATE] 13:57" at bounding box center [340, 201] width 51 height 18
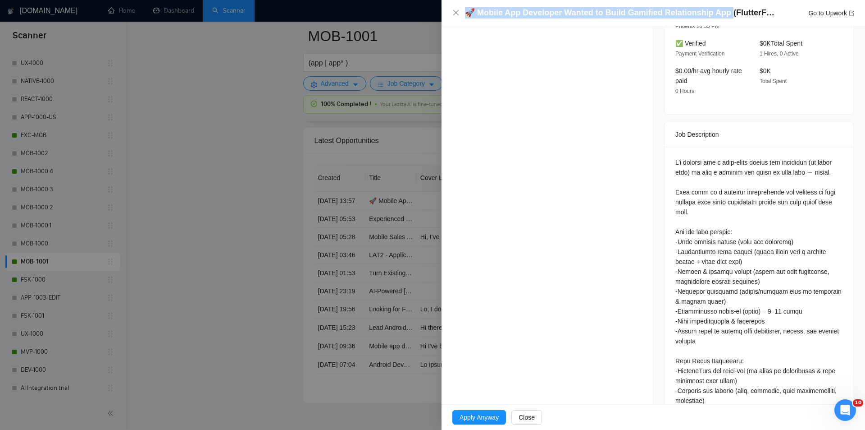
drag, startPoint x: 725, startPoint y: 13, endPoint x: 435, endPoint y: 9, distance: 290.3
click at [435, 9] on div "🚀 Mobile App Developer Wanted to Build Gamified Relationship App (FlutterFlow +…" at bounding box center [432, 215] width 865 height 430
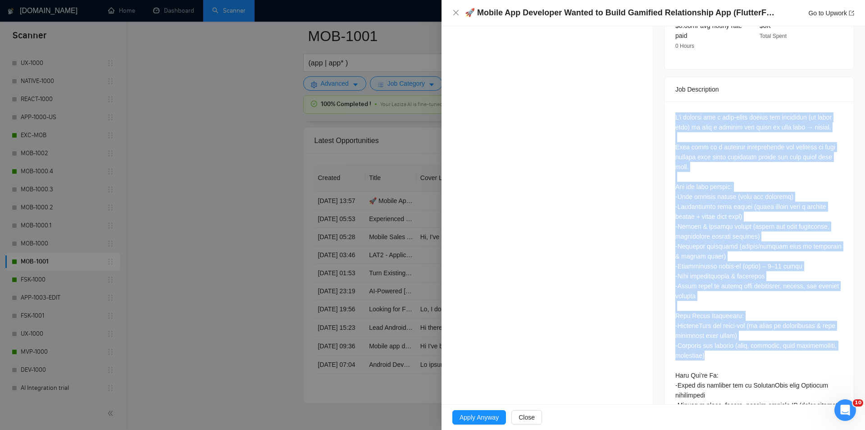
scroll to position [701, 0]
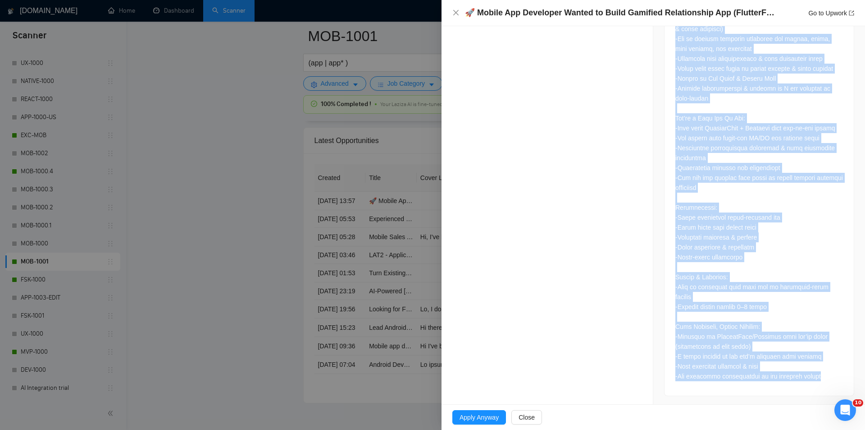
drag, startPoint x: 696, startPoint y: 141, endPoint x: 832, endPoint y: 379, distance: 273.9
click at [832, 379] on div at bounding box center [759, 56] width 189 height 680
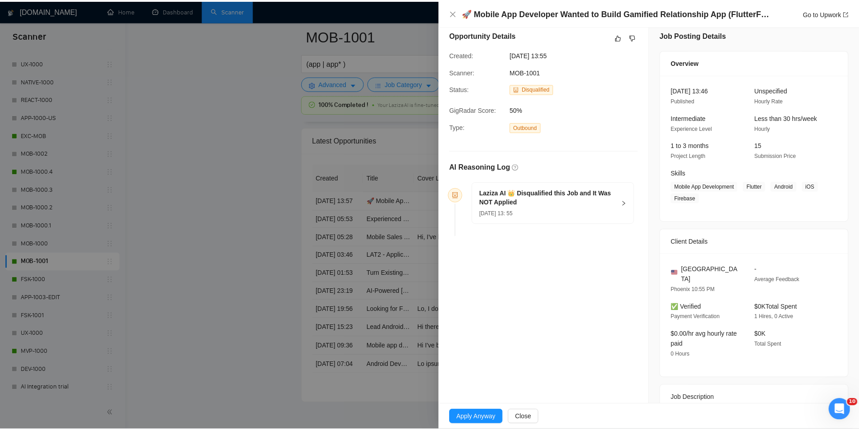
scroll to position [0, 0]
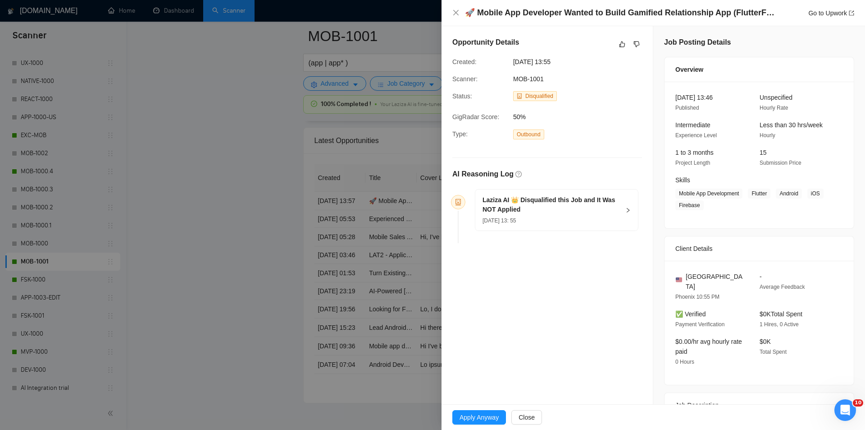
click at [583, 221] on div "[DATE] 13: 55" at bounding box center [551, 220] width 137 height 10
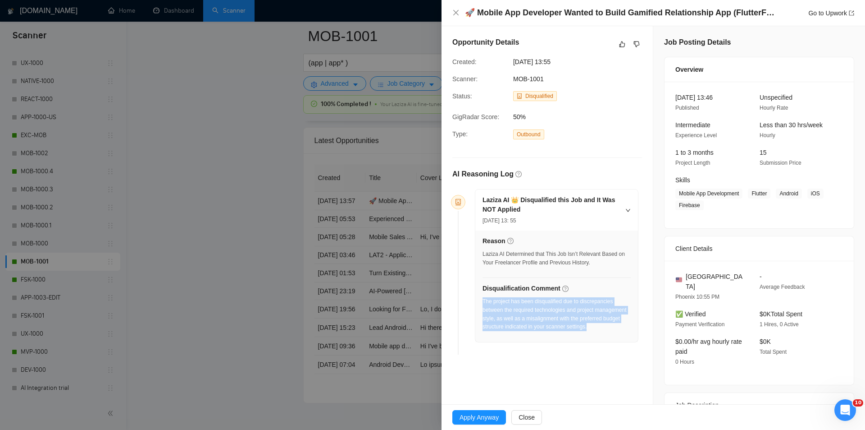
drag, startPoint x: 555, startPoint y: 331, endPoint x: 483, endPoint y: 299, distance: 78.7
click at [483, 299] on div "The project has been disqualified due to discrepancies between the required tec…" at bounding box center [557, 314] width 148 height 34
drag, startPoint x: 580, startPoint y: 59, endPoint x: 509, endPoint y: 64, distance: 70.5
click at [510, 64] on div "[DATE] 13:55" at bounding box center [556, 62] width 92 height 10
click at [453, 11] on icon "close" at bounding box center [456, 12] width 7 height 7
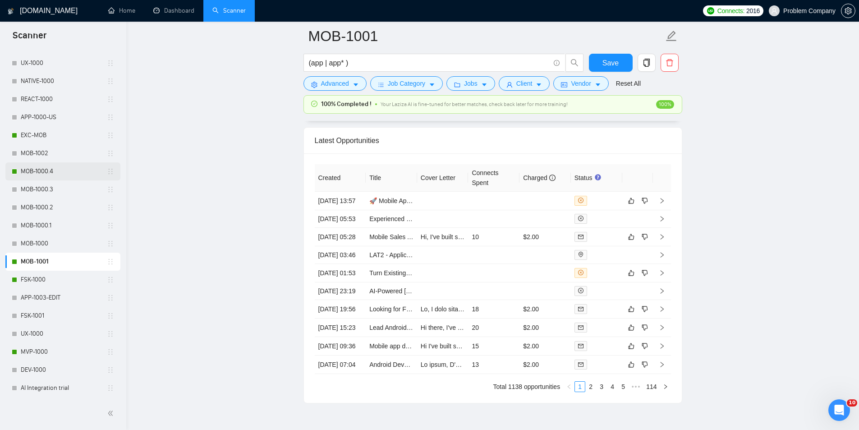
click at [55, 170] on link "MOB-1000.4" at bounding box center [64, 171] width 86 height 18
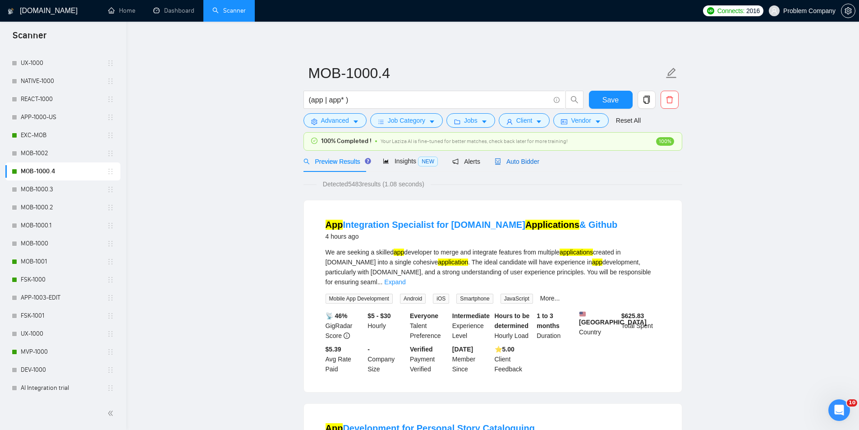
click at [525, 158] on span "Auto Bidder" at bounding box center [516, 161] width 45 height 7
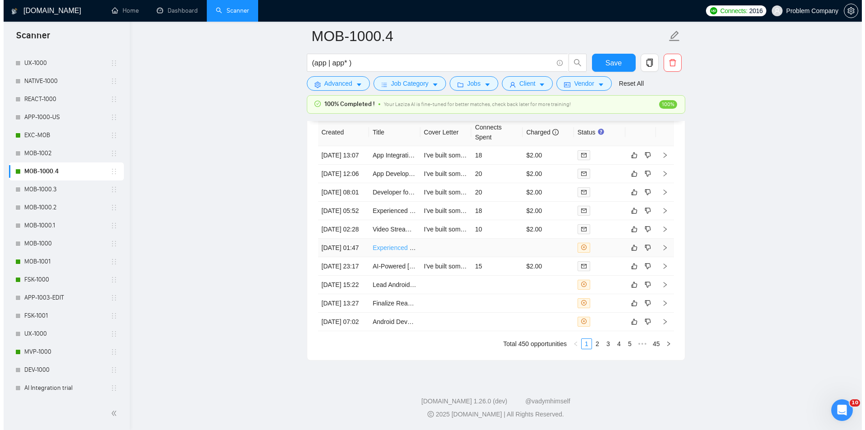
scroll to position [2332, 0]
click at [354, 275] on td "[DATE] 15:22" at bounding box center [340, 284] width 51 height 18
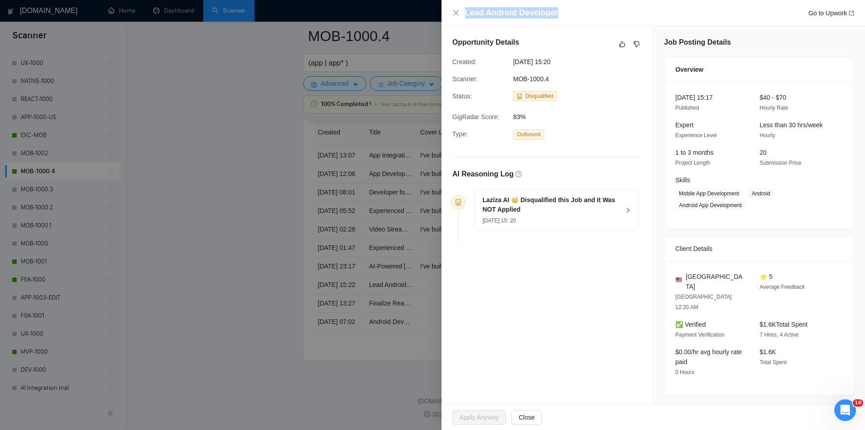
drag, startPoint x: 563, startPoint y: 11, endPoint x: 460, endPoint y: 13, distance: 103.2
click at [460, 13] on div "Lead Android Developer Go to Upwork" at bounding box center [654, 12] width 402 height 11
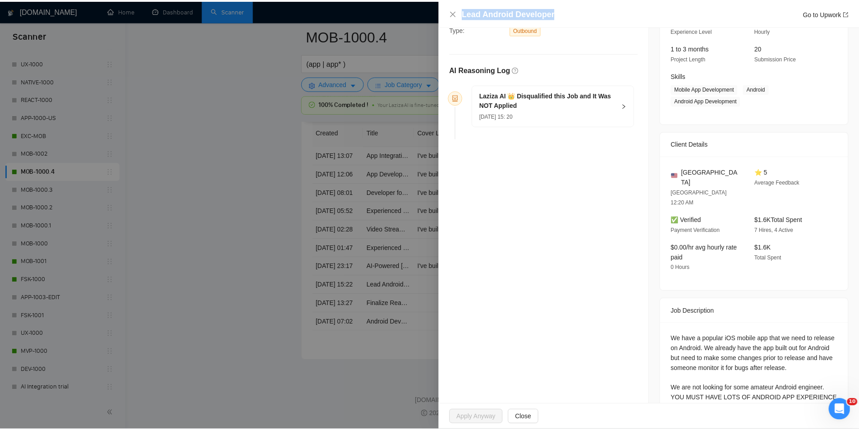
scroll to position [106, 0]
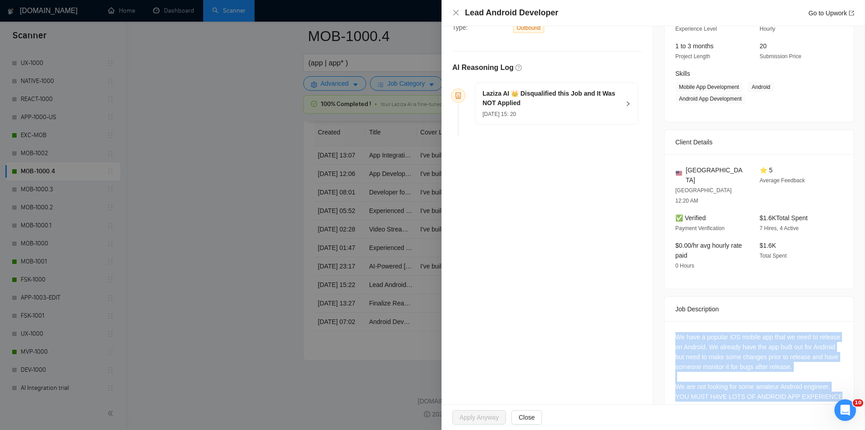
drag, startPoint x: 675, startPoint y: 307, endPoint x: 839, endPoint y: 374, distance: 176.9
click at [839, 374] on div "We have a popular iOS mobile app that we need to release on Android. We already…" at bounding box center [759, 368] width 189 height 95
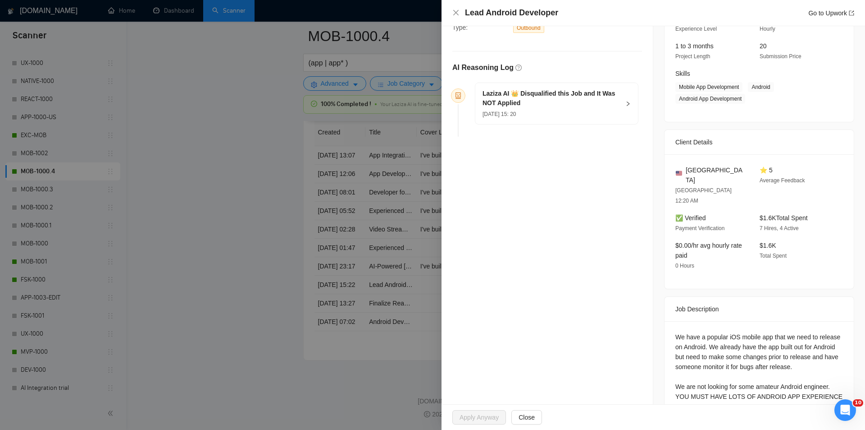
click at [622, 97] on div "Laziza AI 👑 Disqualified this Job and It Was NOT Applied [DATE] 15: 20" at bounding box center [557, 103] width 163 height 41
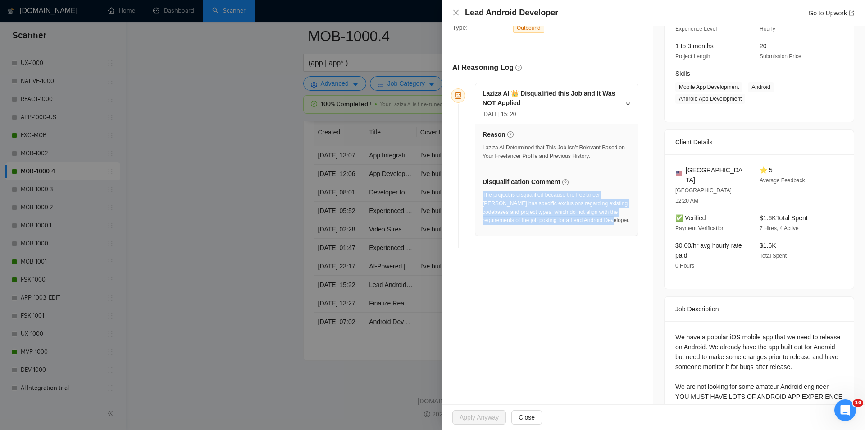
drag, startPoint x: 584, startPoint y: 228, endPoint x: 484, endPoint y: 197, distance: 104.8
click at [484, 197] on div "The project is disqualified because the freelancer [PERSON_NAME] has specific e…" at bounding box center [557, 210] width 148 height 39
click at [459, 17] on div "Lead Android Developer Go to Upwork" at bounding box center [654, 12] width 402 height 11
click at [454, 13] on icon "close" at bounding box center [456, 12] width 7 height 7
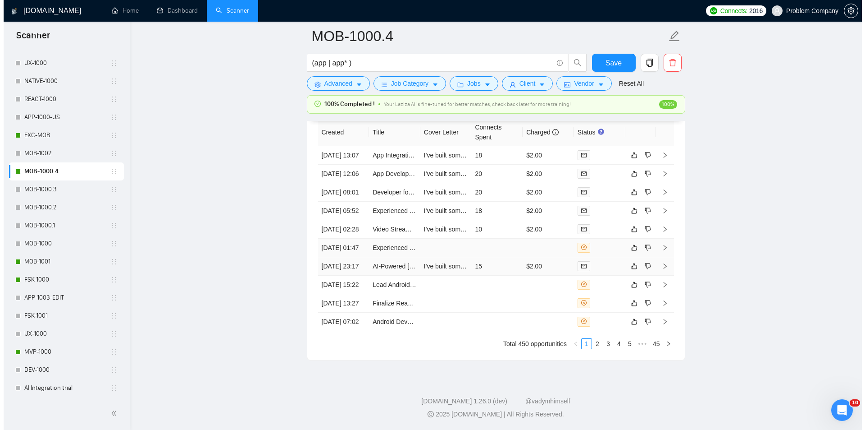
scroll to position [2242, 0]
click at [349, 276] on td "[DATE] 23:17" at bounding box center [340, 266] width 51 height 18
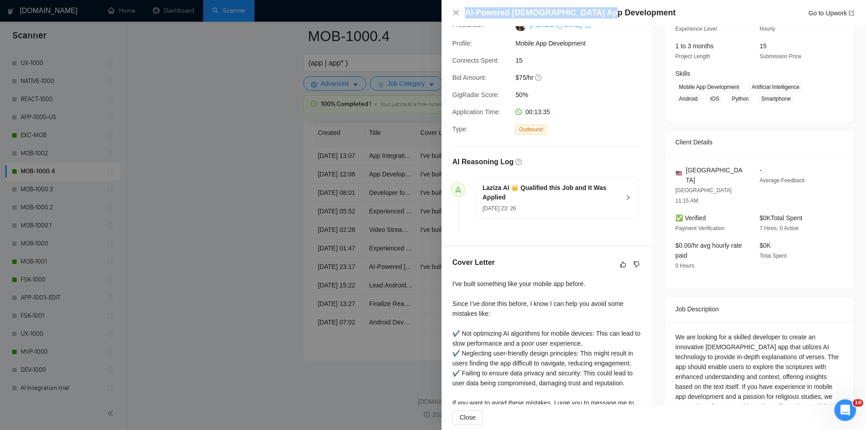
drag, startPoint x: 619, startPoint y: 4, endPoint x: 599, endPoint y: 13, distance: 21.6
click at [599, 13] on div "AI-Powered [DEMOGRAPHIC_DATA] App Development Go to Upwork" at bounding box center [654, 13] width 424 height 26
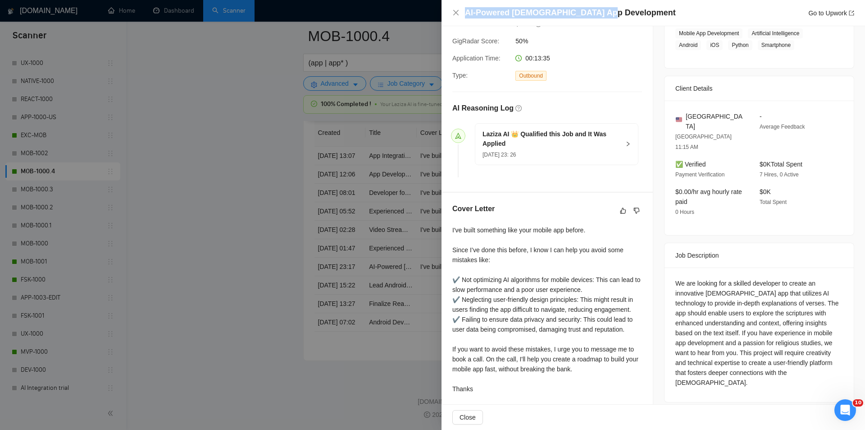
scroll to position [163, 0]
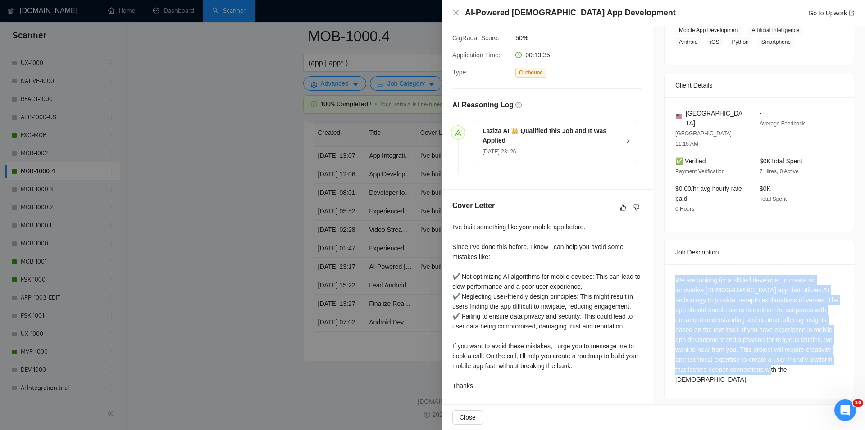
drag, startPoint x: 669, startPoint y: 255, endPoint x: 808, endPoint y: 352, distance: 169.6
click at [808, 352] on div "We are looking for a skilled developer to create an innovative [DEMOGRAPHIC_DAT…" at bounding box center [759, 331] width 189 height 134
click at [455, 11] on icon "close" at bounding box center [455, 12] width 5 height 5
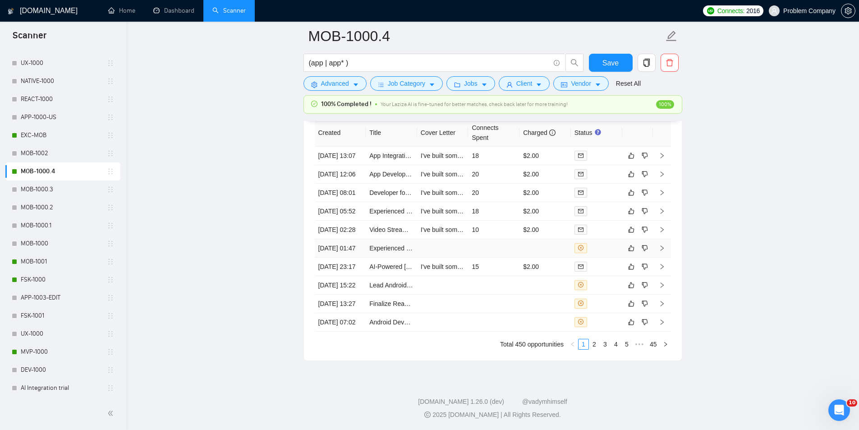
click at [347, 257] on td "[DATE] 01:47" at bounding box center [340, 248] width 51 height 18
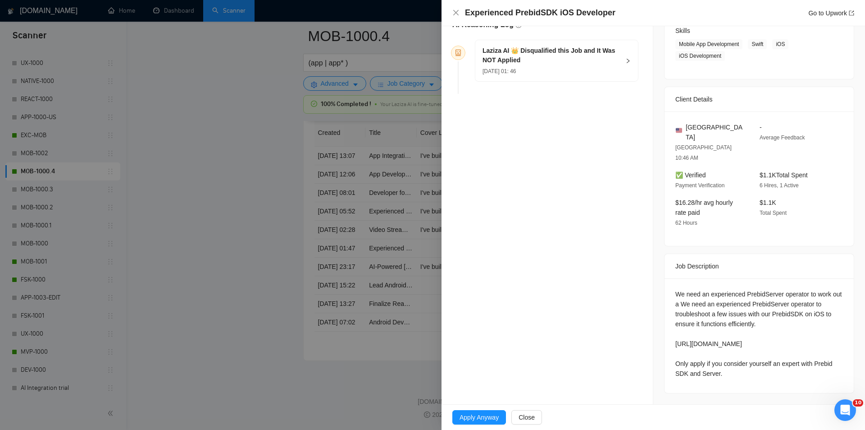
scroll to position [126, 0]
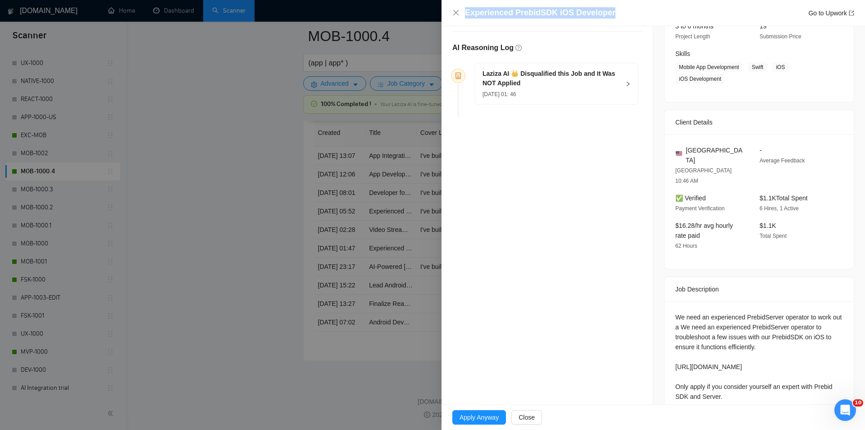
drag, startPoint x: 559, startPoint y: 7, endPoint x: 486, endPoint y: 1, distance: 73.7
click at [486, 1] on div "Experienced PrebidSDK iOS Developer Go to Upwork" at bounding box center [654, 13] width 424 height 26
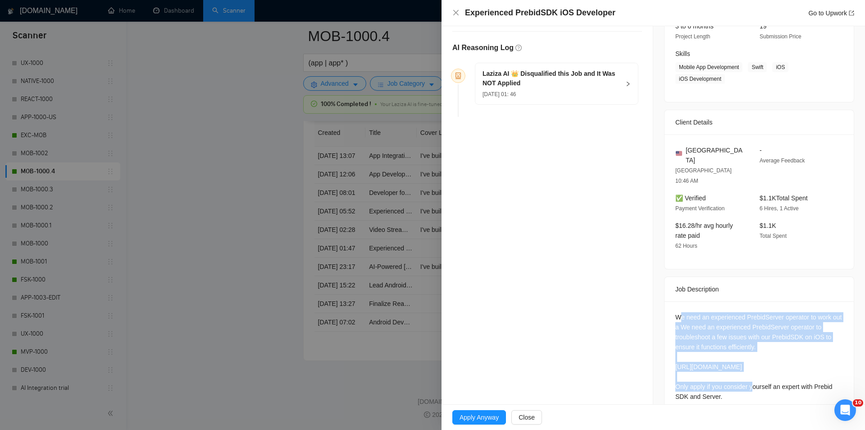
drag, startPoint x: 682, startPoint y: 307, endPoint x: 749, endPoint y: 366, distance: 88.8
click at [749, 366] on div "We need an experienced PrebidServer operator to work out a We need an experienc…" at bounding box center [760, 356] width 168 height 89
click at [746, 350] on div "We need an experienced PrebidServer operator to work out a We need an experienc…" at bounding box center [760, 356] width 168 height 89
drag, startPoint x: 669, startPoint y: 288, endPoint x: 726, endPoint y: 379, distance: 106.9
click at [726, 379] on div "We need an experienced PrebidServer operator to work out a We need an experienc…" at bounding box center [759, 358] width 189 height 114
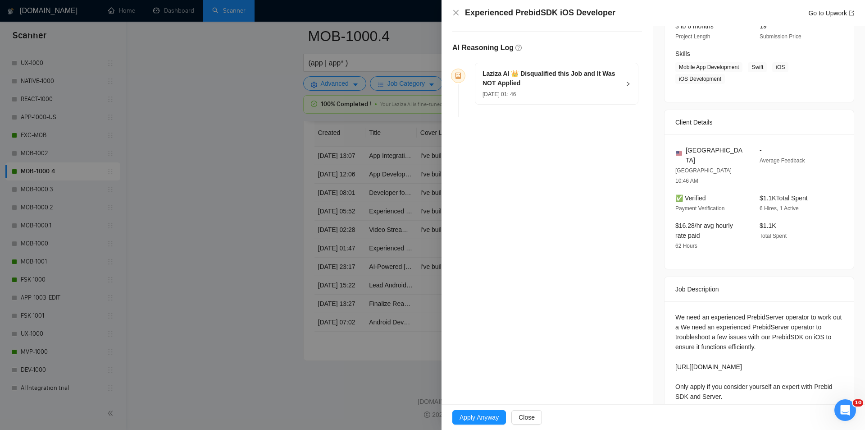
click at [601, 74] on h5 "Laziza AI 👑 Disqualified this Job and It Was NOT Applied" at bounding box center [551, 78] width 137 height 19
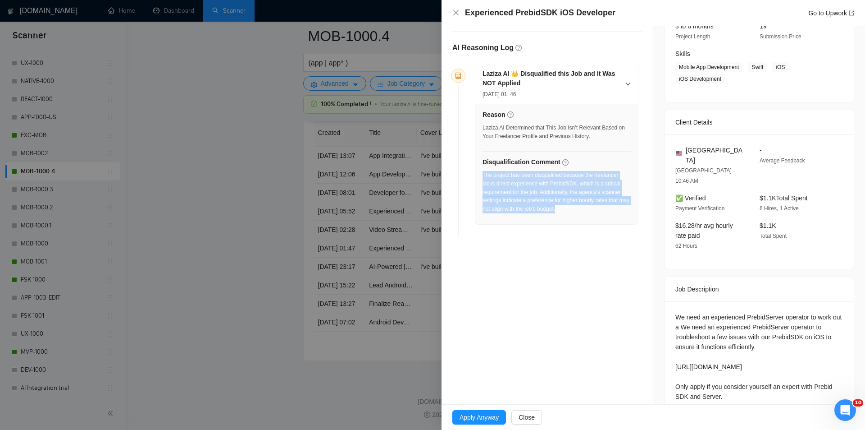
drag, startPoint x: 583, startPoint y: 214, endPoint x: 484, endPoint y: 175, distance: 106.3
click at [484, 175] on div "The project has been disqualified because the freelancer lacks direct experienc…" at bounding box center [557, 195] width 148 height 48
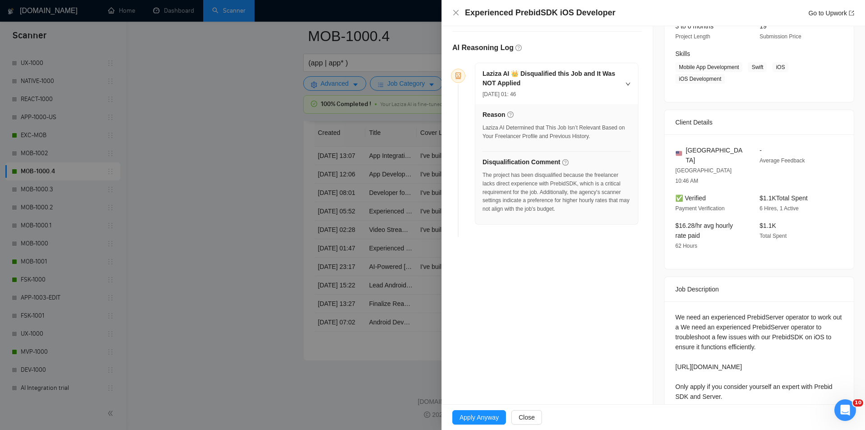
click at [452, 14] on div "Experienced PrebidSDK iOS Developer Go to Upwork" at bounding box center [654, 13] width 424 height 26
click at [454, 14] on icon "close" at bounding box center [456, 12] width 7 height 7
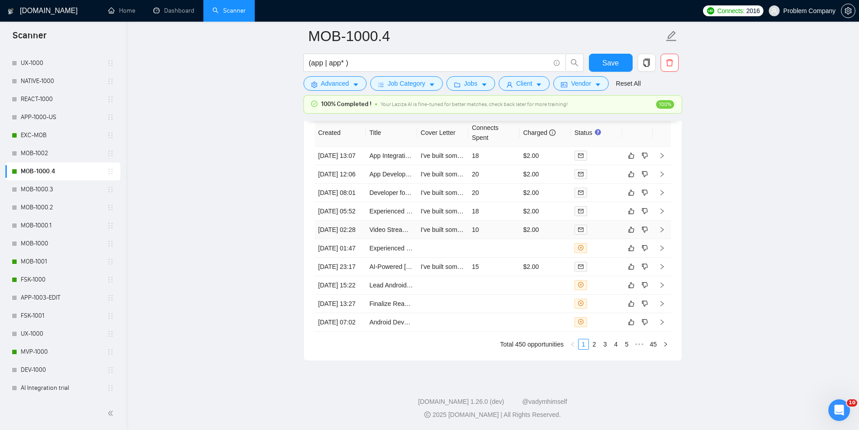
click at [345, 239] on td "[DATE] 02:28" at bounding box center [340, 229] width 51 height 18
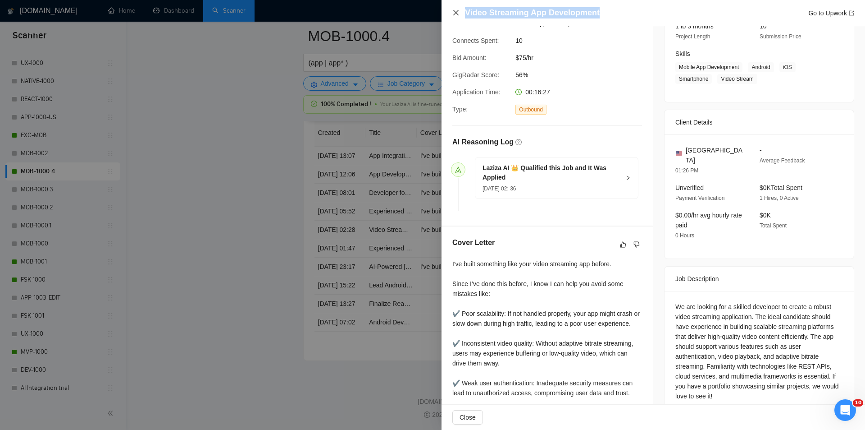
drag, startPoint x: 611, startPoint y: 15, endPoint x: 459, endPoint y: 14, distance: 152.4
click at [459, 14] on div "Video Streaming App Development Go to Upwork" at bounding box center [654, 12] width 402 height 11
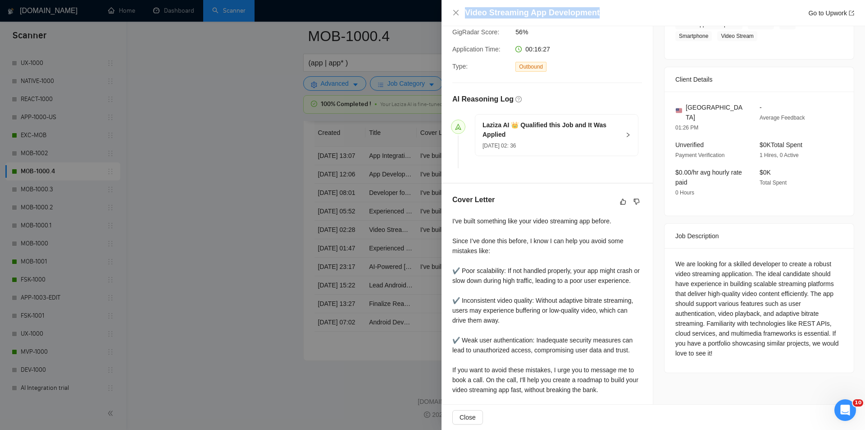
scroll to position [171, 0]
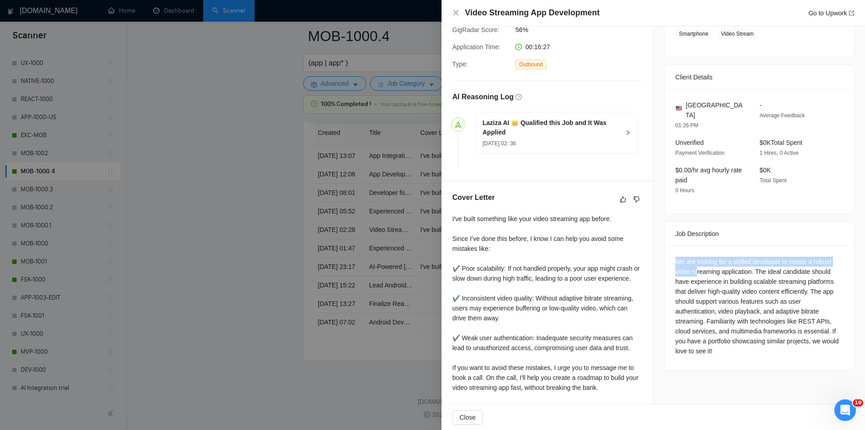
drag, startPoint x: 670, startPoint y: 243, endPoint x: 695, endPoint y: 255, distance: 28.0
click at [695, 255] on div "We are looking for a skilled developer to create a robust video streaming appli…" at bounding box center [759, 308] width 189 height 124
click at [695, 256] on div "We are looking for a skilled developer to create a robust video streaming appli…" at bounding box center [760, 305] width 168 height 99
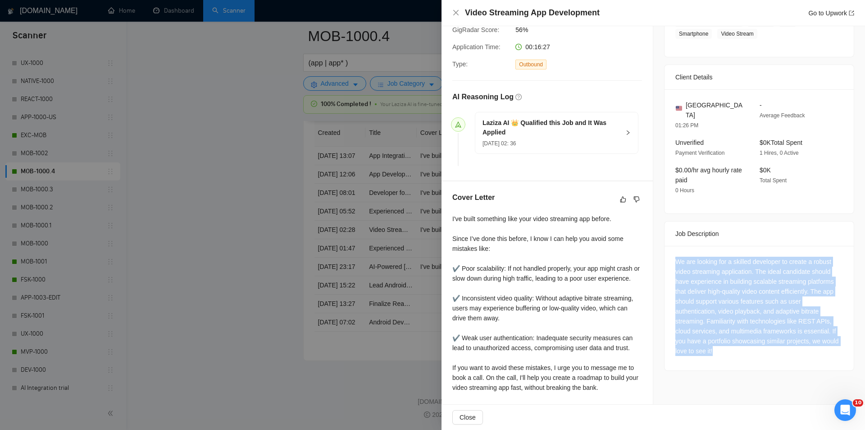
drag, startPoint x: 669, startPoint y: 246, endPoint x: 740, endPoint y: 340, distance: 117.8
click at [740, 340] on div "We are looking for a skilled developer to create a robust video streaming appli…" at bounding box center [759, 308] width 189 height 124
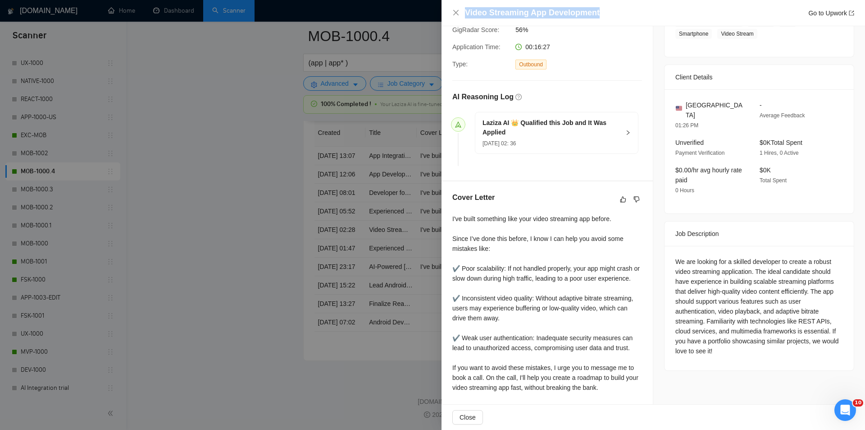
drag, startPoint x: 576, startPoint y: 16, endPoint x: 466, endPoint y: 11, distance: 110.1
click at [466, 11] on div "Video Streaming App Development Go to Upwork" at bounding box center [659, 12] width 389 height 11
click at [455, 14] on icon "close" at bounding box center [456, 12] width 7 height 7
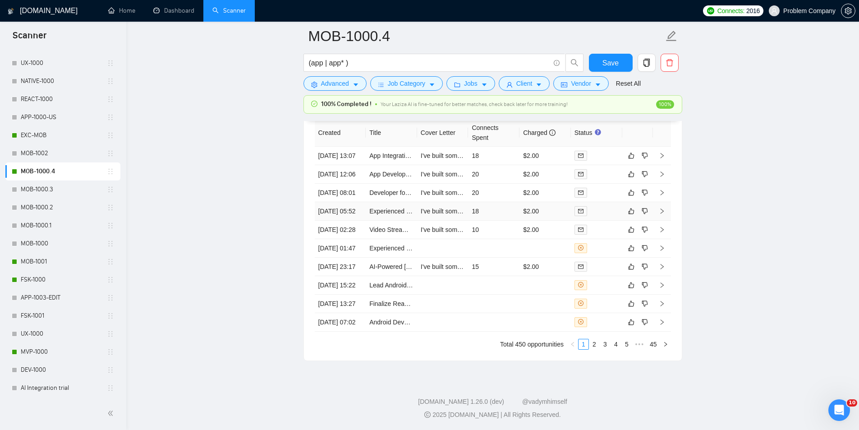
click at [349, 220] on td "[DATE] 05:52" at bounding box center [340, 211] width 51 height 18
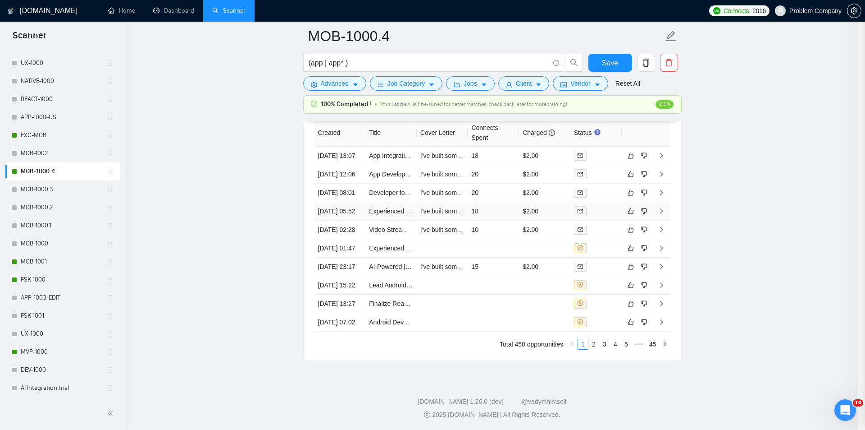
scroll to position [163, 0]
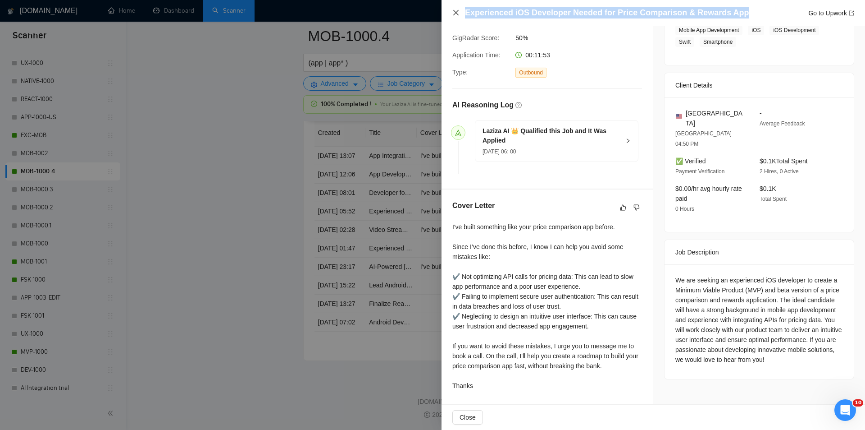
drag, startPoint x: 737, startPoint y: 14, endPoint x: 456, endPoint y: 12, distance: 281.3
click at [456, 12] on div "Experienced iOS Developer Needed for Price Comparison & Rewards App Go to Upwork" at bounding box center [654, 12] width 402 height 11
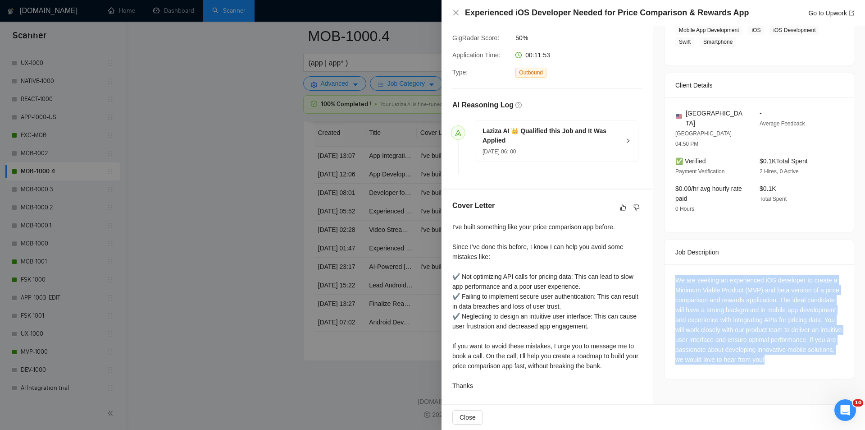
drag, startPoint x: 674, startPoint y: 251, endPoint x: 819, endPoint y: 337, distance: 168.6
click at [819, 337] on div "We are seeking an experienced iOS developer to create a Minimum Viable Product …" at bounding box center [759, 321] width 189 height 114
click at [456, 10] on icon "close" at bounding box center [456, 12] width 7 height 7
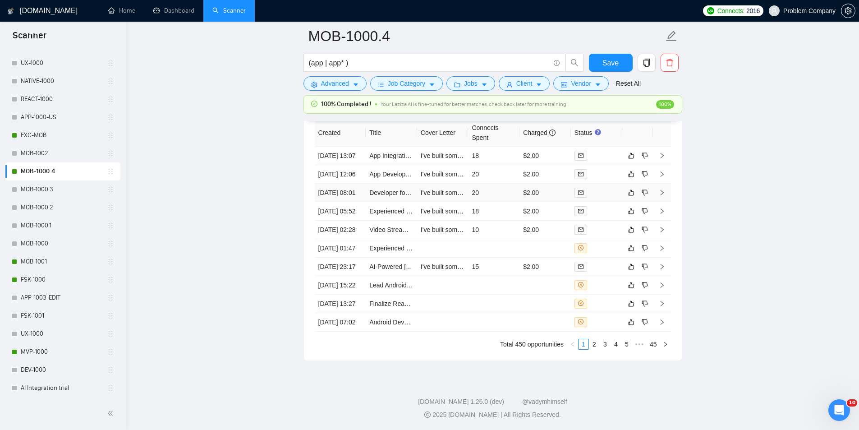
click at [361, 202] on td "[DATE] 08:01" at bounding box center [340, 192] width 51 height 18
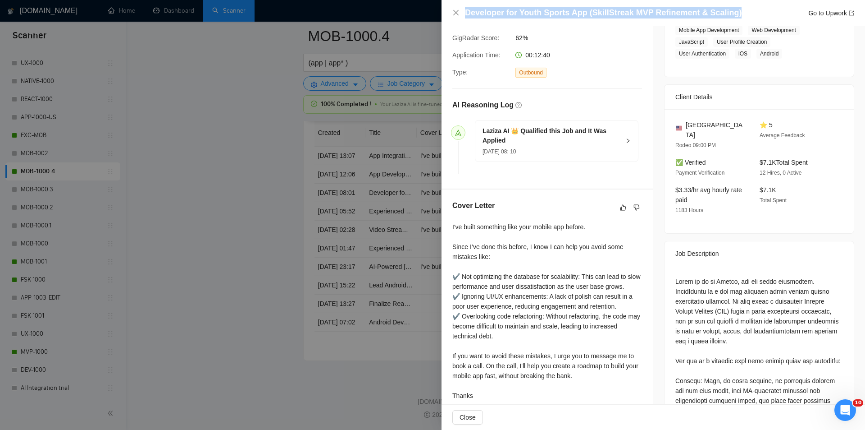
drag, startPoint x: 746, startPoint y: 10, endPoint x: 458, endPoint y: 8, distance: 288.9
click at [458, 8] on div "Developer for Youth Sports App (SkillStreak MVP Refinement & Scaling) Go to Upw…" at bounding box center [654, 12] width 402 height 11
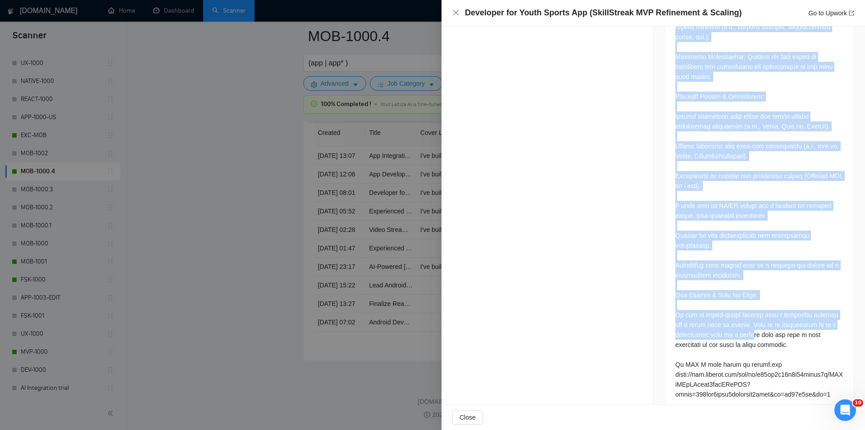
scroll to position [832, 0]
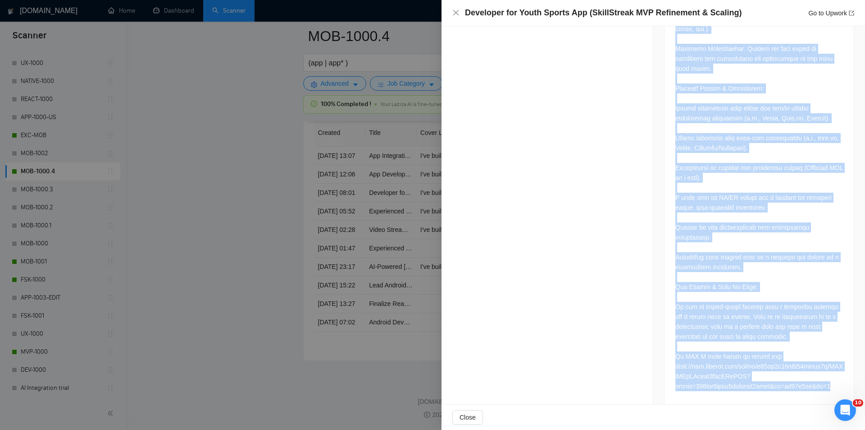
drag, startPoint x: 671, startPoint y: 264, endPoint x: 858, endPoint y: 381, distance: 221.0
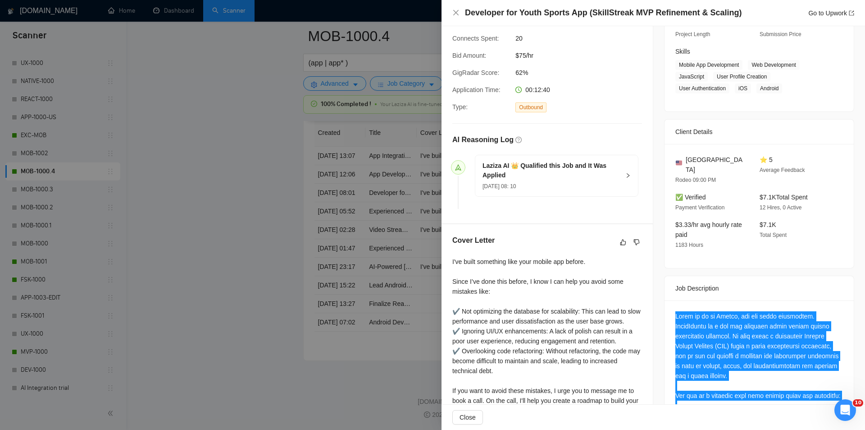
scroll to position [201, 0]
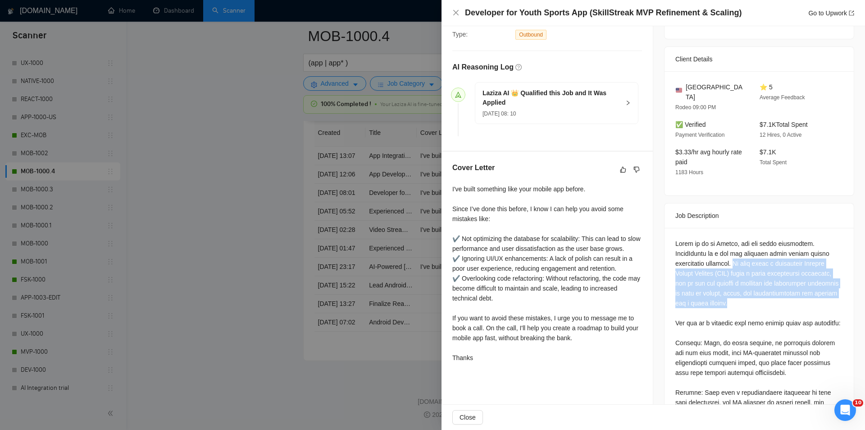
drag, startPoint x: 699, startPoint y: 249, endPoint x: 722, endPoint y: 290, distance: 47.0
click at [458, 15] on icon "close" at bounding box center [456, 12] width 7 height 7
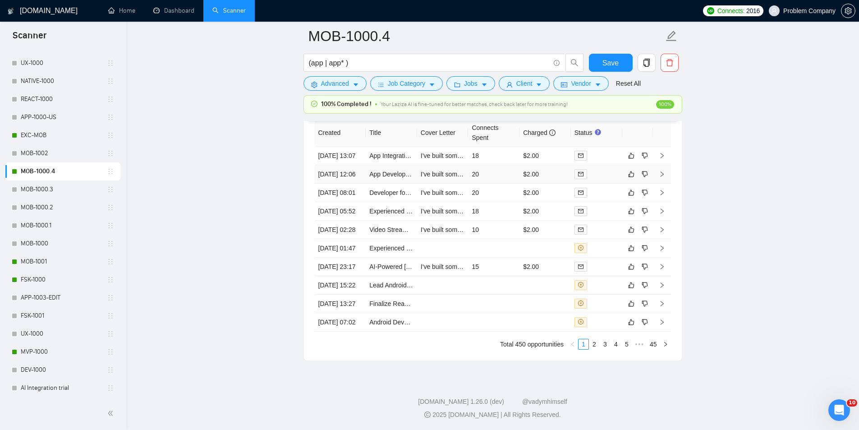
click at [359, 183] on td "[DATE] 12:06" at bounding box center [340, 174] width 51 height 18
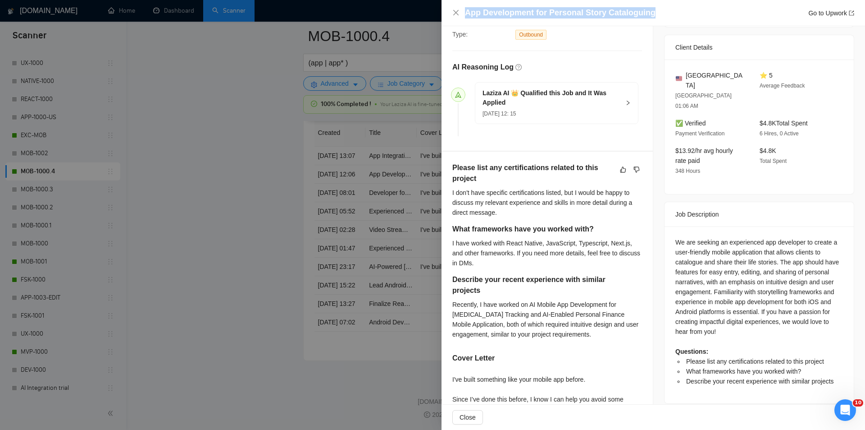
drag, startPoint x: 668, startPoint y: 15, endPoint x: 488, endPoint y: 0, distance: 180.9
click at [488, 0] on div "App Development for Personal Story Cataloguing Go to Upwork" at bounding box center [654, 13] width 424 height 26
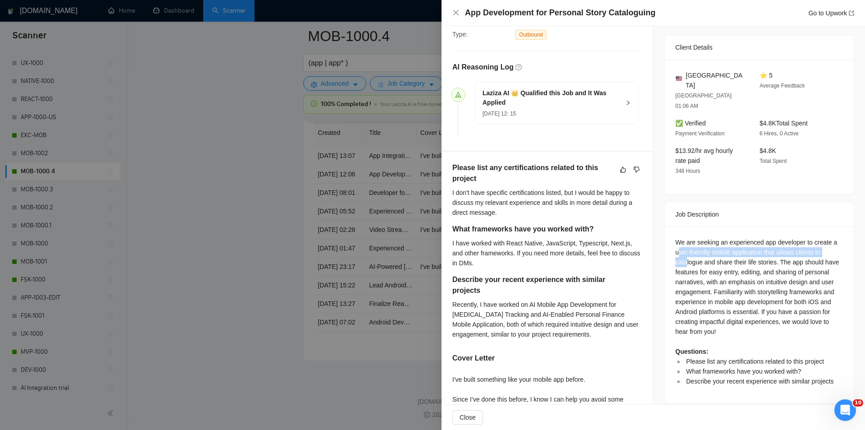
drag, startPoint x: 675, startPoint y: 224, endPoint x: 683, endPoint y: 239, distance: 16.5
click at [683, 239] on div "We are seeking an experienced app developer to create a user-friendly mobile ap…" at bounding box center [760, 311] width 168 height 149
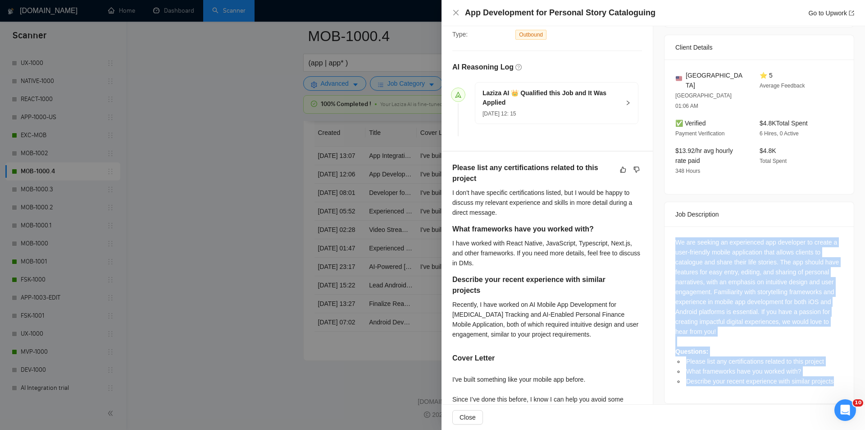
drag, startPoint x: 672, startPoint y: 215, endPoint x: 831, endPoint y: 366, distance: 219.7
click at [831, 366] on div "We are seeking an experienced app developer to create a user-friendly mobile ap…" at bounding box center [759, 314] width 189 height 177
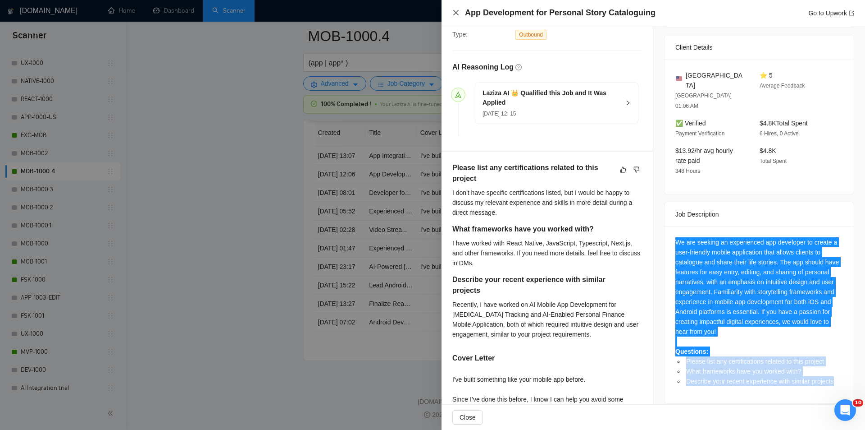
click at [457, 16] on icon "close" at bounding box center [456, 12] width 7 height 7
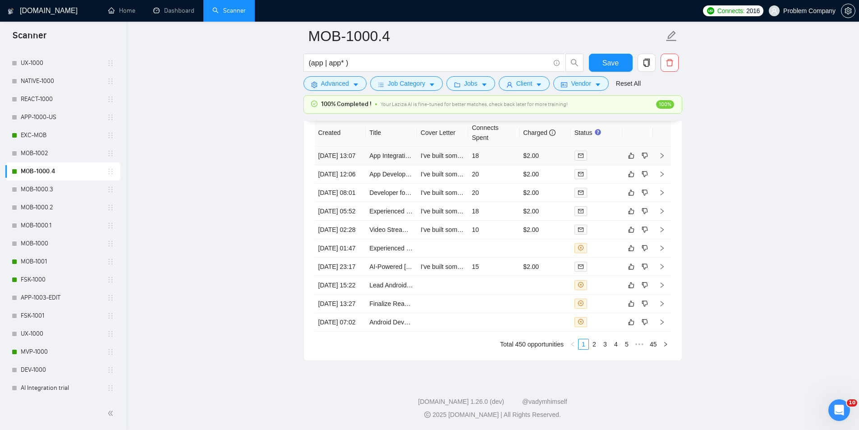
click at [366, 156] on td "App Integration Specialist for [DOMAIN_NAME] Applications & Github" at bounding box center [391, 155] width 51 height 18
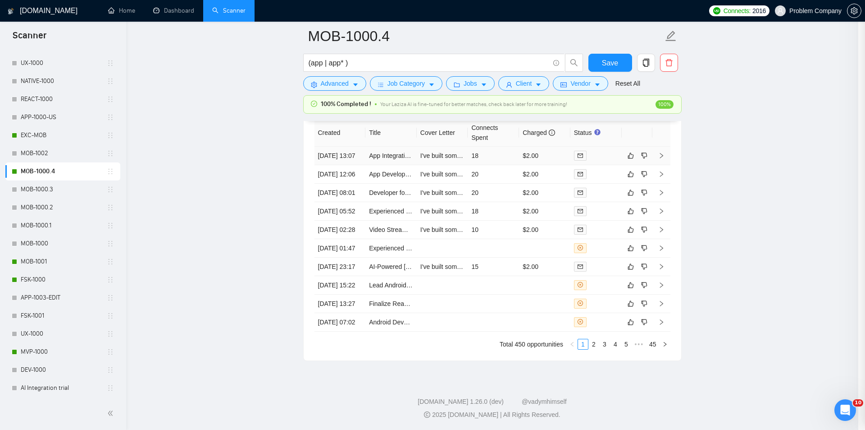
scroll to position [193, 0]
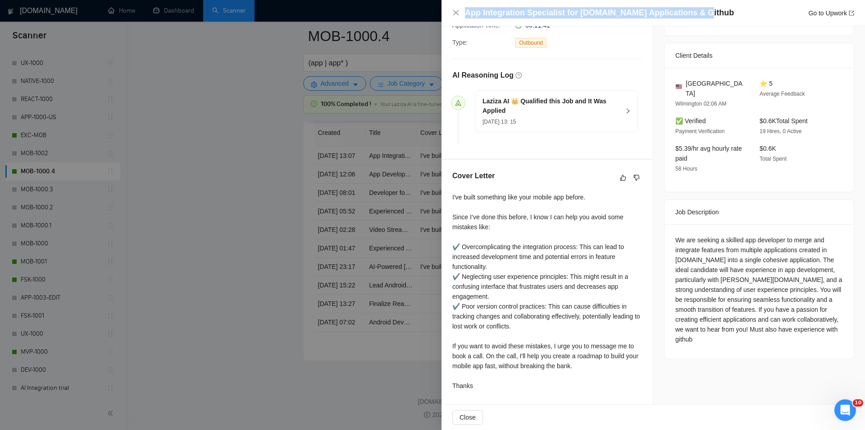
drag, startPoint x: 700, startPoint y: 14, endPoint x: 453, endPoint y: 19, distance: 247.5
click at [453, 19] on div "App Integration Specialist for [DOMAIN_NAME] Applications & Github Go to Upwork" at bounding box center [654, 13] width 424 height 26
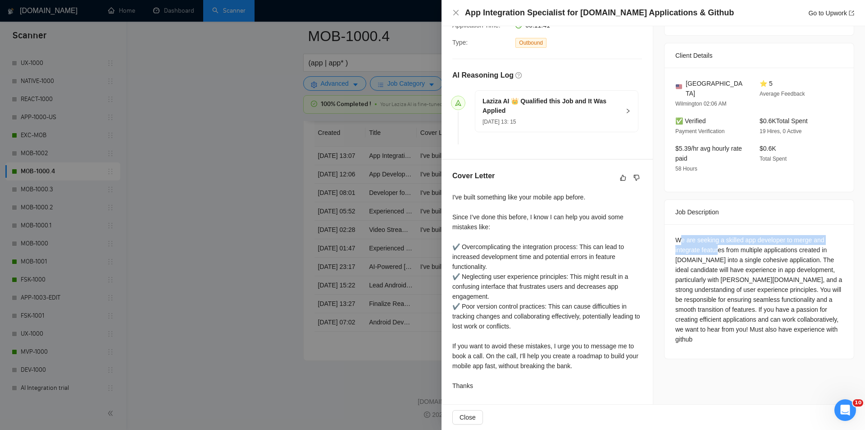
drag, startPoint x: 677, startPoint y: 224, endPoint x: 715, endPoint y: 237, distance: 40.6
click at [715, 237] on div "We are seeking a skilled app developer to merge and integrate features from mul…" at bounding box center [760, 289] width 168 height 109
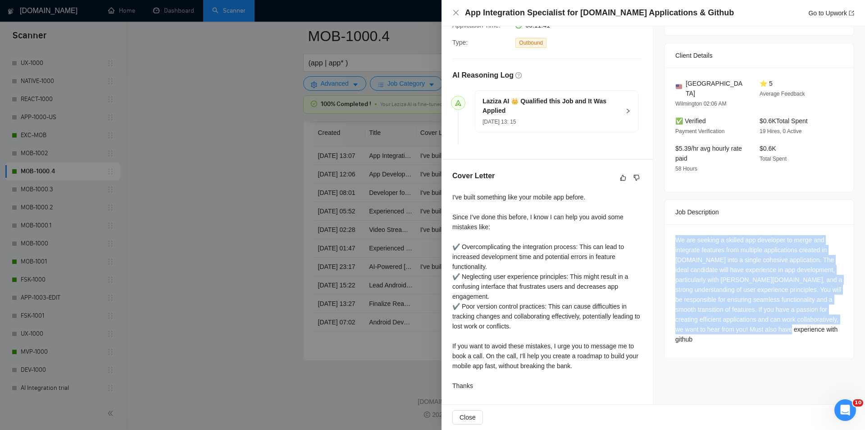
drag, startPoint x: 671, startPoint y: 225, endPoint x: 829, endPoint y: 321, distance: 185.7
click at [829, 321] on div "We are seeking a skilled app developer to merge and integrate features from mul…" at bounding box center [759, 291] width 189 height 134
click at [739, 235] on div "We are seeking a skilled app developer to merge and integrate features from mul…" at bounding box center [760, 289] width 168 height 109
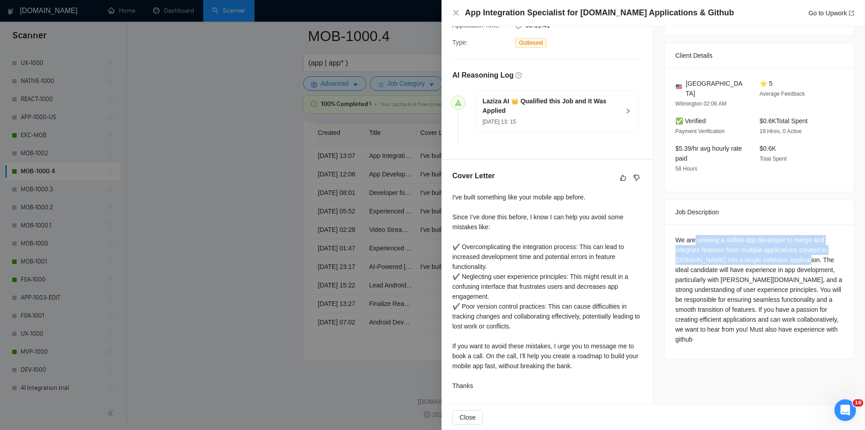
drag, startPoint x: 692, startPoint y: 227, endPoint x: 795, endPoint y: 246, distance: 104.6
click at [795, 246] on div "We are seeking a skilled app developer to merge and integrate features from mul…" at bounding box center [760, 289] width 168 height 109
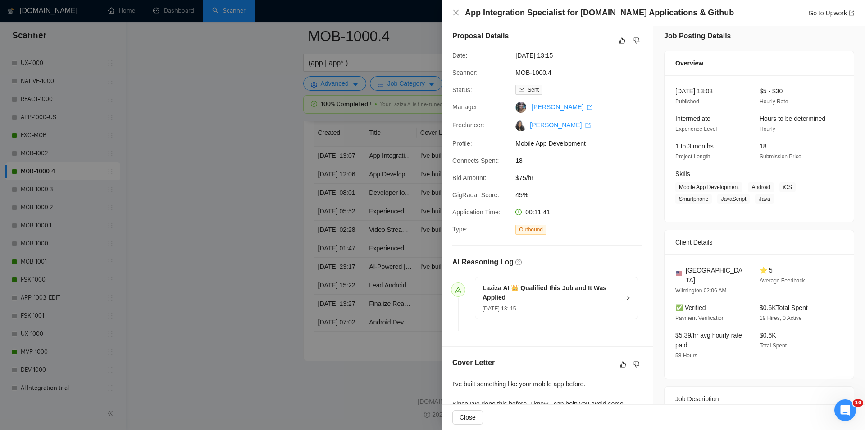
scroll to position [0, 0]
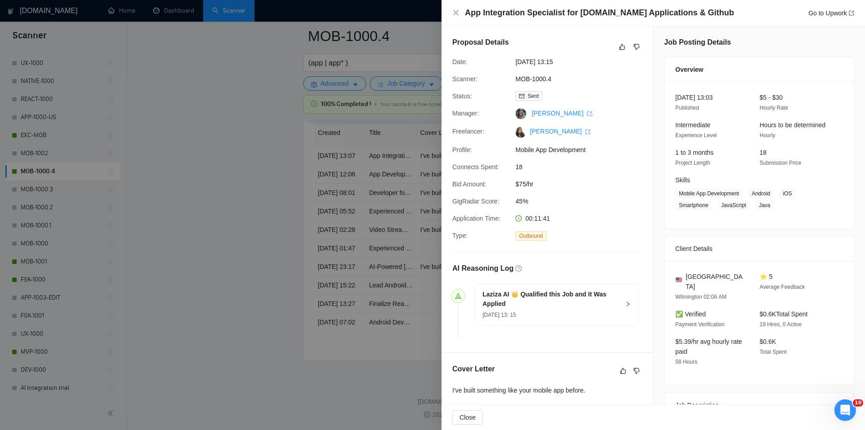
drag, startPoint x: 590, startPoint y: 64, endPoint x: 515, endPoint y: 58, distance: 76.0
click at [516, 58] on span "[DATE] 13:15" at bounding box center [583, 62] width 135 height 10
